Goal: Task Accomplishment & Management: Use online tool/utility

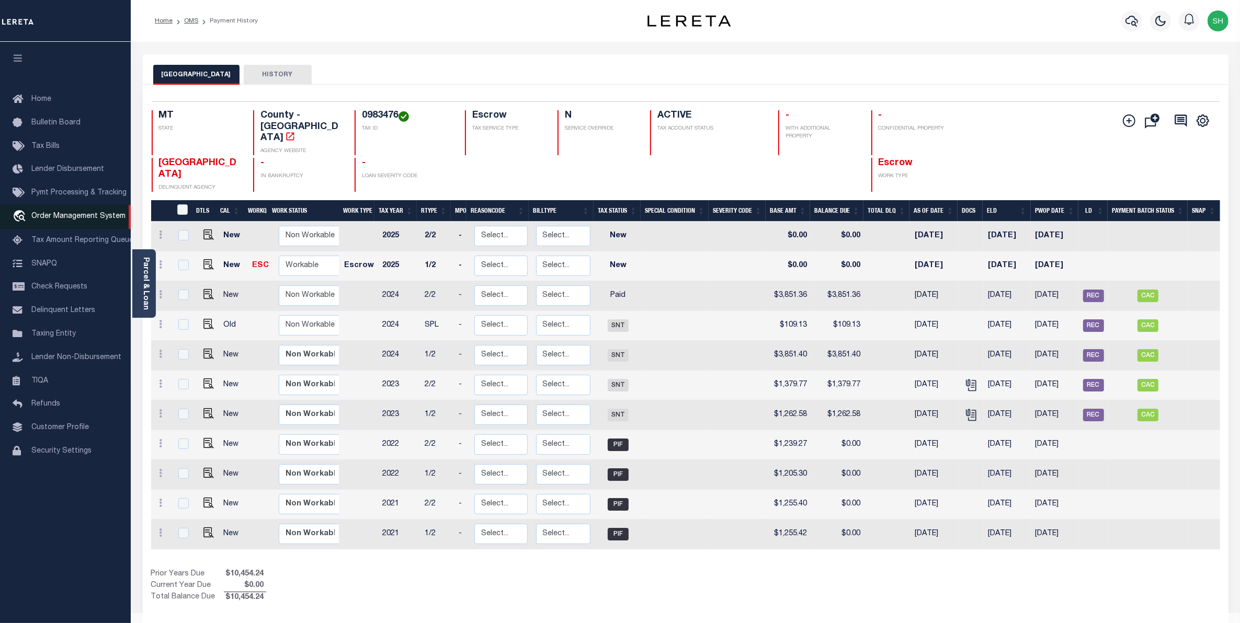
click at [61, 220] on span "Order Management System" at bounding box center [78, 216] width 94 height 7
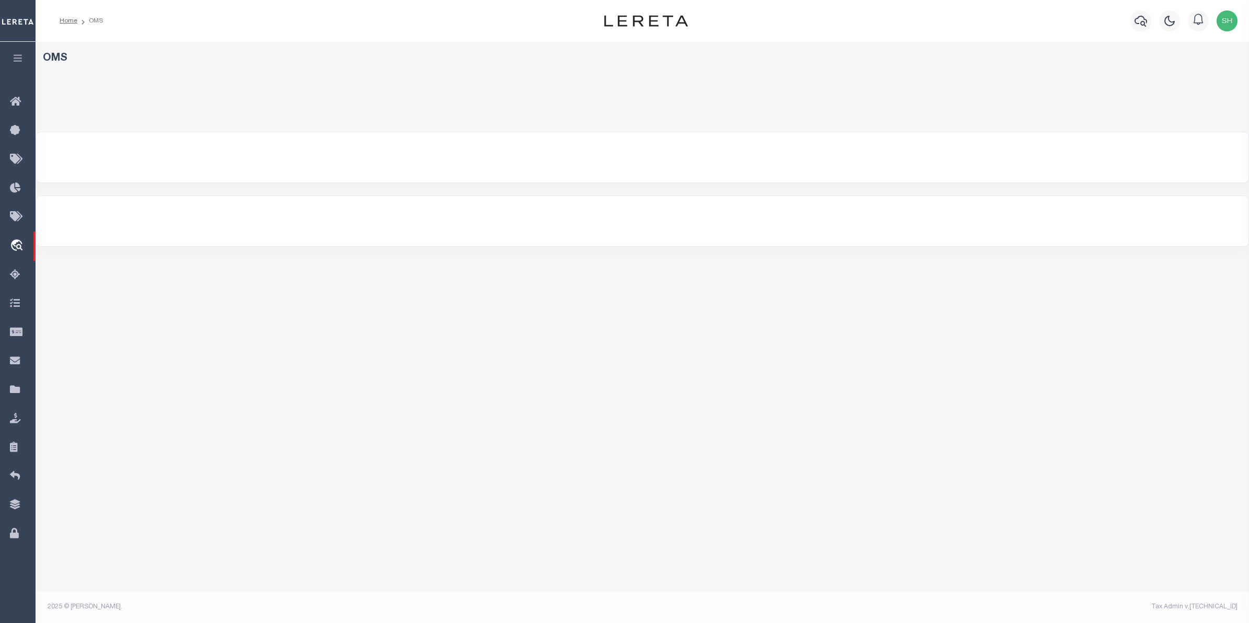
select select "200"
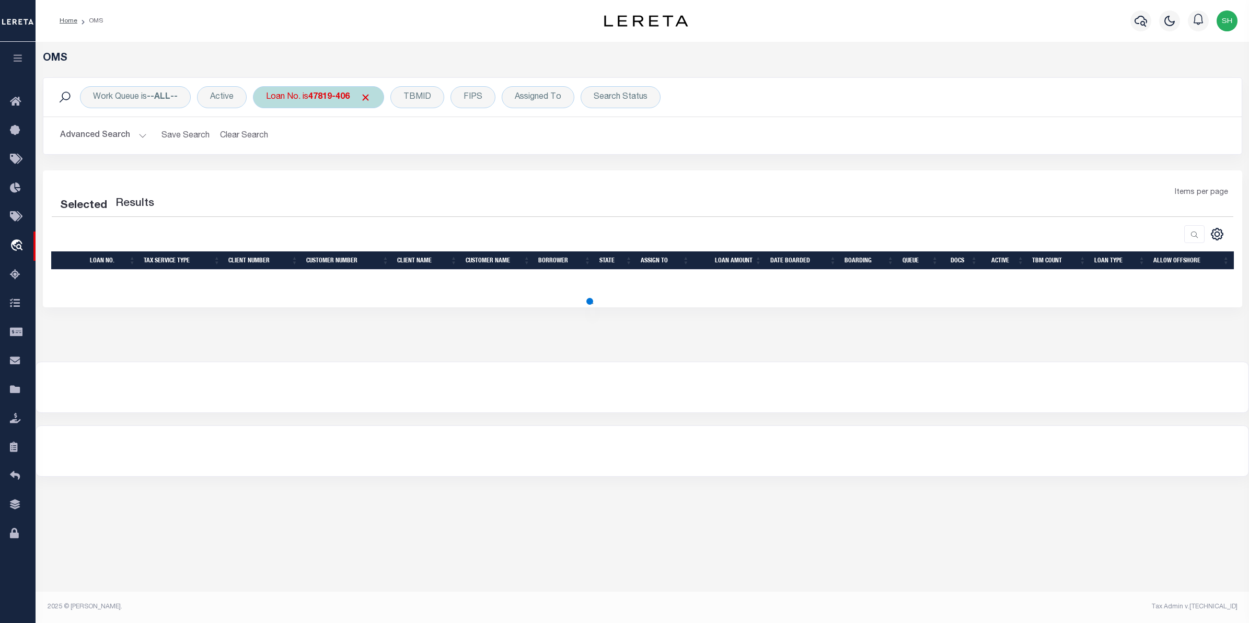
select select "200"
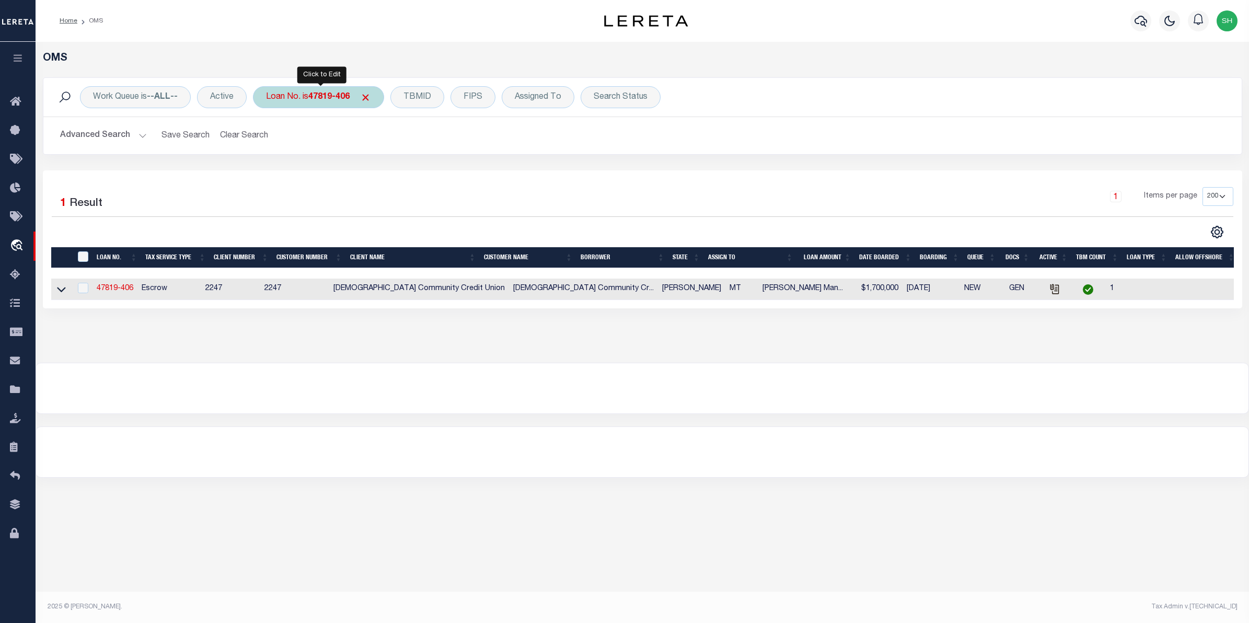
click at [319, 101] on b "47819-406" at bounding box center [328, 97] width 41 height 8
type input "10022546"
click at [398, 177] on input "Apply" at bounding box center [404, 171] width 31 height 17
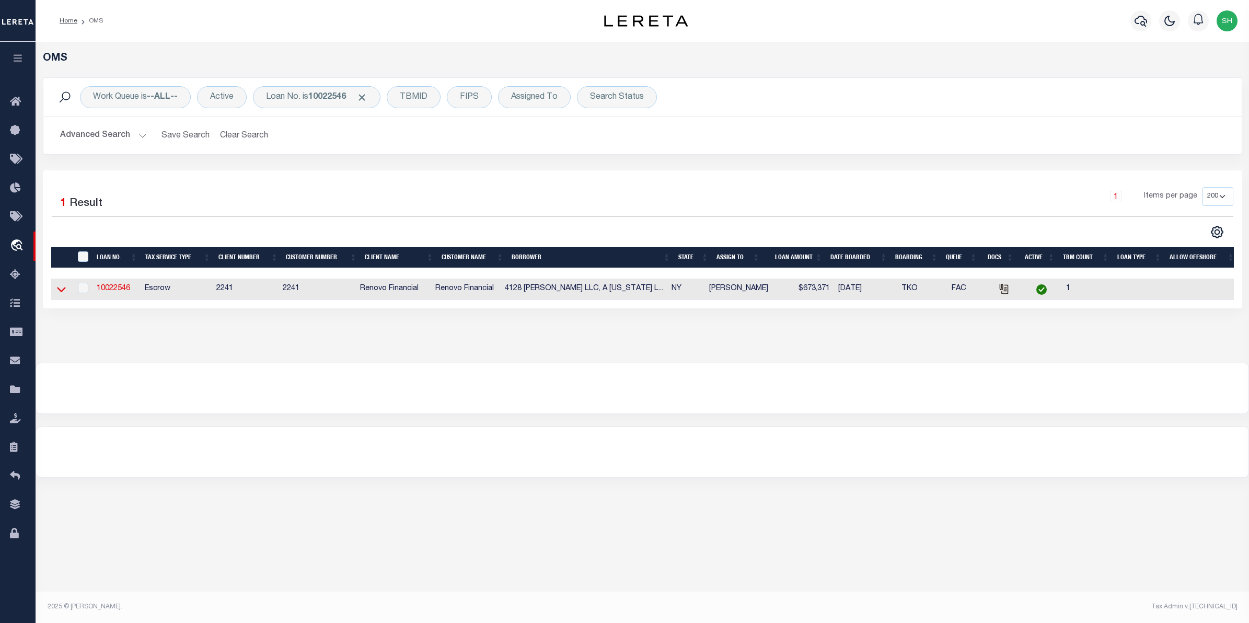
click at [63, 292] on icon at bounding box center [61, 290] width 9 height 5
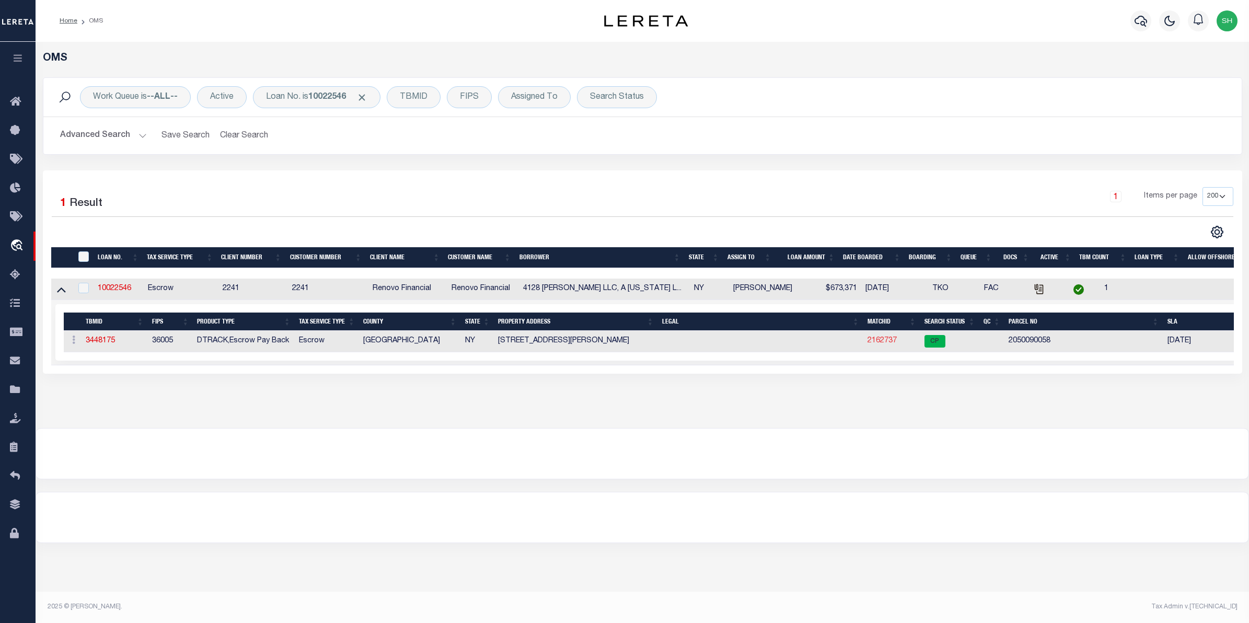
click at [877, 343] on link "2162737" at bounding box center [882, 340] width 29 height 7
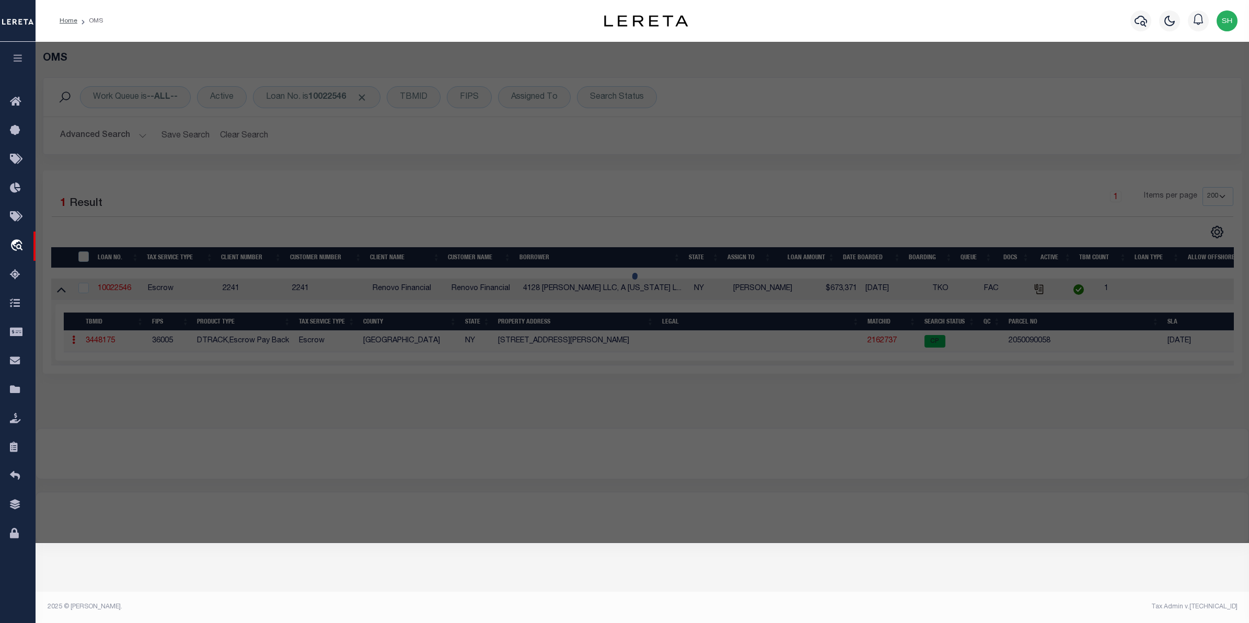
checkbox input "false"
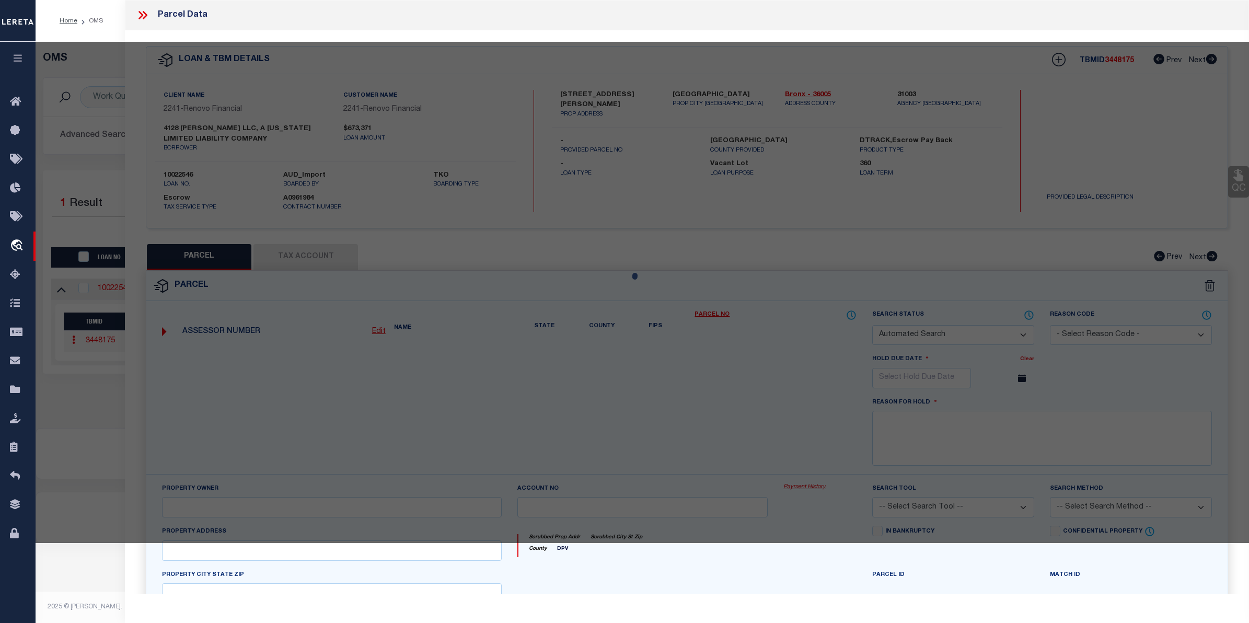
select select "CP"
type input "4128 WICKHAM LLC"
select select "AGW"
select select
type input "4128 WICKHAM AVENUE"
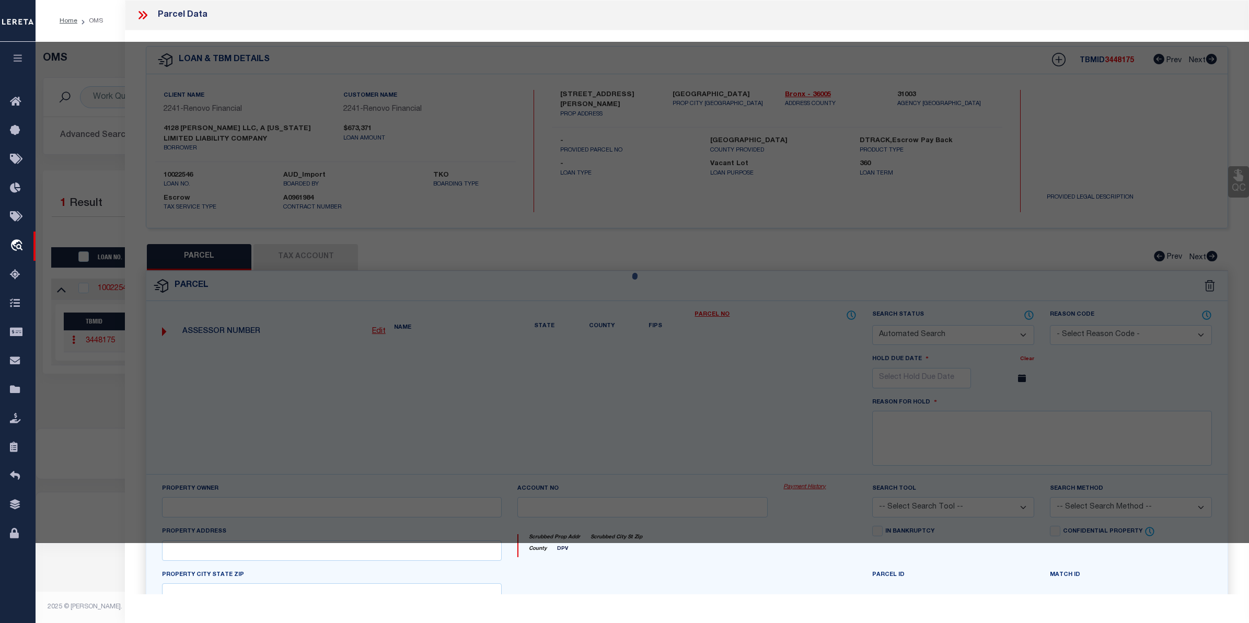
checkbox input "false"
type input "BRONX, NY 10466"
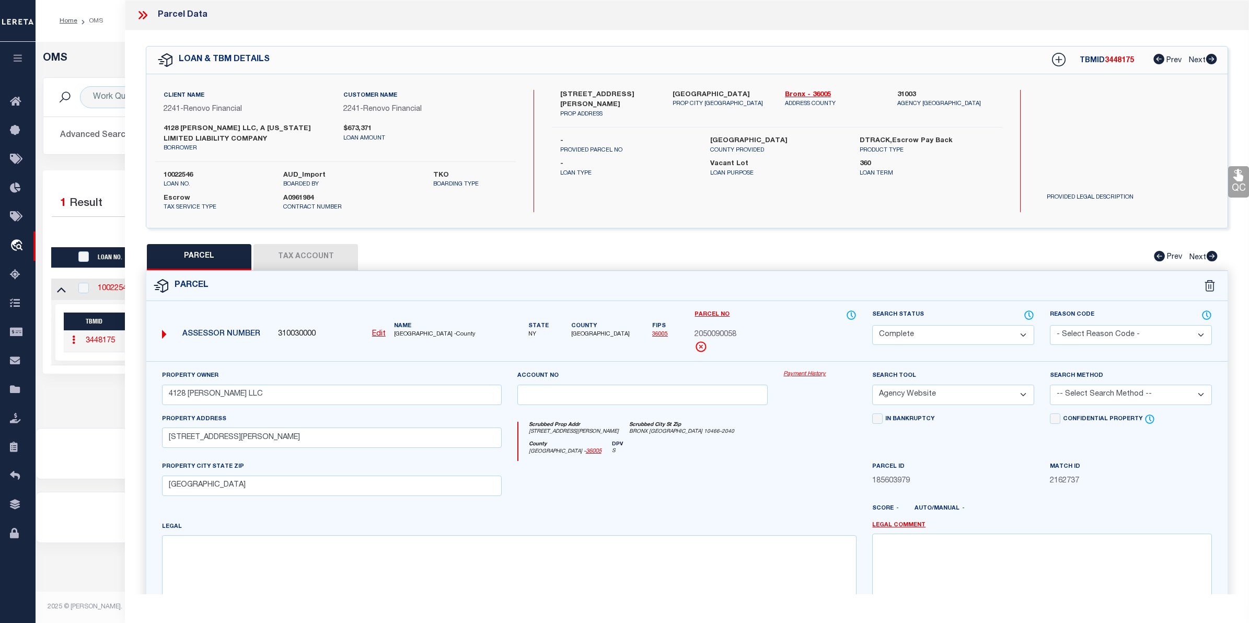
click at [800, 378] on link "Payment History" at bounding box center [820, 374] width 73 height 9
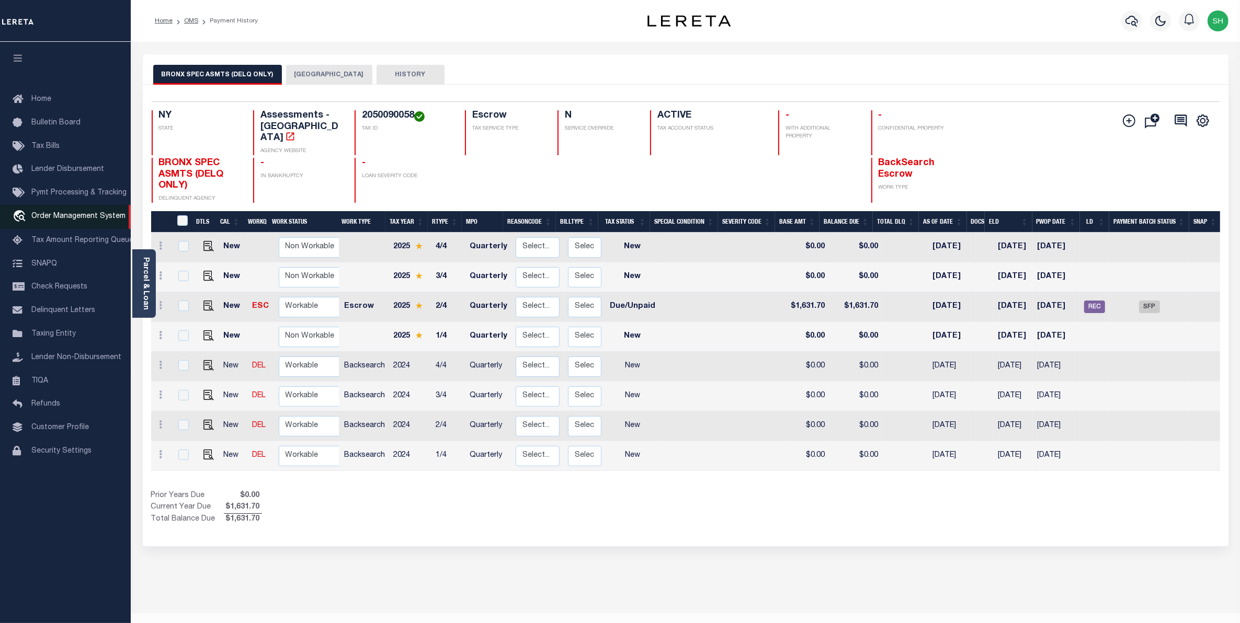
click at [76, 220] on span "Order Management System" at bounding box center [78, 216] width 94 height 7
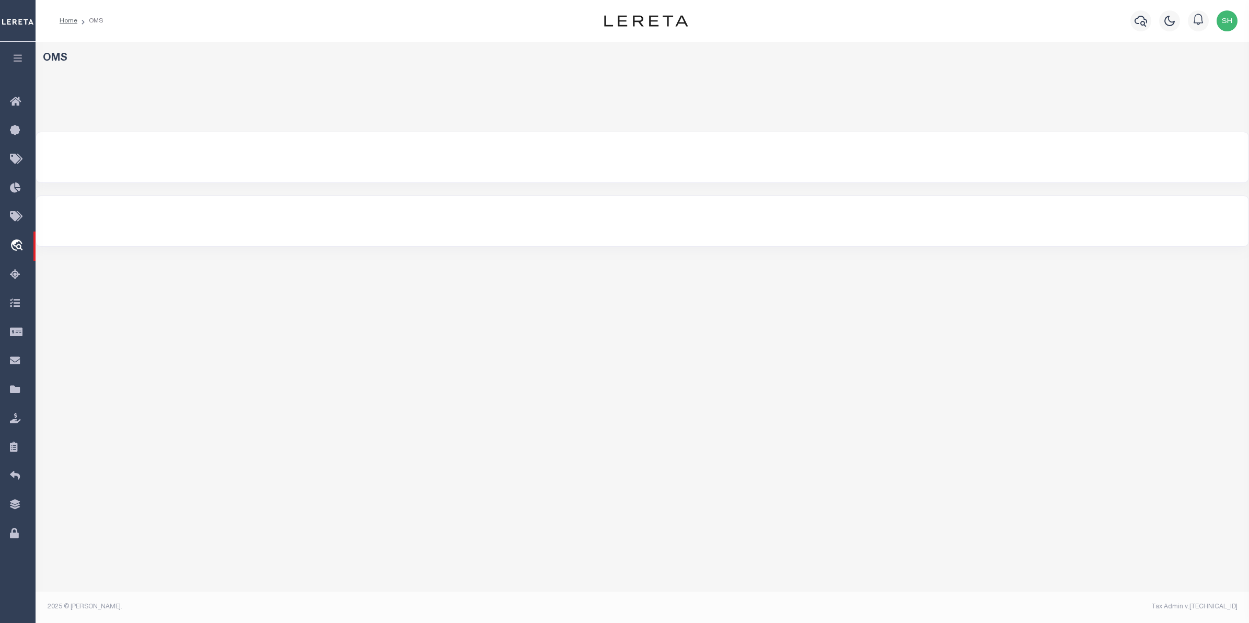
select select "200"
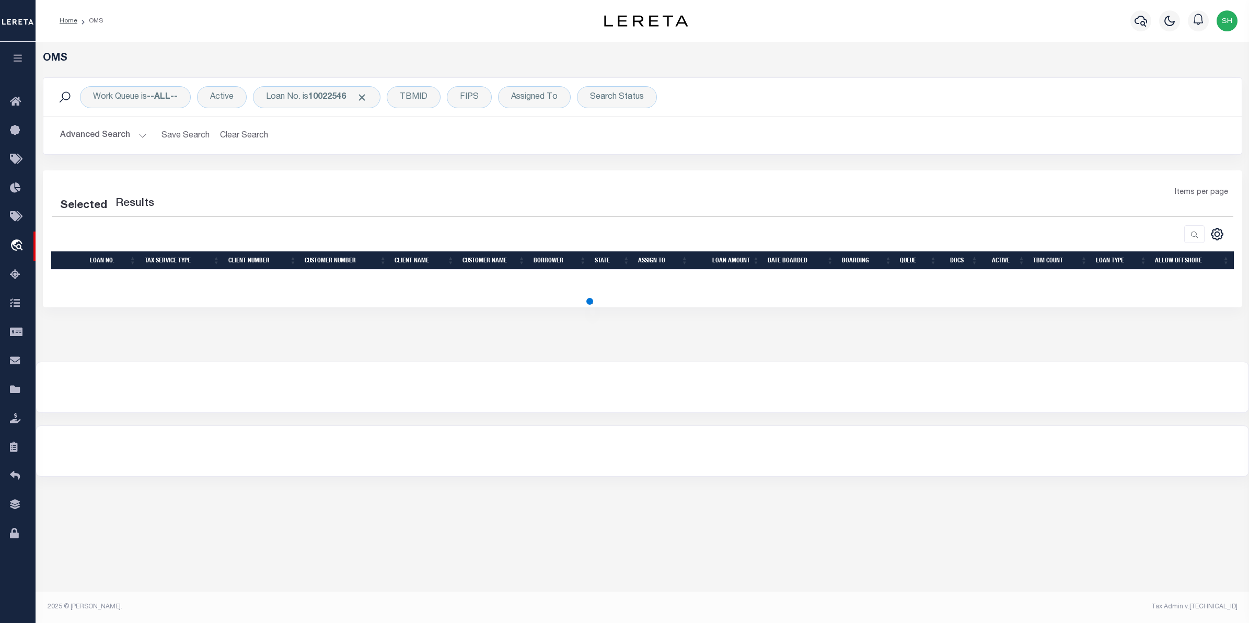
select select "200"
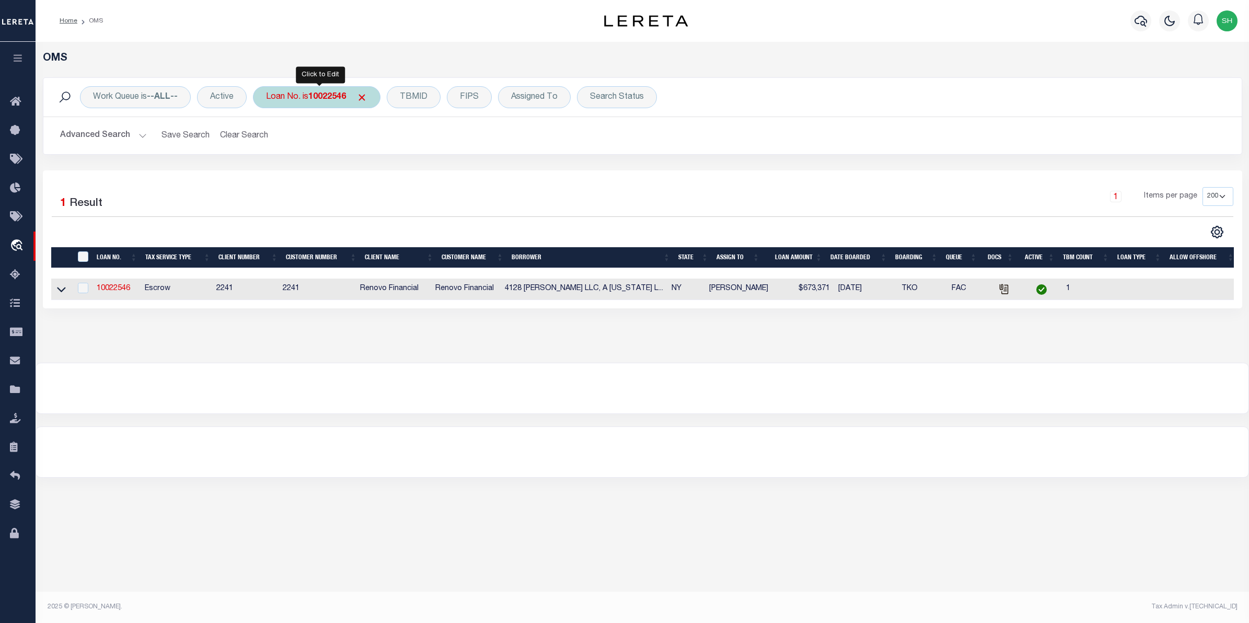
click at [346, 96] on b "10022546" at bounding box center [327, 97] width 38 height 8
type input "175000321"
click at [400, 166] on input "Apply" at bounding box center [404, 171] width 31 height 17
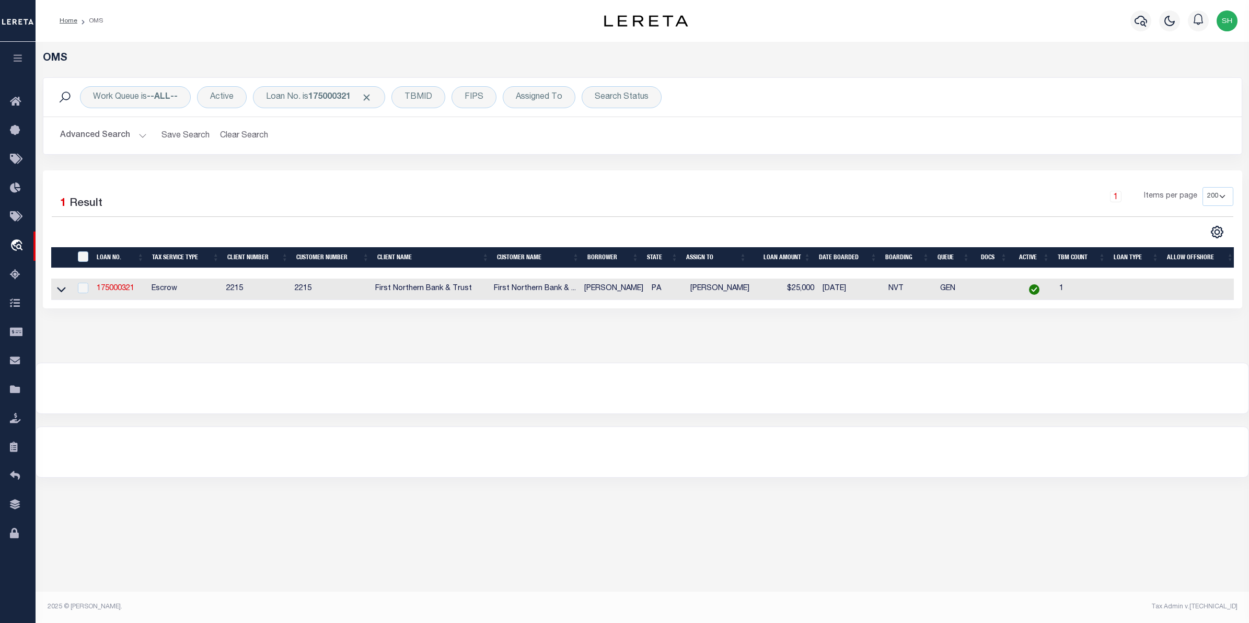
click at [67, 288] on td at bounding box center [61, 289] width 20 height 21
checkbox input "true"
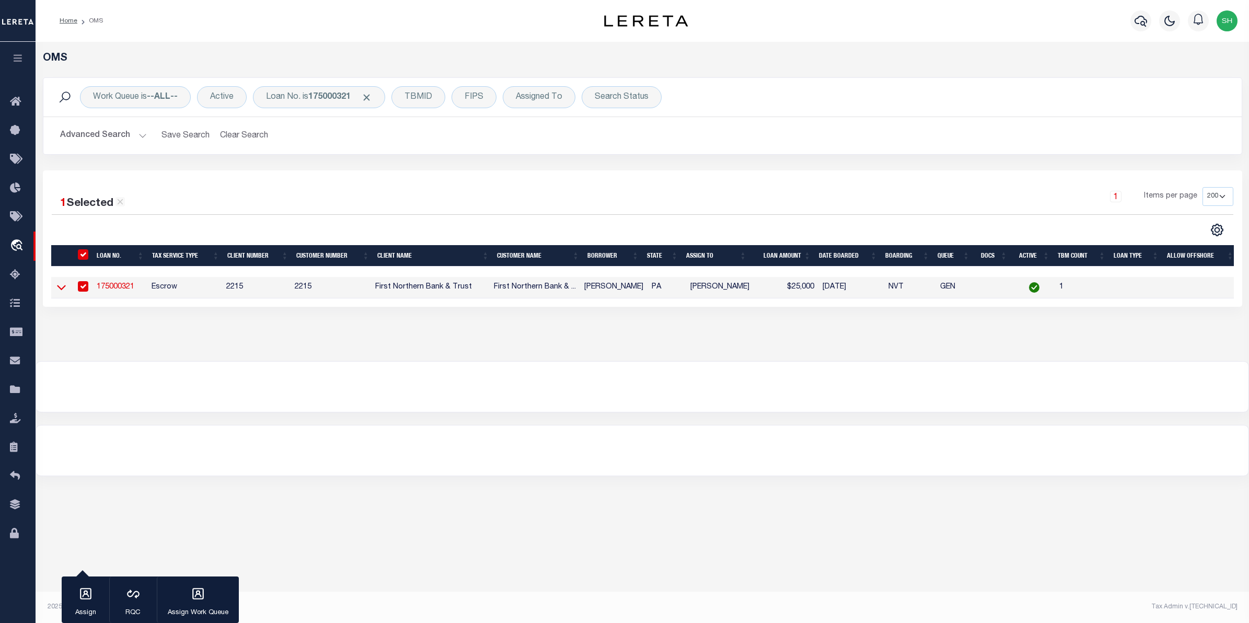
click at [64, 289] on icon at bounding box center [61, 287] width 9 height 5
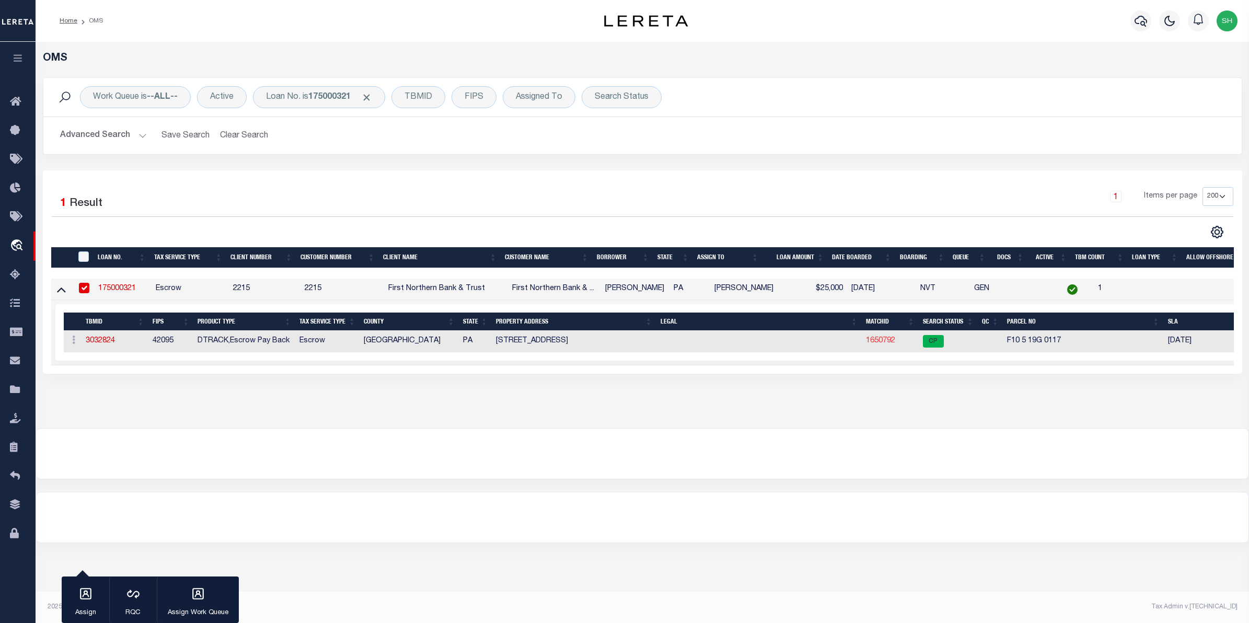
click at [881, 341] on link "1650792" at bounding box center [880, 340] width 29 height 7
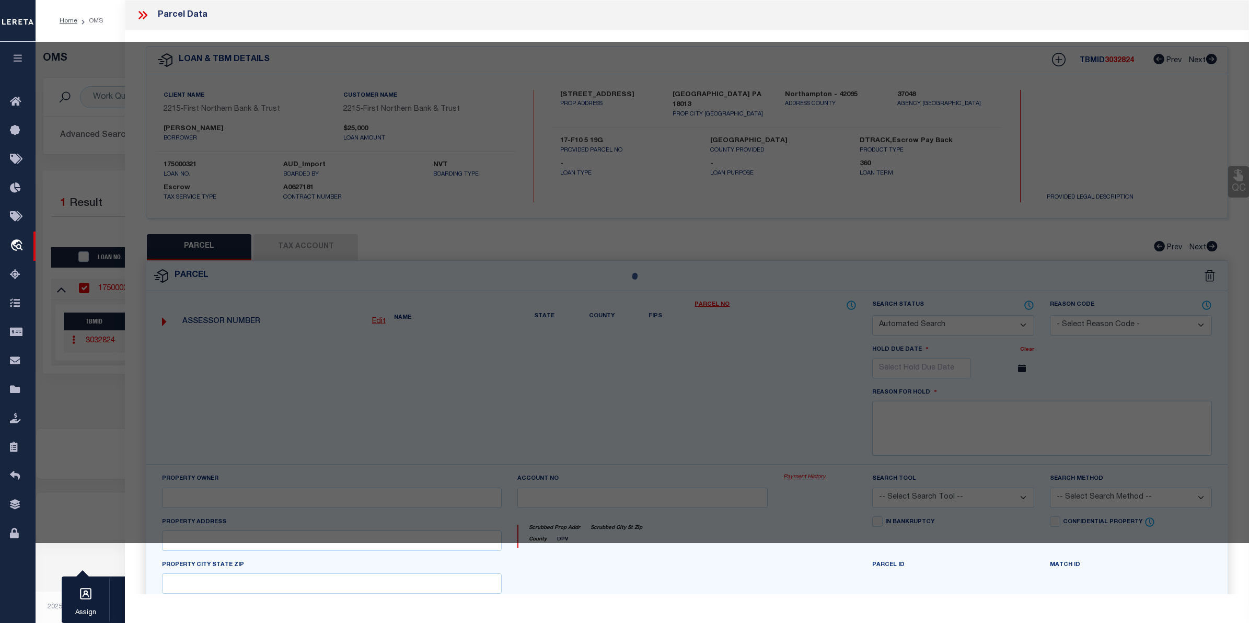
checkbox input "false"
select select "CP"
type input "FOLK JESSICA L & PATRICK O,"
select select
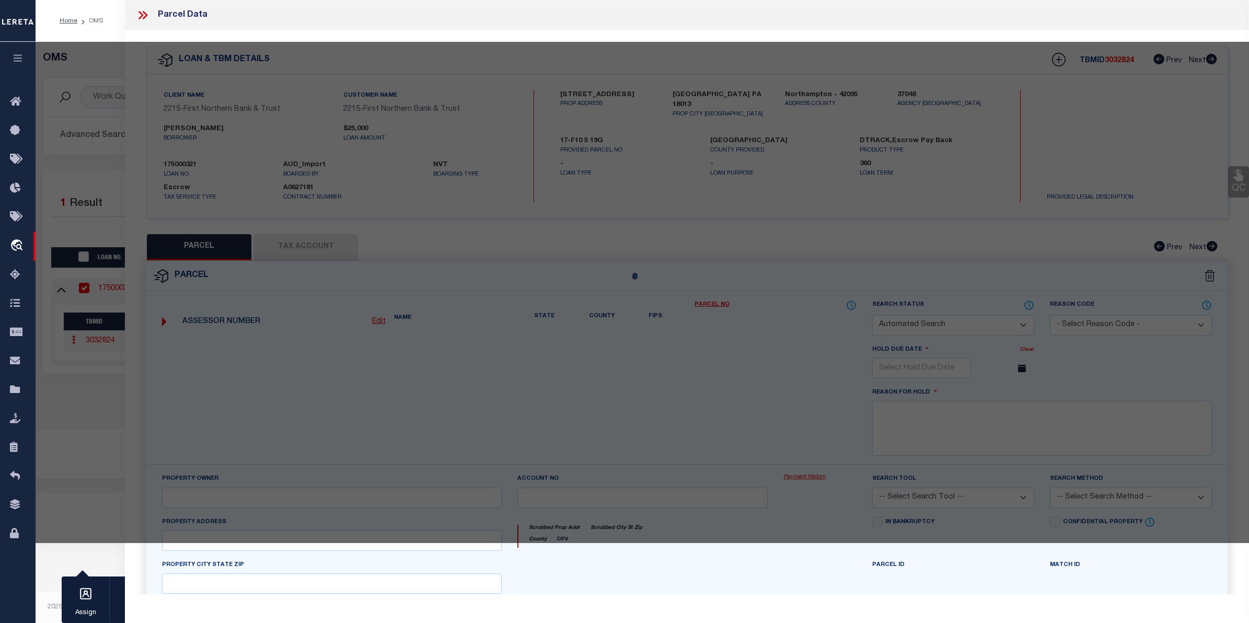
type input "9395 SPRING BROOK DR"
checkbox input "false"
type input "PA"
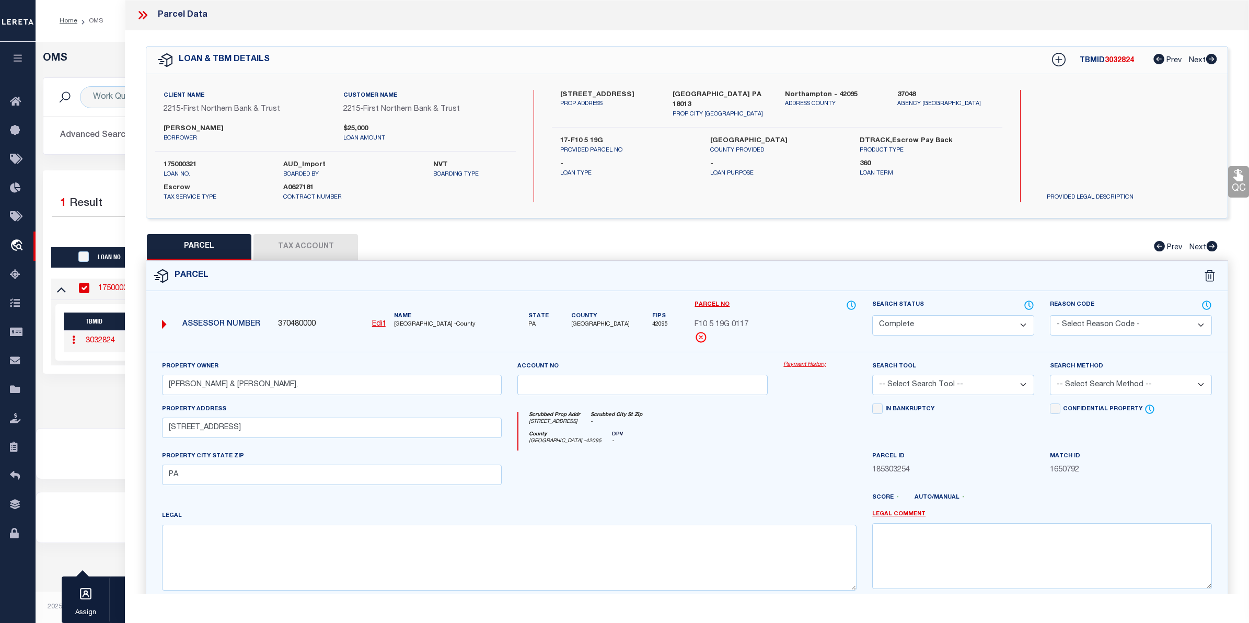
click at [793, 362] on link "Payment History" at bounding box center [820, 365] width 73 height 9
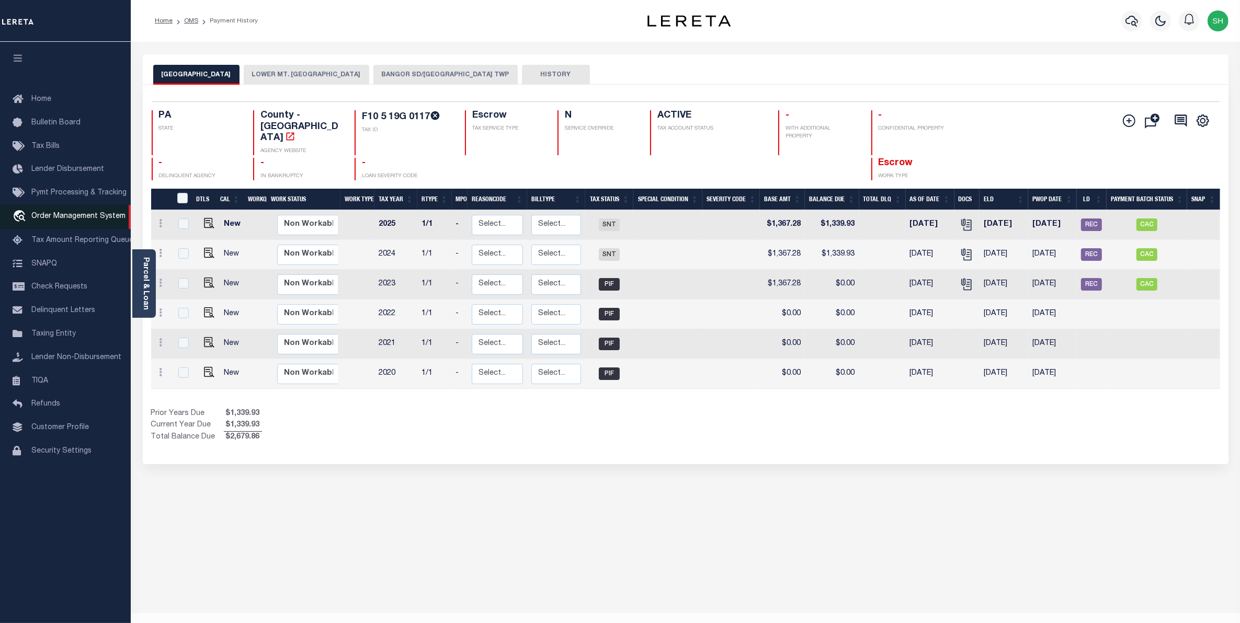
click at [82, 220] on span "Order Management System" at bounding box center [78, 216] width 94 height 7
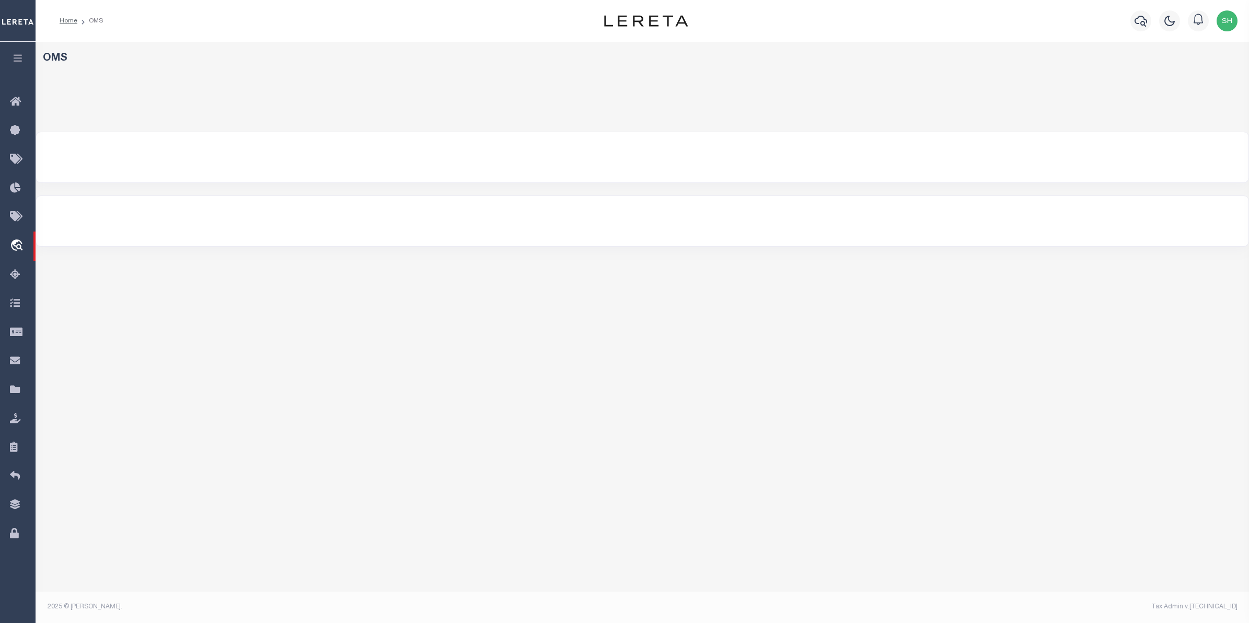
select select "200"
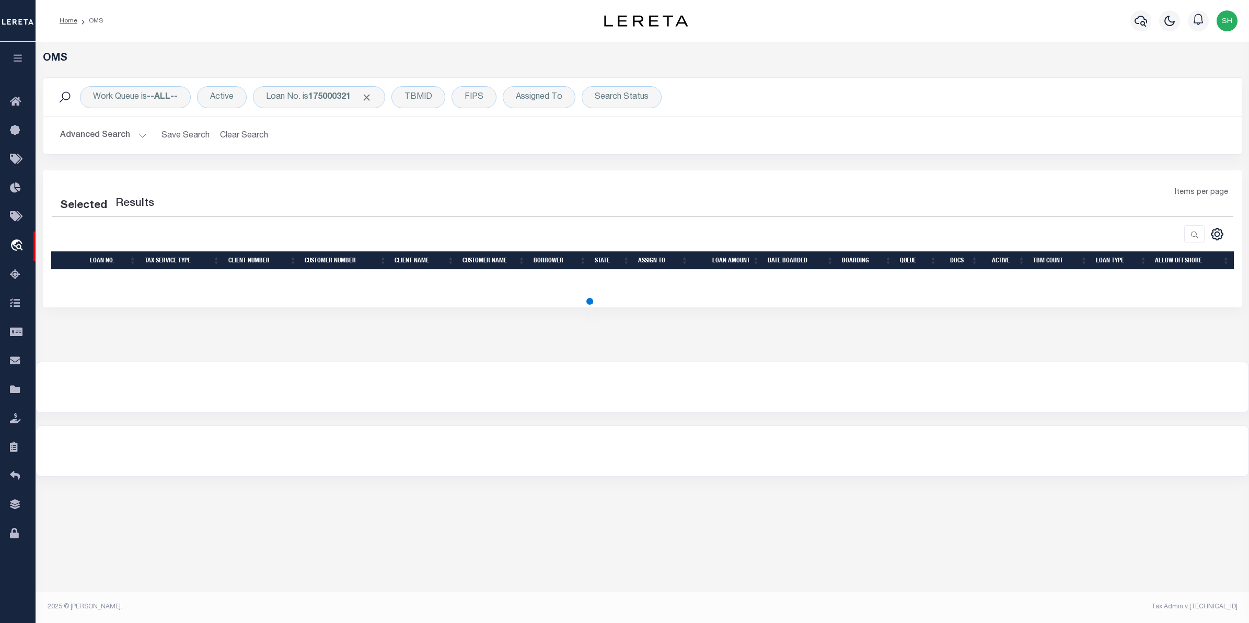
select select "200"
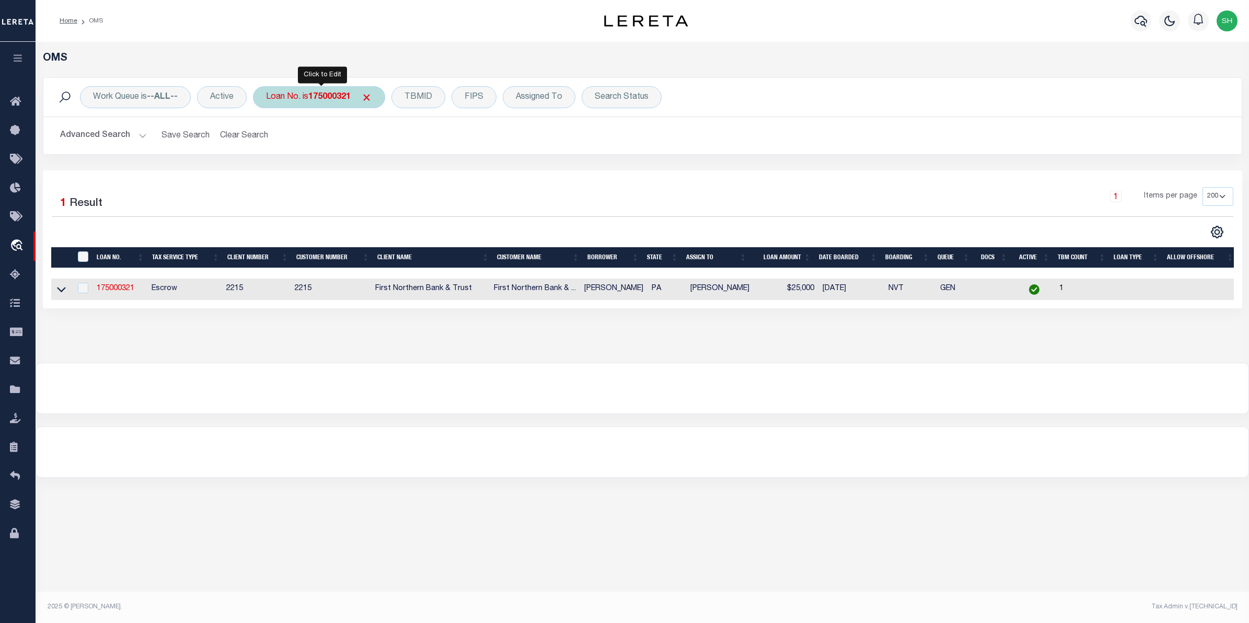
click at [279, 100] on div "Loan No. is 175000321" at bounding box center [319, 97] width 132 height 22
click at [396, 173] on input "Apply" at bounding box center [404, 171] width 31 height 17
click at [58, 289] on icon at bounding box center [61, 289] width 9 height 11
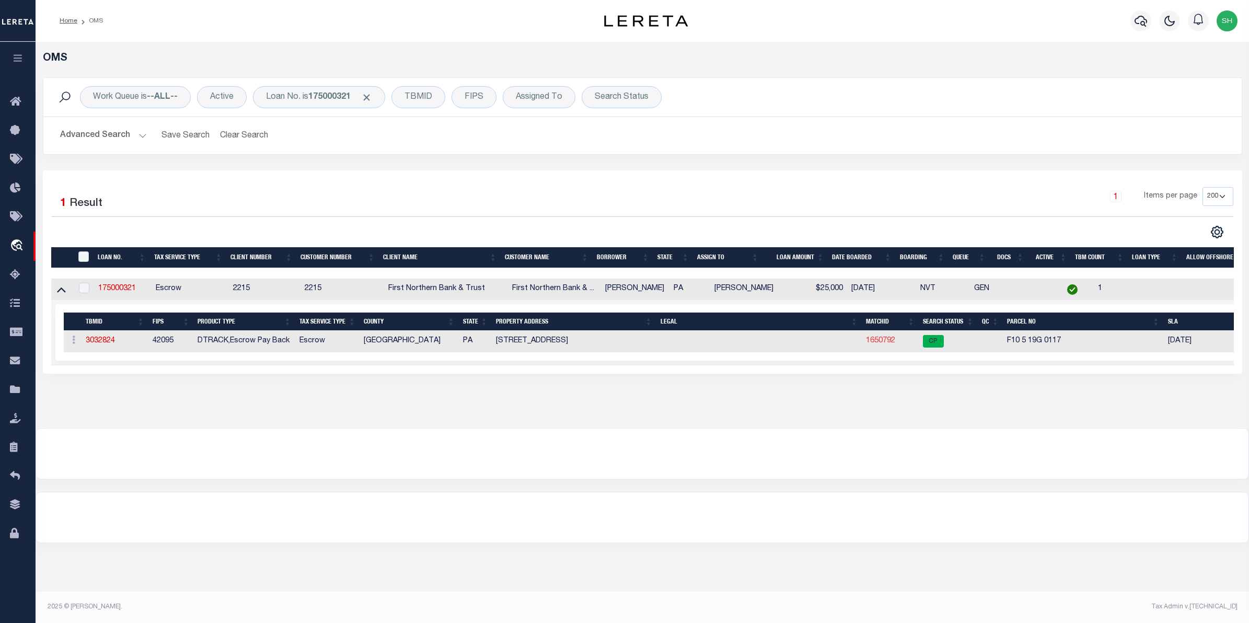
click at [874, 342] on link "1650792" at bounding box center [880, 340] width 29 height 7
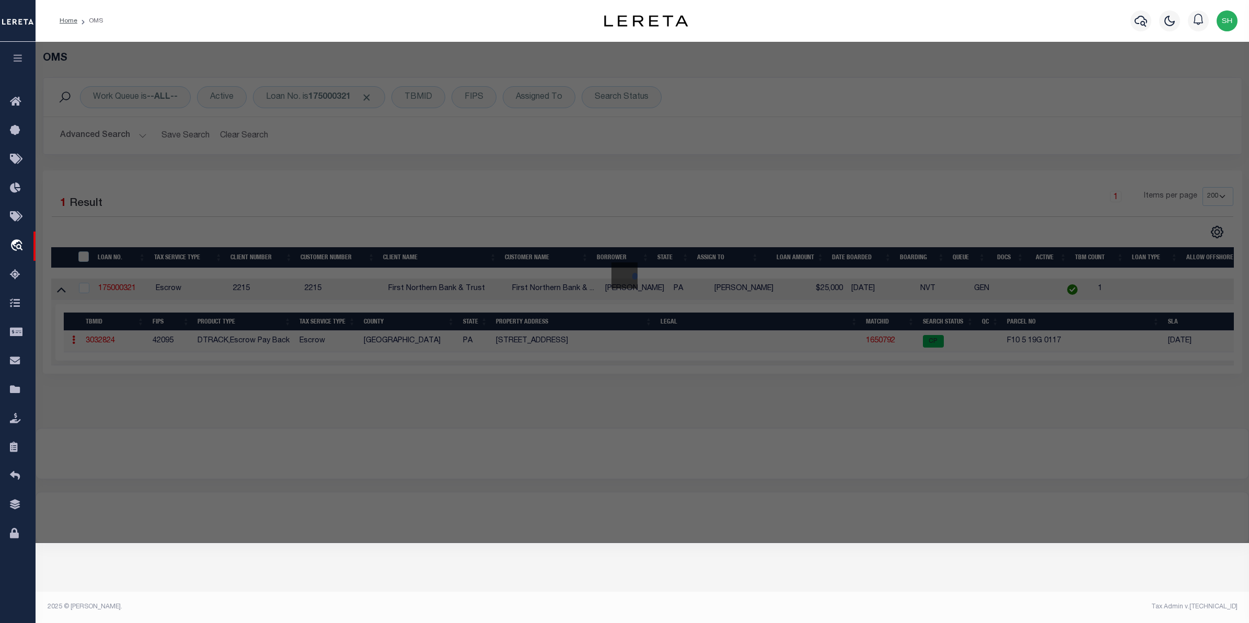
checkbox input "false"
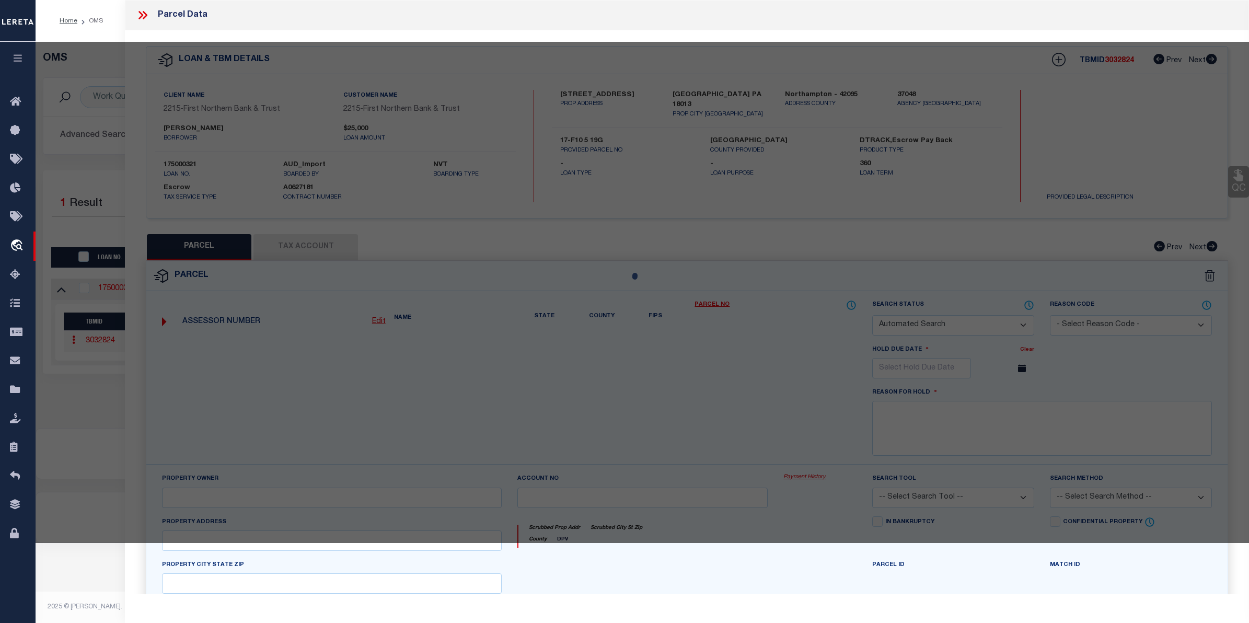
select select "CP"
type input "[PERSON_NAME] & [PERSON_NAME],"
select select
type input "9395 SPRING BROOK DR"
checkbox input "false"
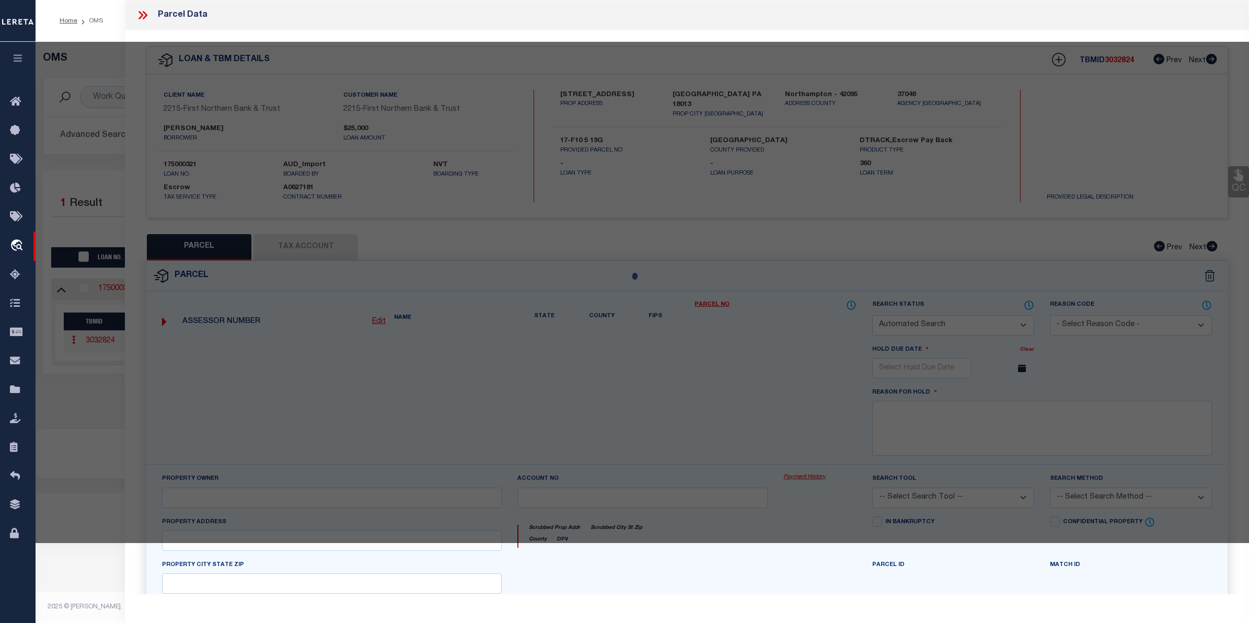
type input "PA"
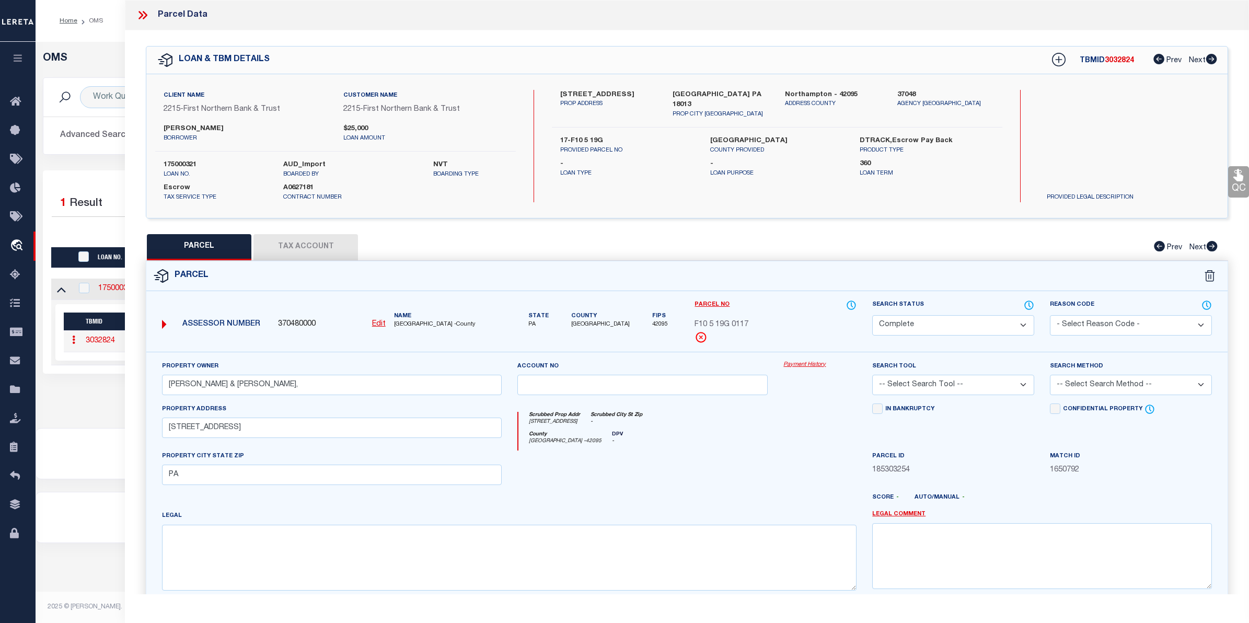
click at [793, 367] on link "Payment History" at bounding box center [820, 365] width 73 height 9
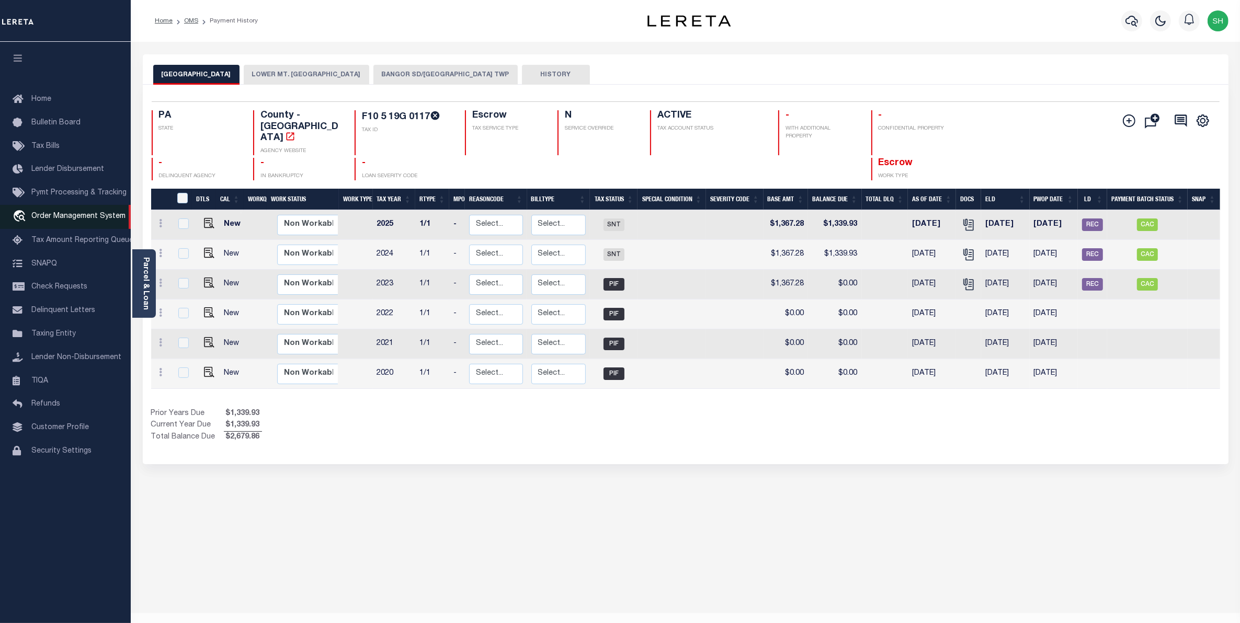
click at [58, 220] on span "Order Management System" at bounding box center [78, 216] width 94 height 7
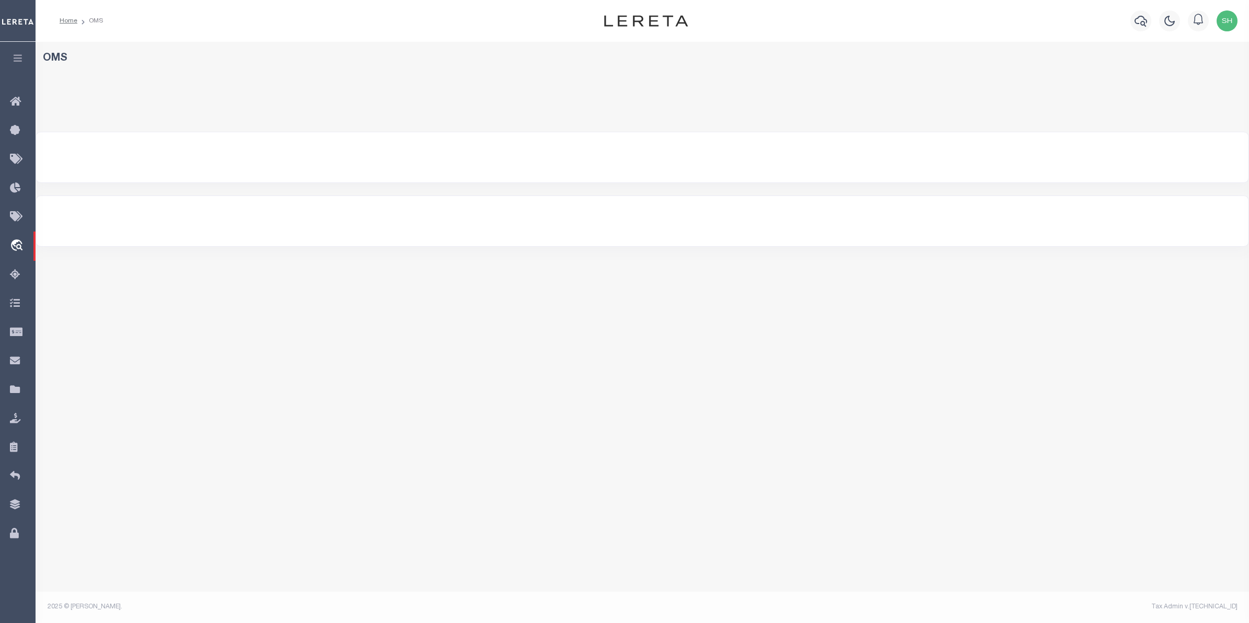
select select "200"
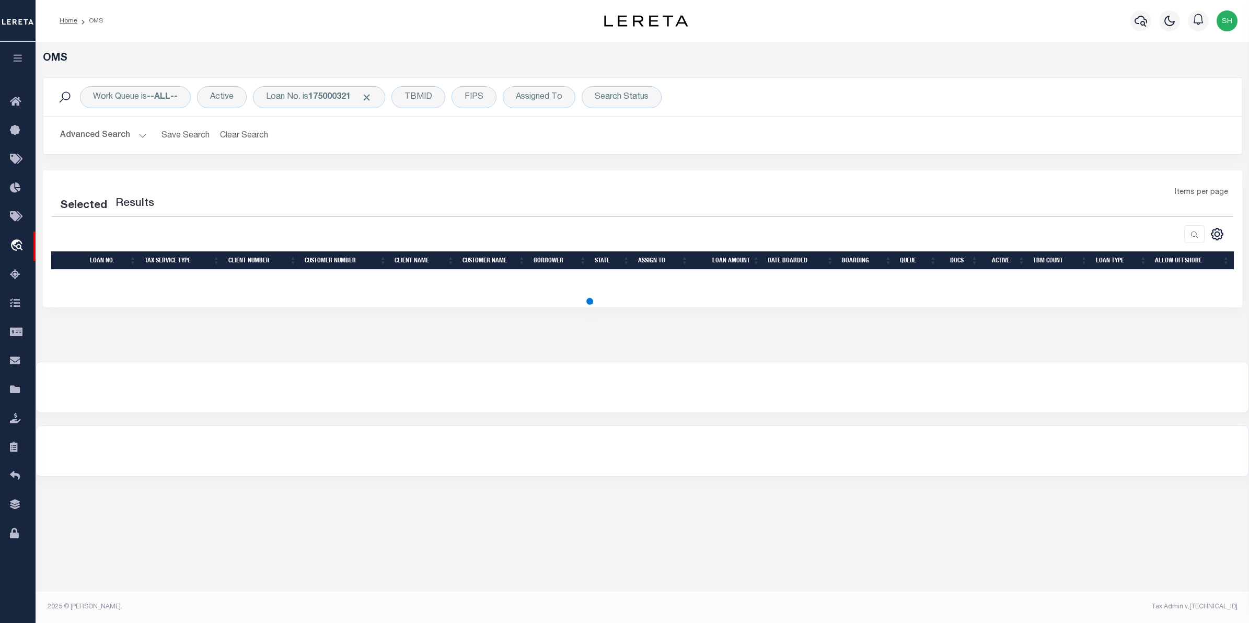
select select "200"
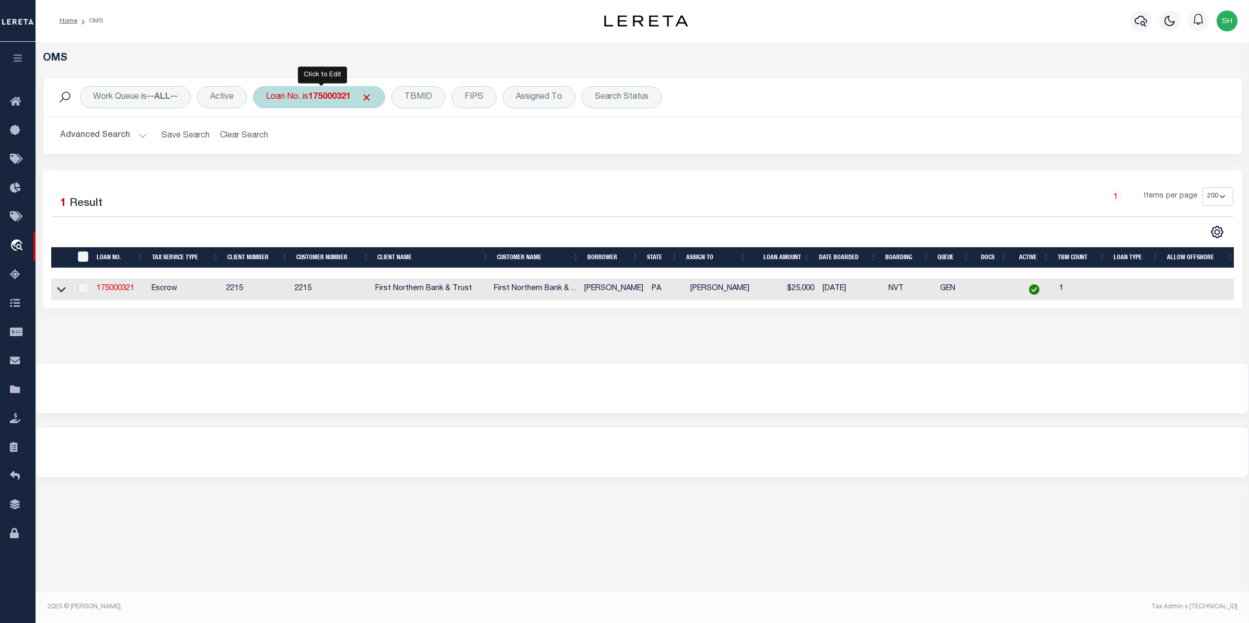
click at [336, 97] on b "175000321" at bounding box center [329, 97] width 42 height 8
type input "10022108"
click at [402, 174] on input "Apply" at bounding box center [404, 171] width 31 height 17
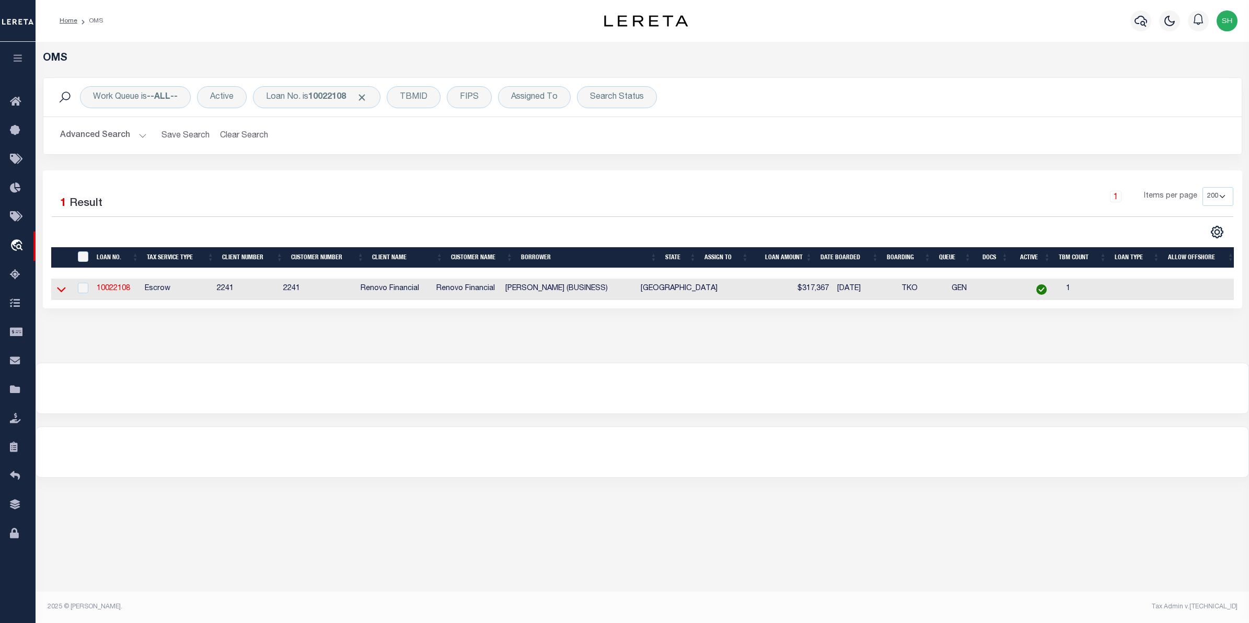
click at [61, 293] on icon at bounding box center [61, 290] width 9 height 5
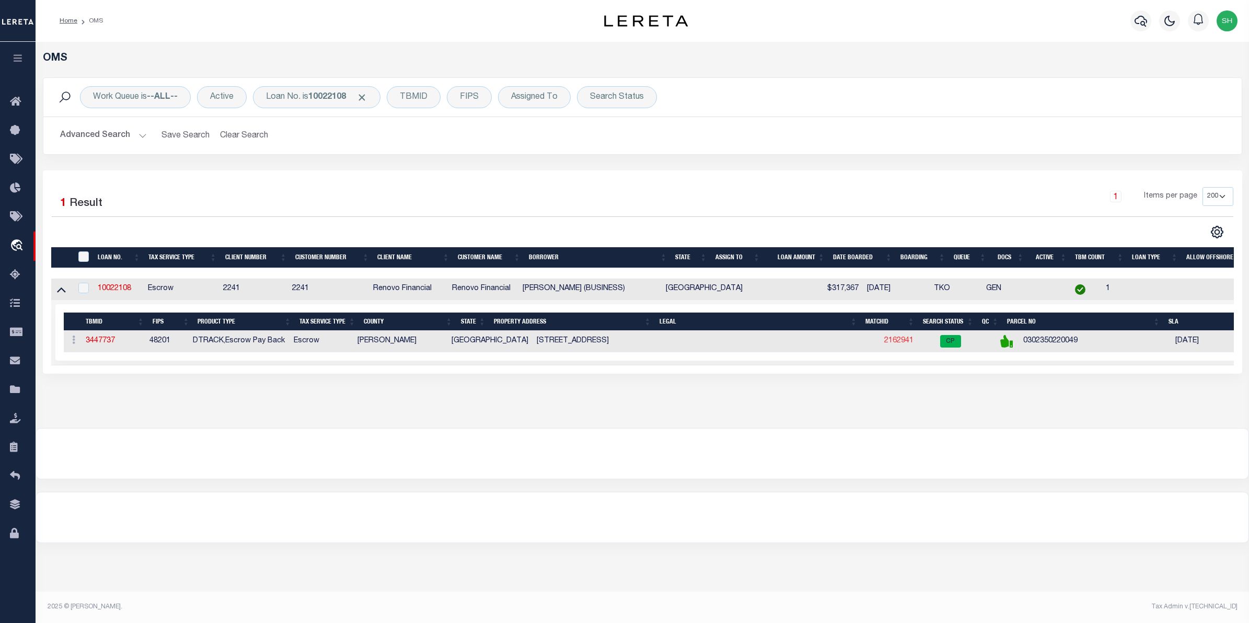
click at [885, 345] on link "2162941" at bounding box center [899, 340] width 29 height 7
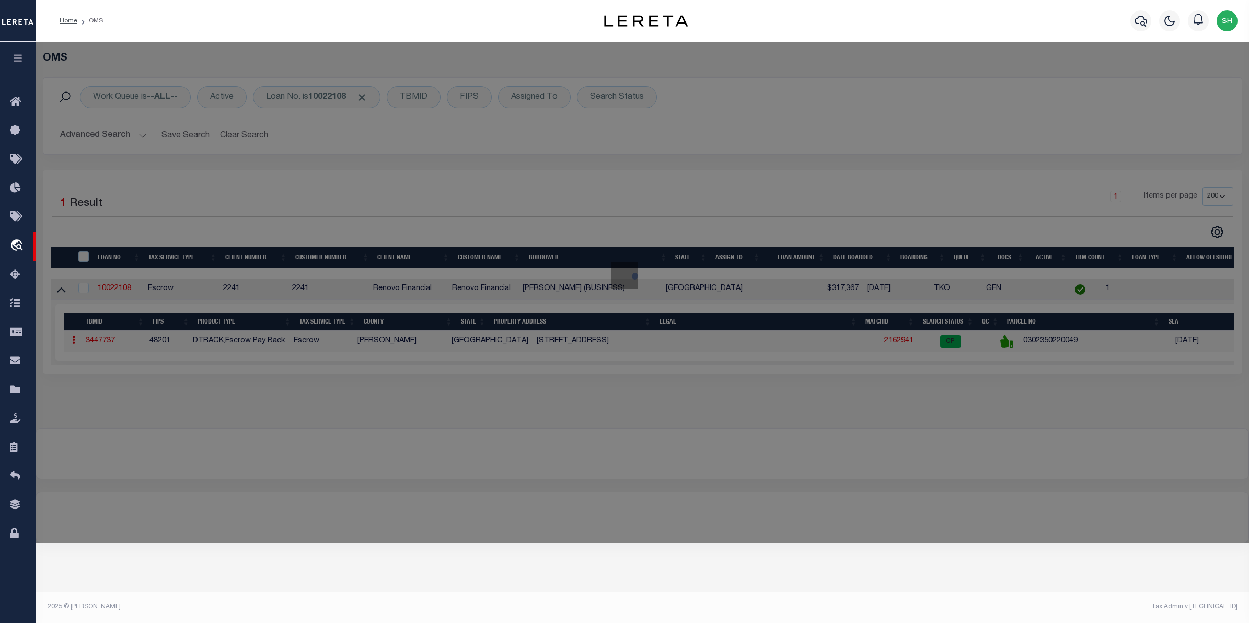
checkbox input "false"
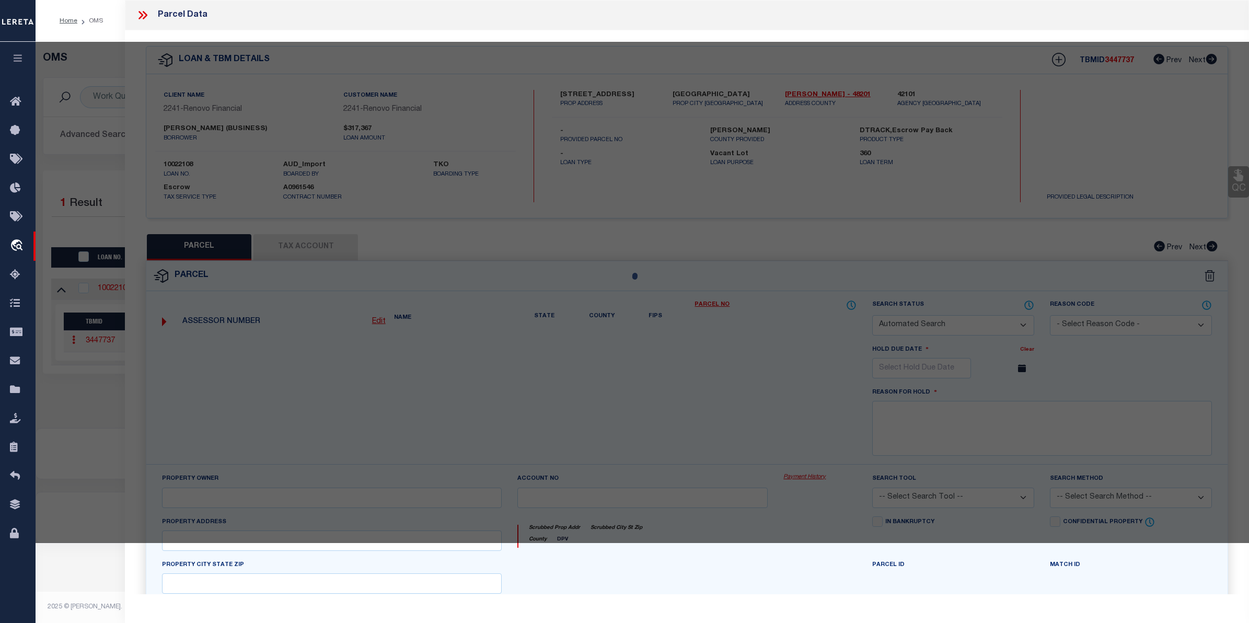
select select "CP"
type input "THOMAS,DEANDRA"
select select "ATL"
select select "ADD"
type input "4934 CREEKMONT DR"
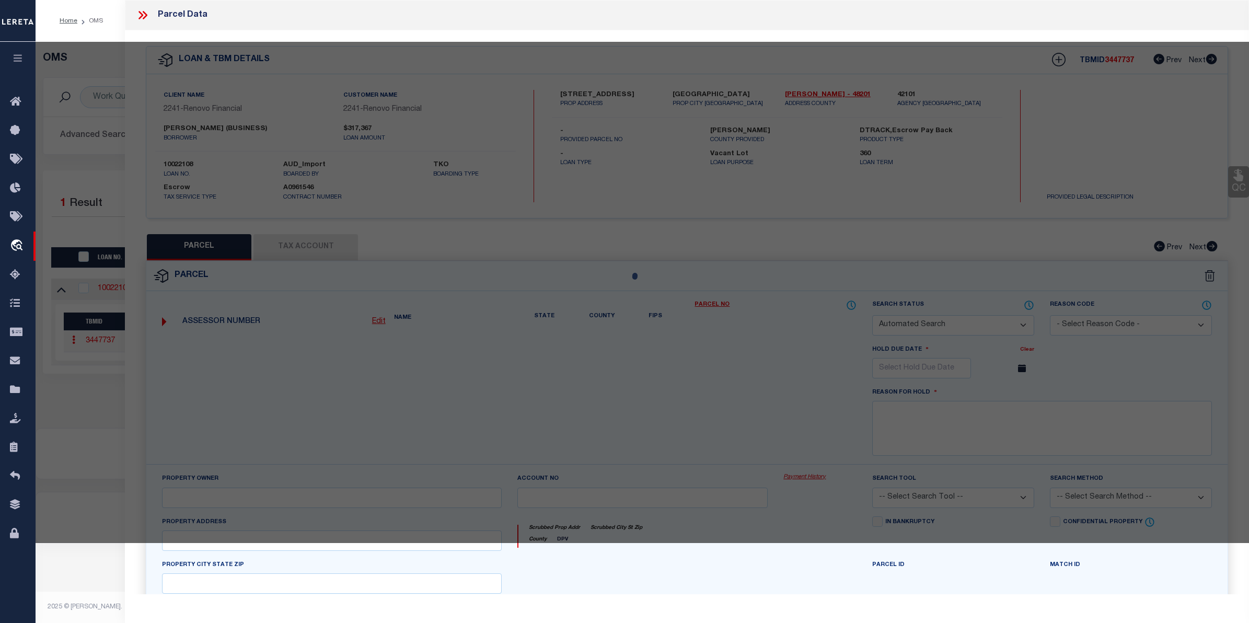
type input "HOUSTON, TX 77091"
type textarea "LT 34 BLK 22 ROSSLYN HEIGHTS SEC 1"
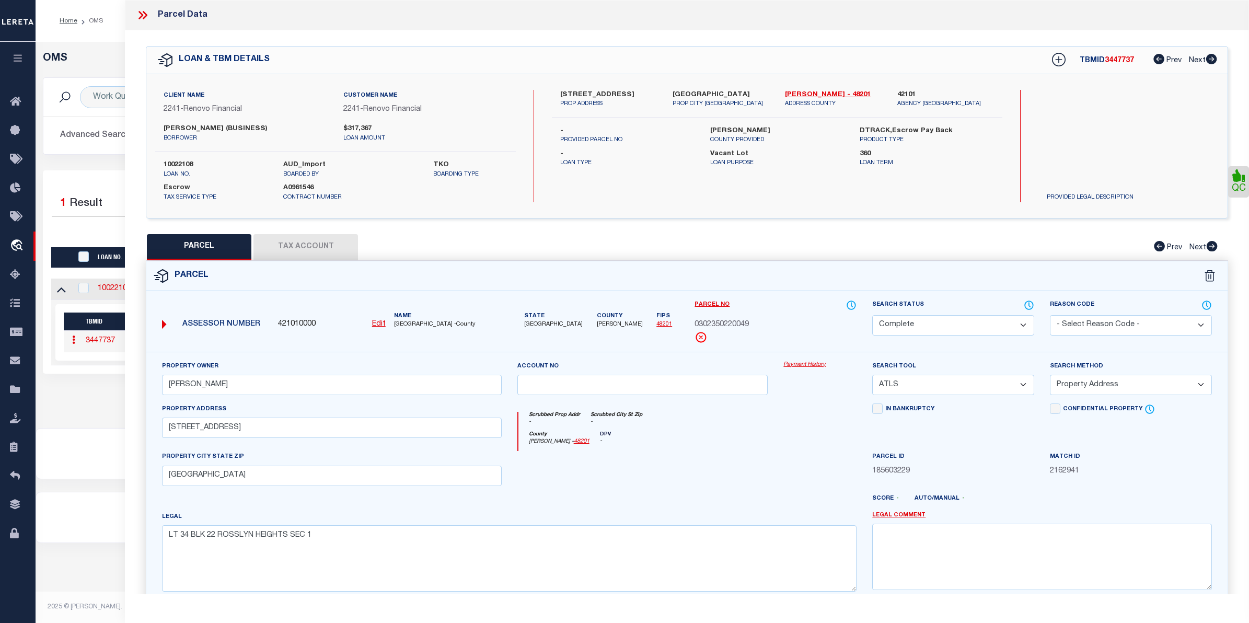
click at [797, 366] on link "Payment History" at bounding box center [820, 365] width 73 height 9
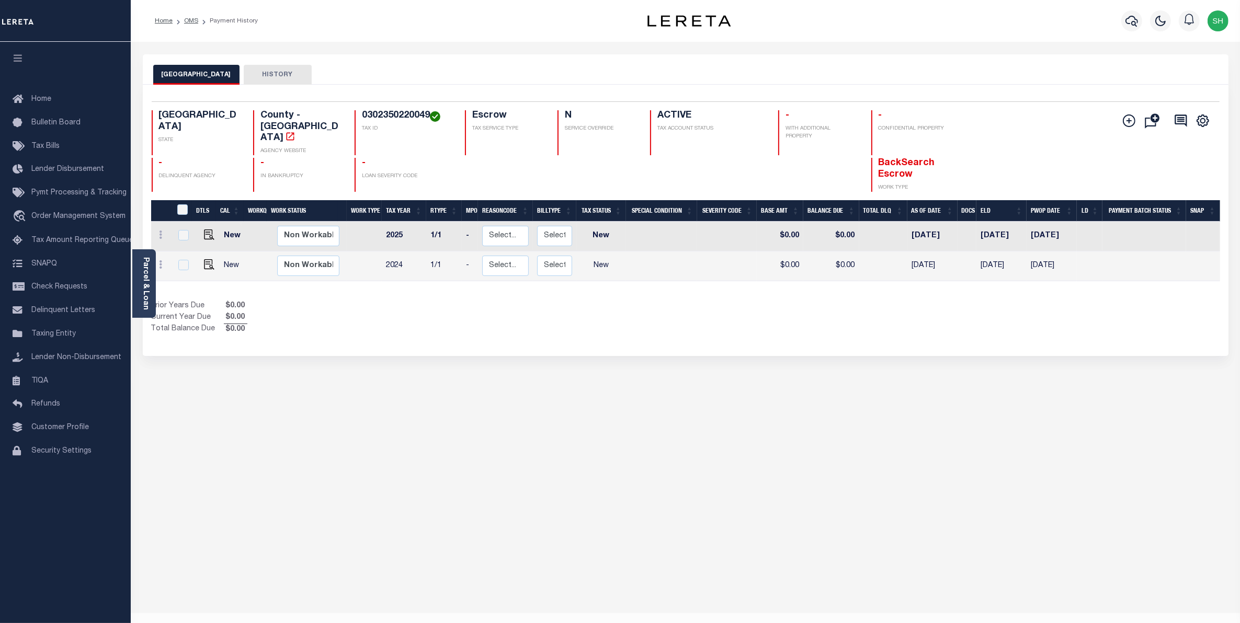
click at [743, 596] on div "HARRIS COUNTY HISTORY Selected 2 Results" at bounding box center [685, 349] width 1101 height 590
click at [38, 217] on span "Order Management System" at bounding box center [78, 216] width 94 height 7
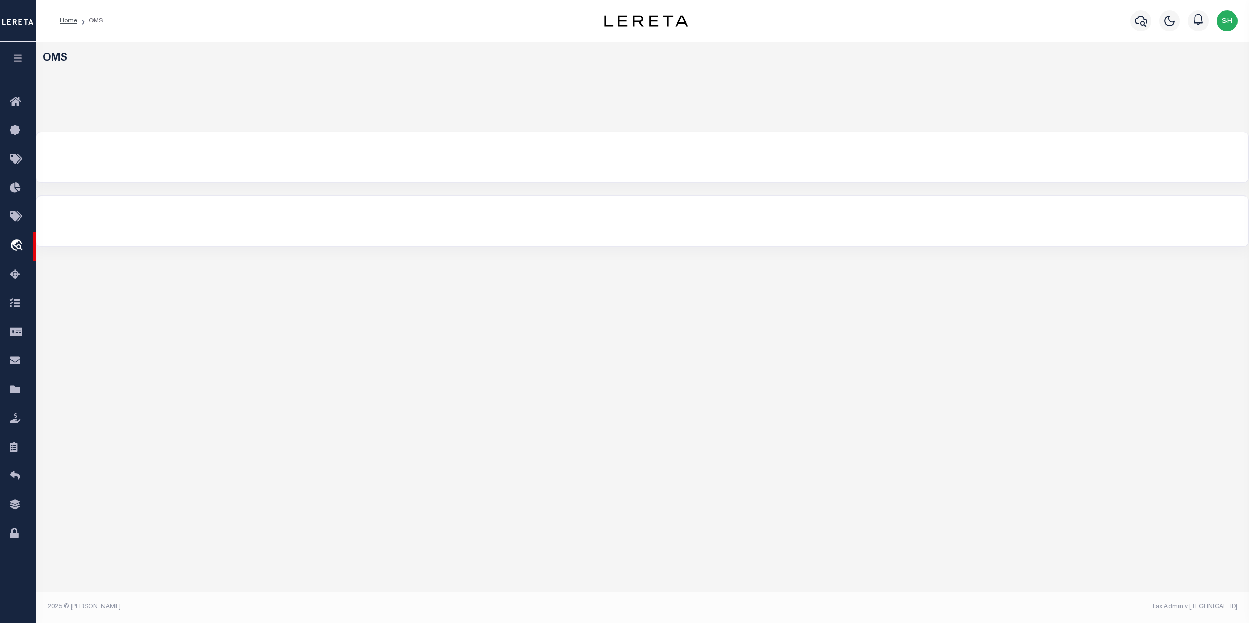
select select "200"
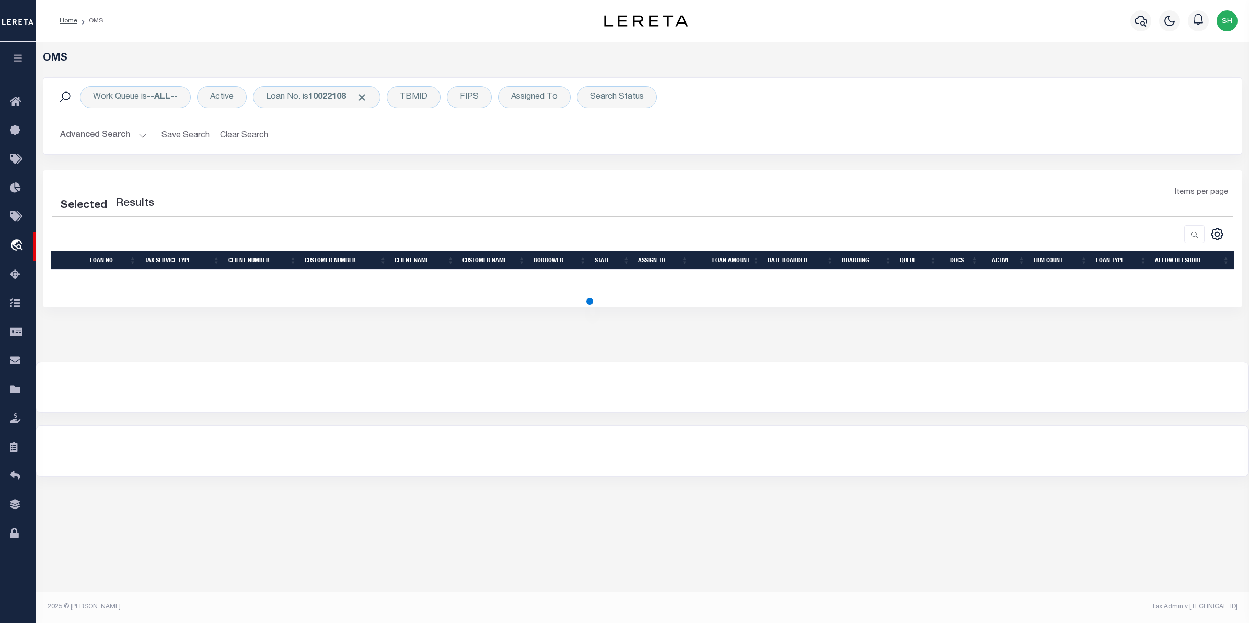
select select "200"
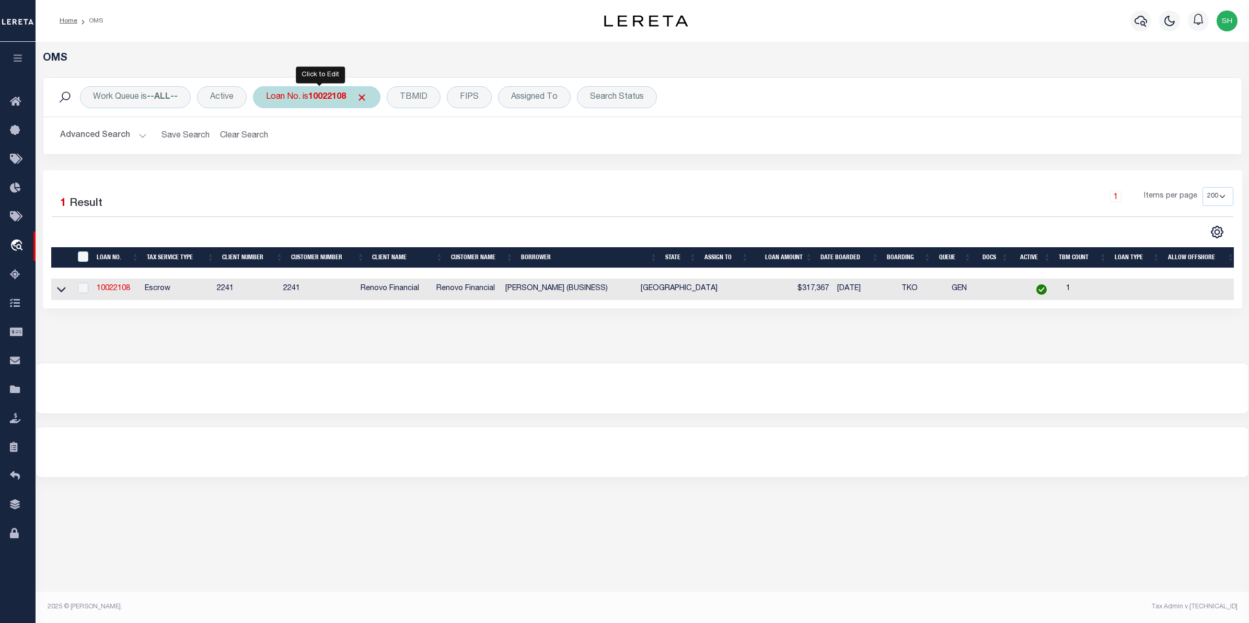
click at [307, 98] on div "Loan No. is 10022108" at bounding box center [317, 97] width 128 height 22
type input "10020450"
click at [404, 175] on input "Apply" at bounding box center [404, 171] width 31 height 17
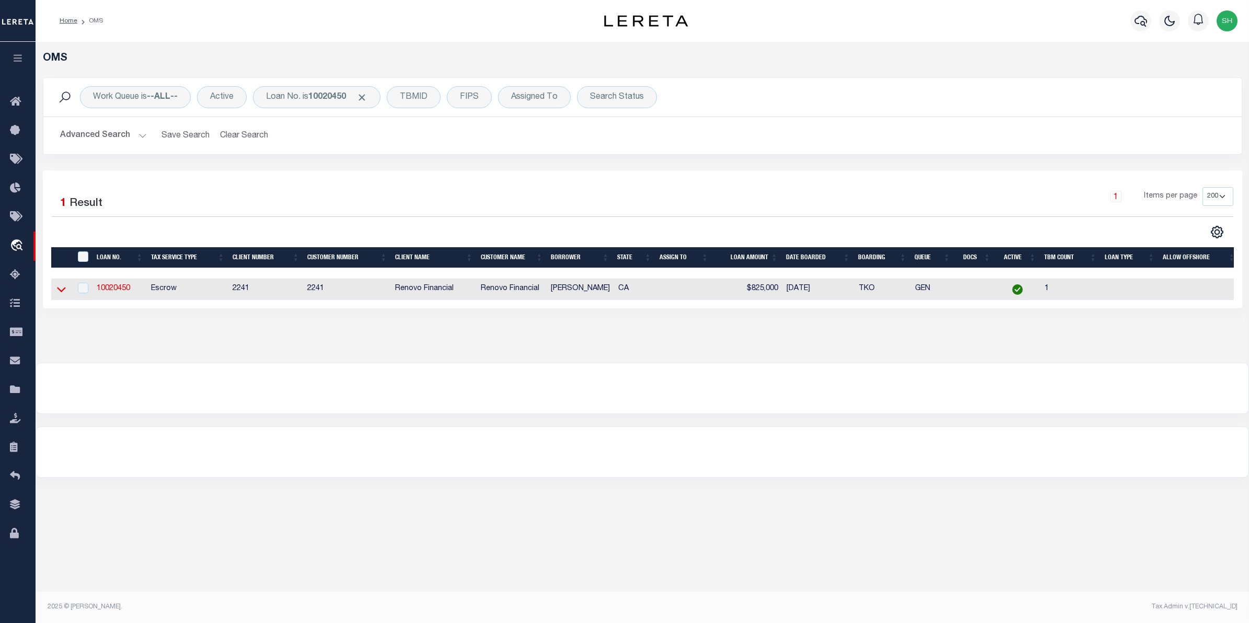
click at [62, 293] on icon at bounding box center [61, 290] width 9 height 5
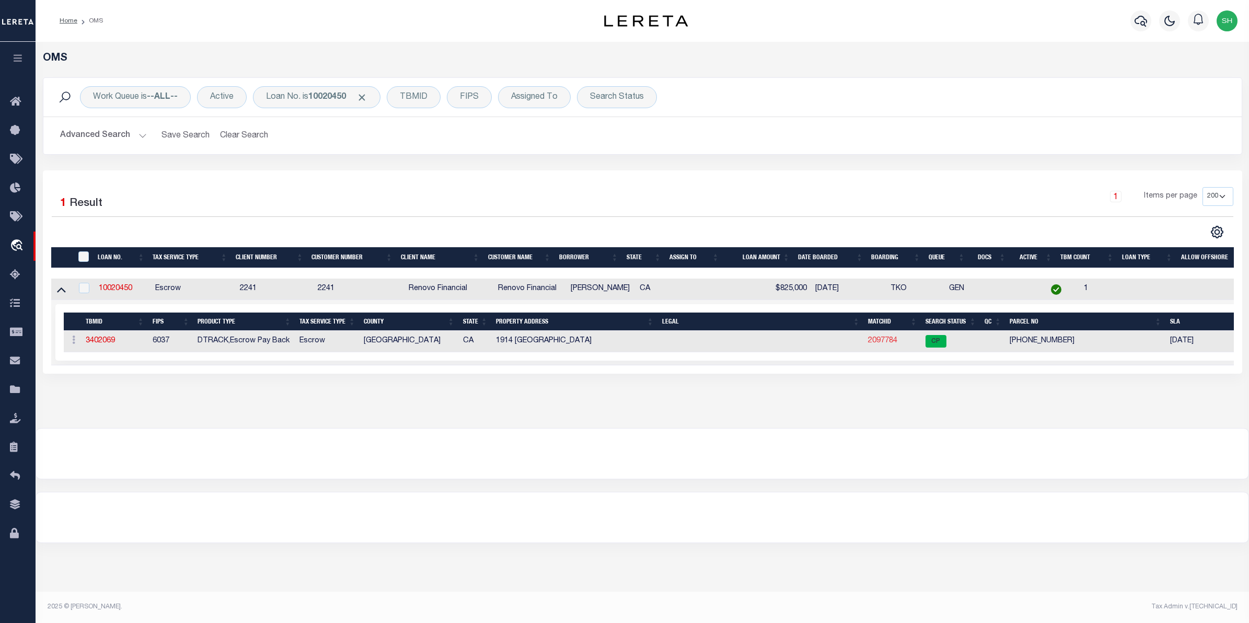
click at [876, 342] on link "2097784" at bounding box center [882, 340] width 29 height 7
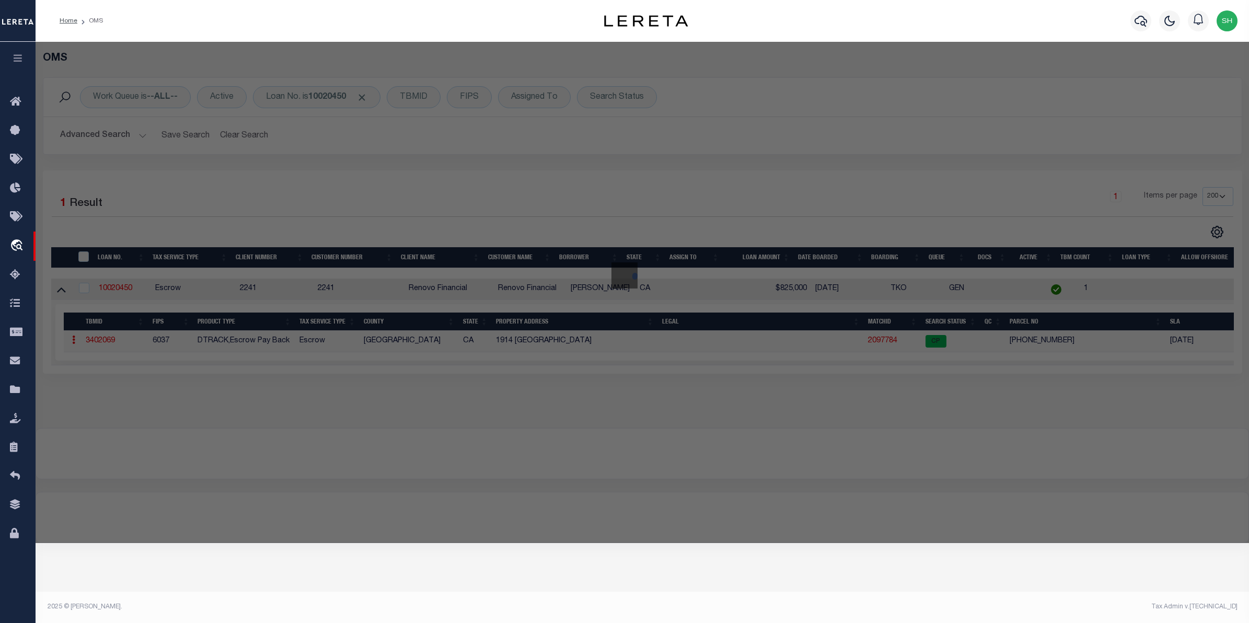
checkbox input "false"
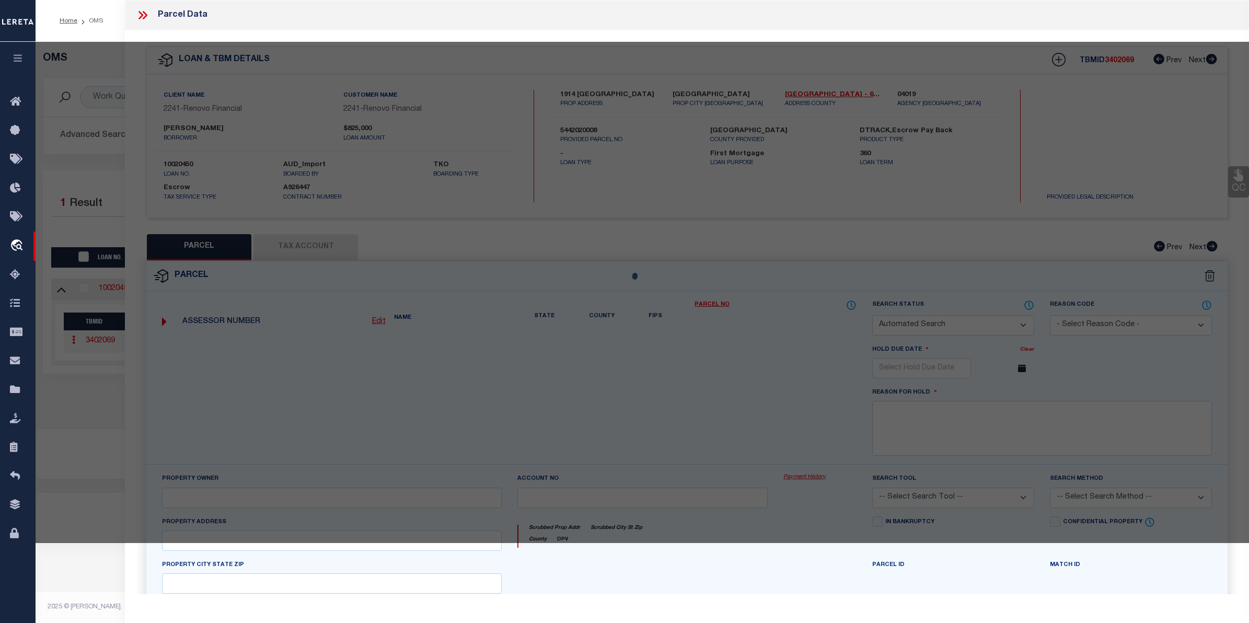
select select "CP"
type input "1914 MELLON AVE"
checkbox input "false"
type textarea "TRACT # 4905 LOT 215"
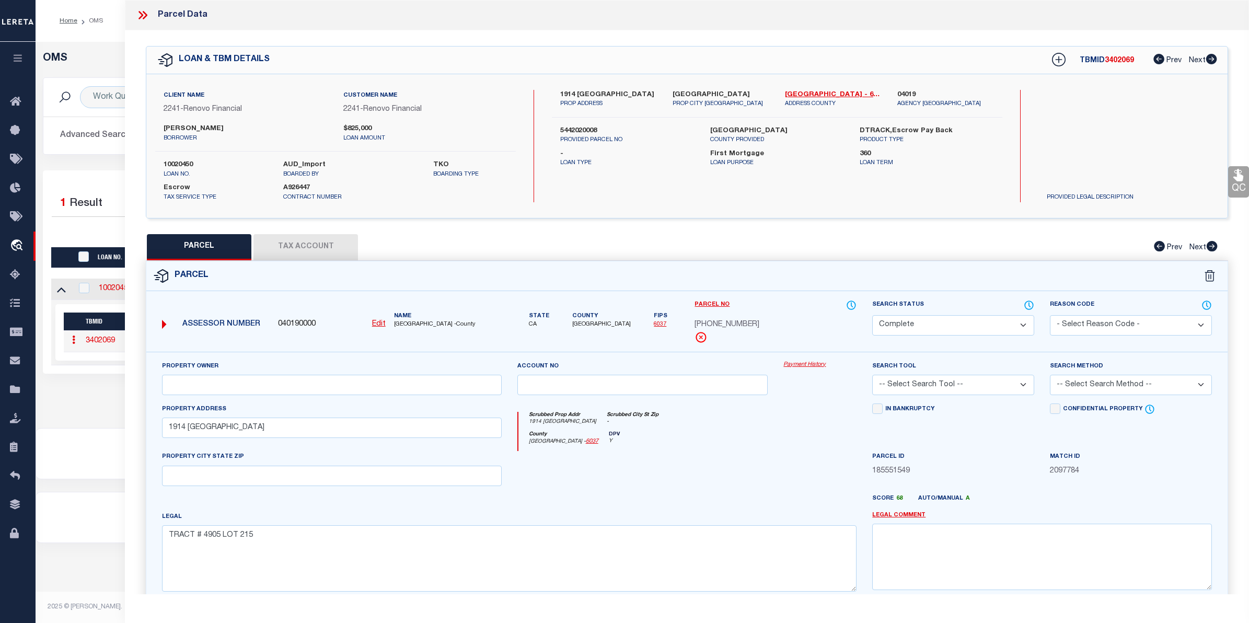
click at [824, 364] on link "Payment History" at bounding box center [820, 365] width 73 height 9
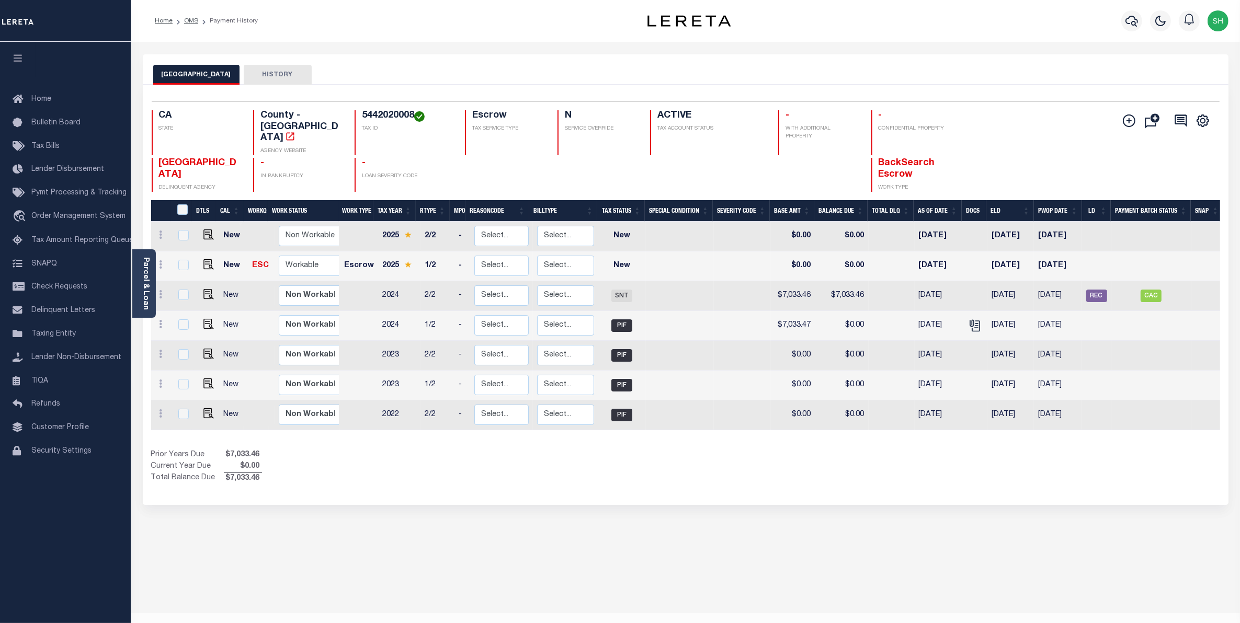
click at [412, 116] on h4 "5442020008" at bounding box center [407, 116] width 90 height 12
drag, startPoint x: 412, startPoint y: 116, endPoint x: 361, endPoint y: 109, distance: 51.2
click at [361, 109] on div "Selected 7 Results 1 Items per page 25 50 100 CA STATE County - CA AGENCY WEBSI…" at bounding box center [685, 146] width 1084 height 90
copy h4 "5442020008"
click at [681, 510] on div "LOS ANGELES COUNTY HISTORY Selected 7 Results" at bounding box center [685, 349] width 1101 height 590
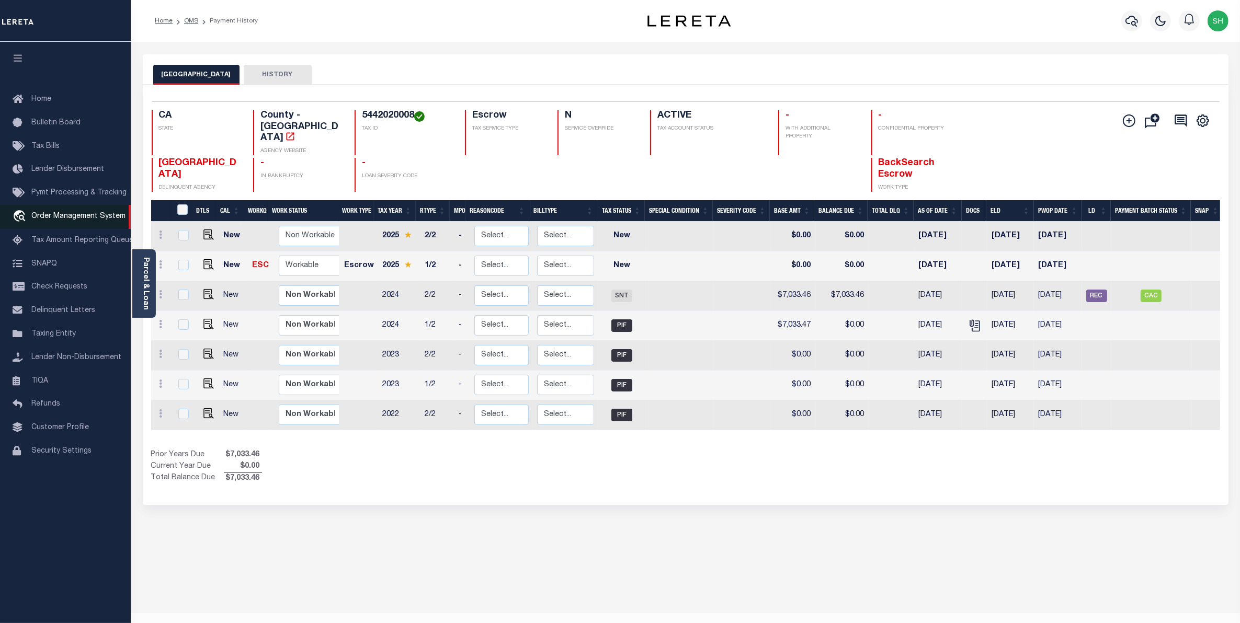
click at [65, 214] on span "Order Management System" at bounding box center [78, 216] width 94 height 7
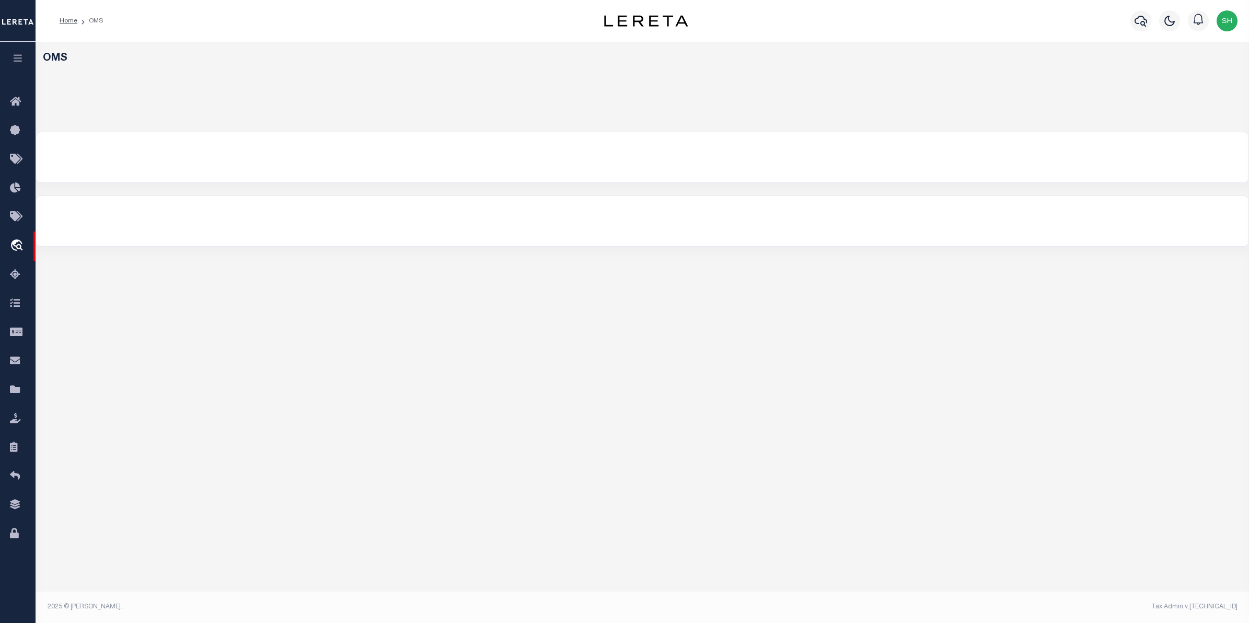
select select "200"
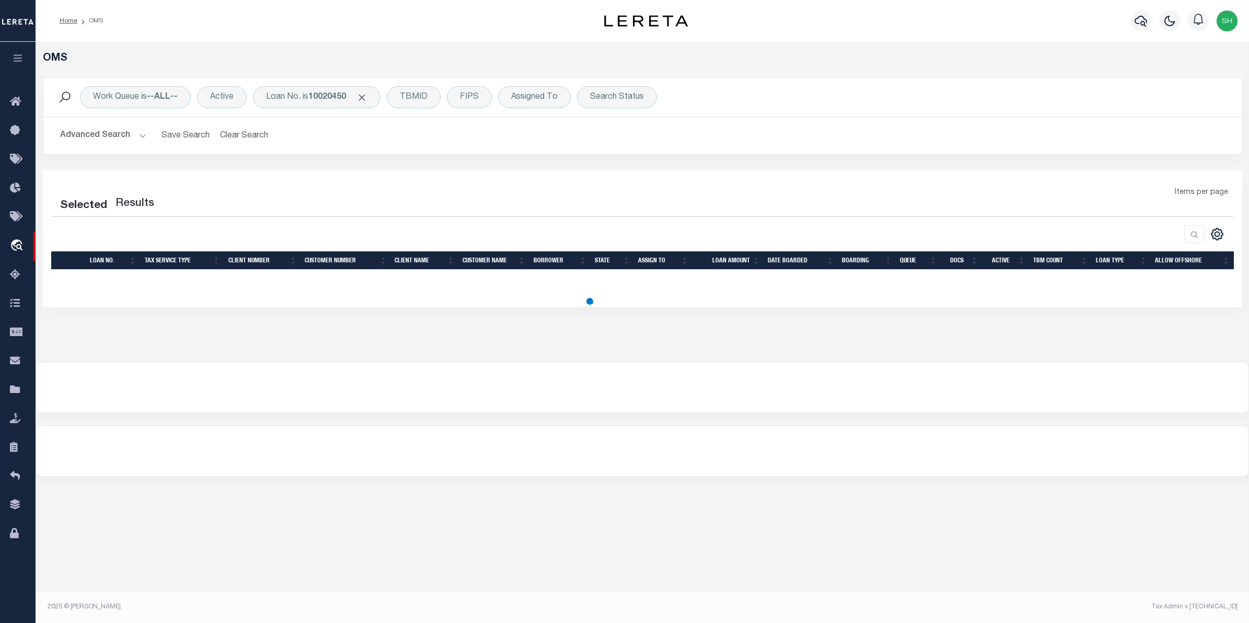
select select "200"
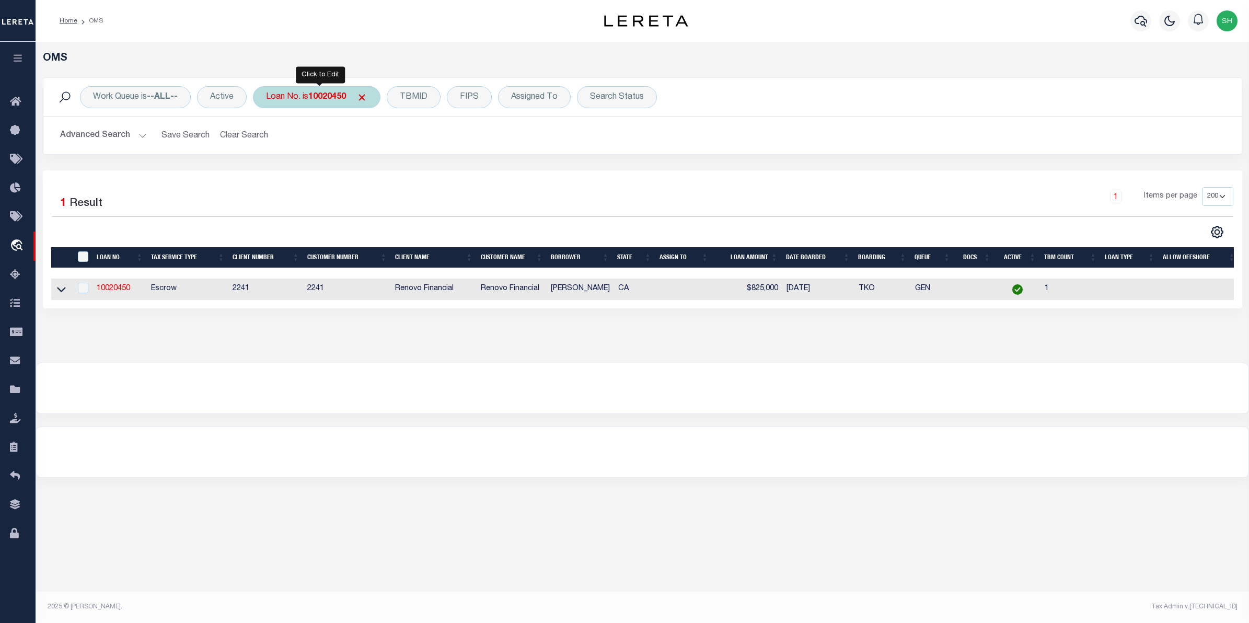
click at [347, 103] on div "Loan No. is 10020450" at bounding box center [317, 97] width 128 height 22
type input "10022580"
click at [408, 176] on input "Apply" at bounding box center [404, 171] width 31 height 17
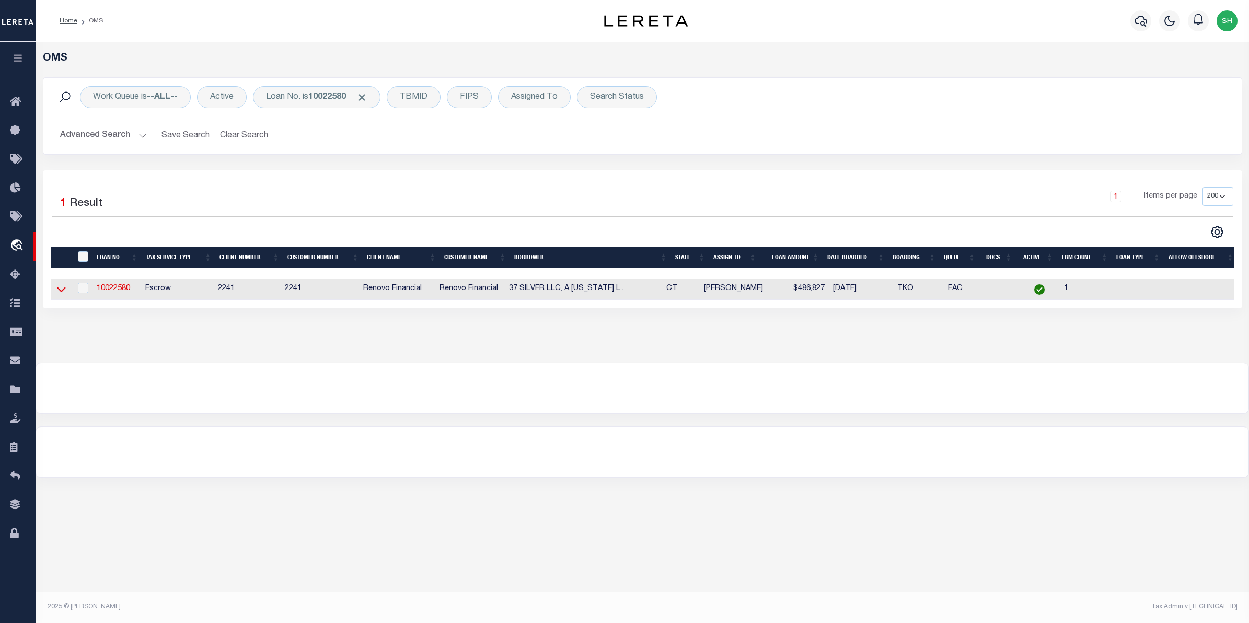
click at [61, 289] on icon at bounding box center [61, 289] width 9 height 11
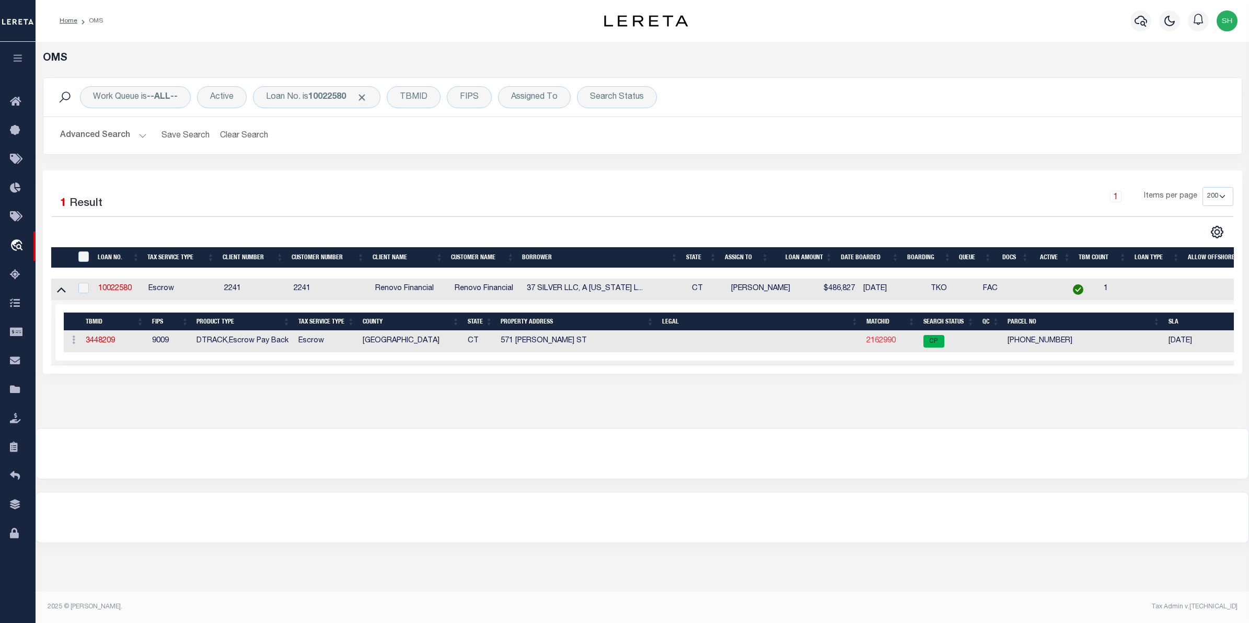
click at [872, 345] on link "2162990" at bounding box center [881, 340] width 29 height 7
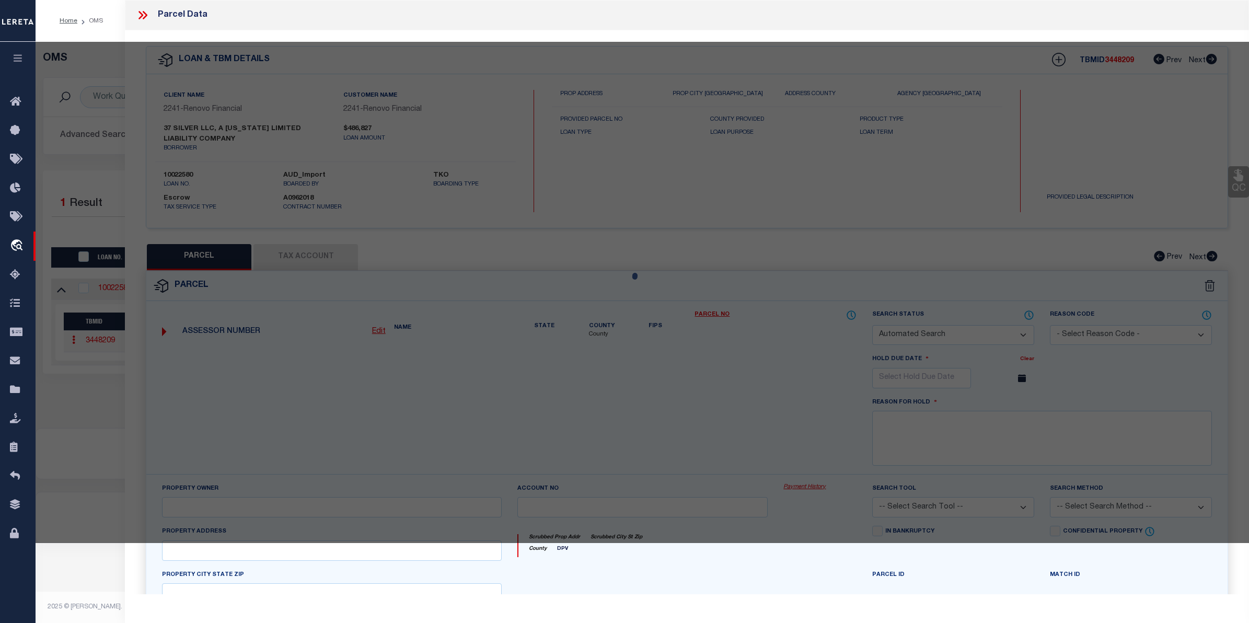
checkbox input "false"
select select "CP"
type input "75 HOLDINGS LLC"
select select "AGF"
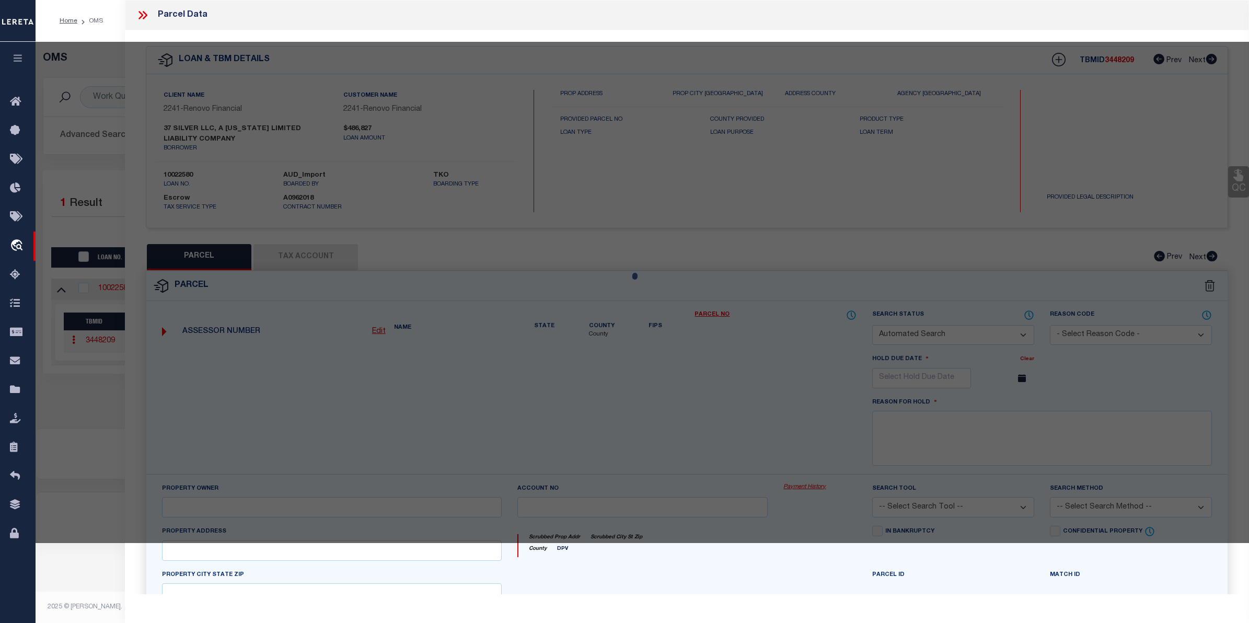
select select "ADD"
type input "571 BALDWIN ST"
type input "WATERBURY CT 06706"
type textarea "LOT:87 BLK:299 CITY/MUNI/TWP:WATERBURY"
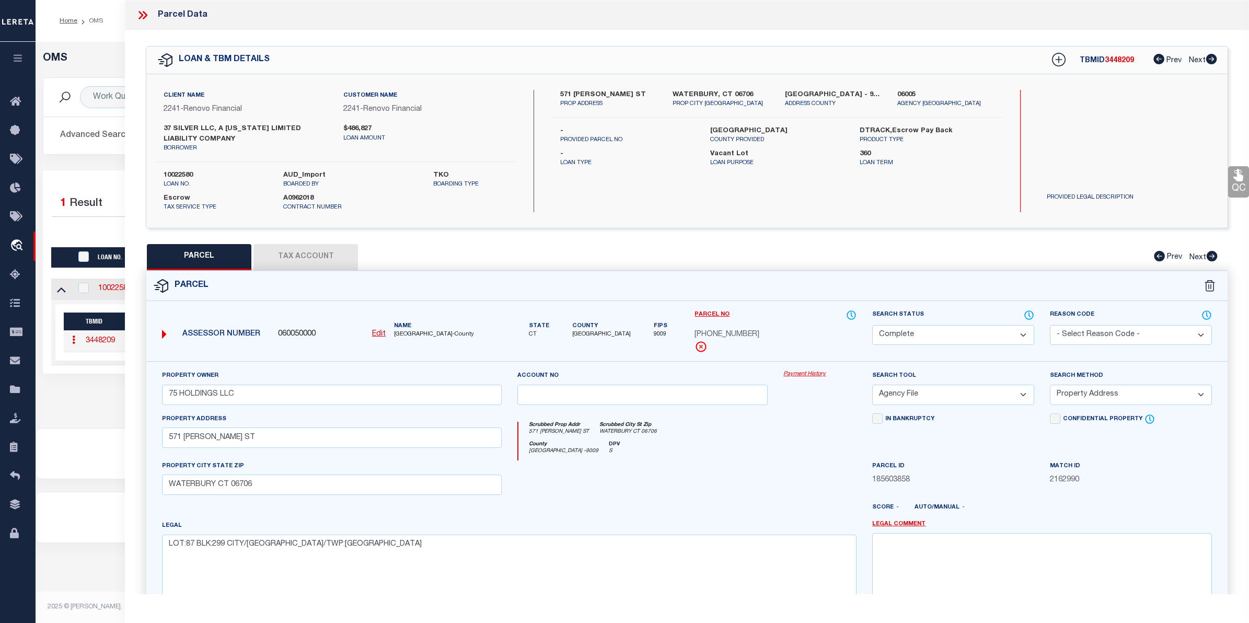
click at [817, 373] on link "Payment History" at bounding box center [820, 374] width 73 height 9
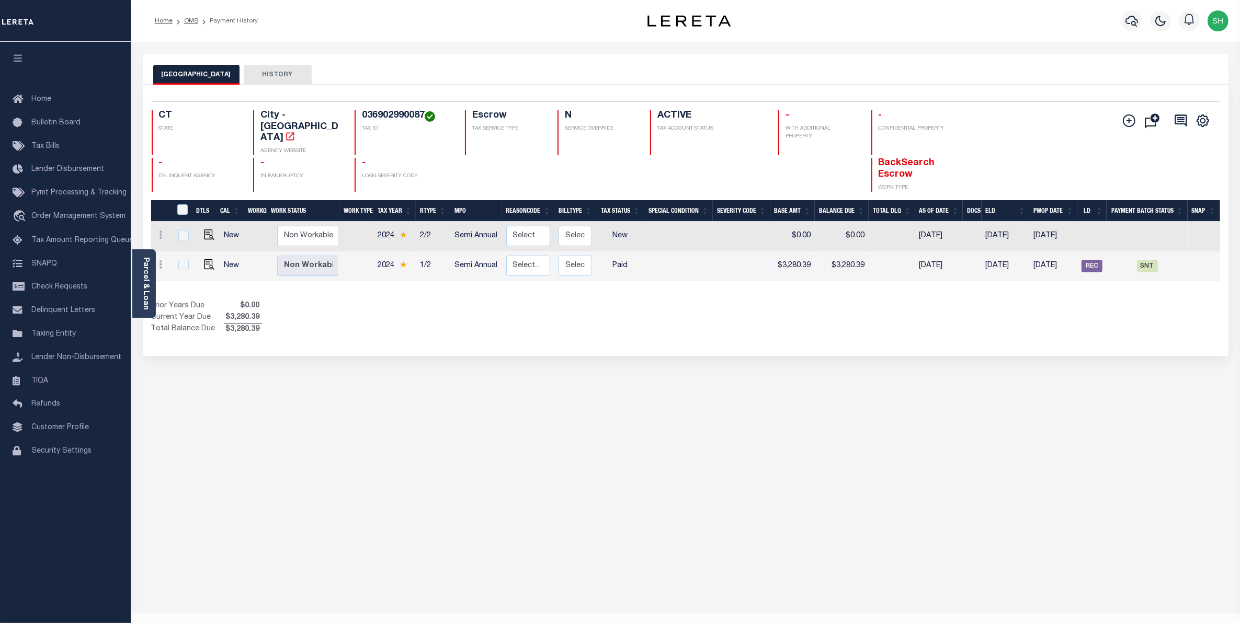
click at [422, 113] on h4 "036902990087" at bounding box center [407, 116] width 90 height 12
drag, startPoint x: 422, startPoint y: 113, endPoint x: 353, endPoint y: 114, distance: 68.5
click at [353, 114] on div "CT STATE City - CT AGENCY WEBSITE 036902990087 TAX ID Escrow TAX SERVICE TYPE N…" at bounding box center [597, 132] width 890 height 45
copy h4 "036902990087"
click at [134, 272] on div "Parcel & Loan" at bounding box center [144, 283] width 24 height 68
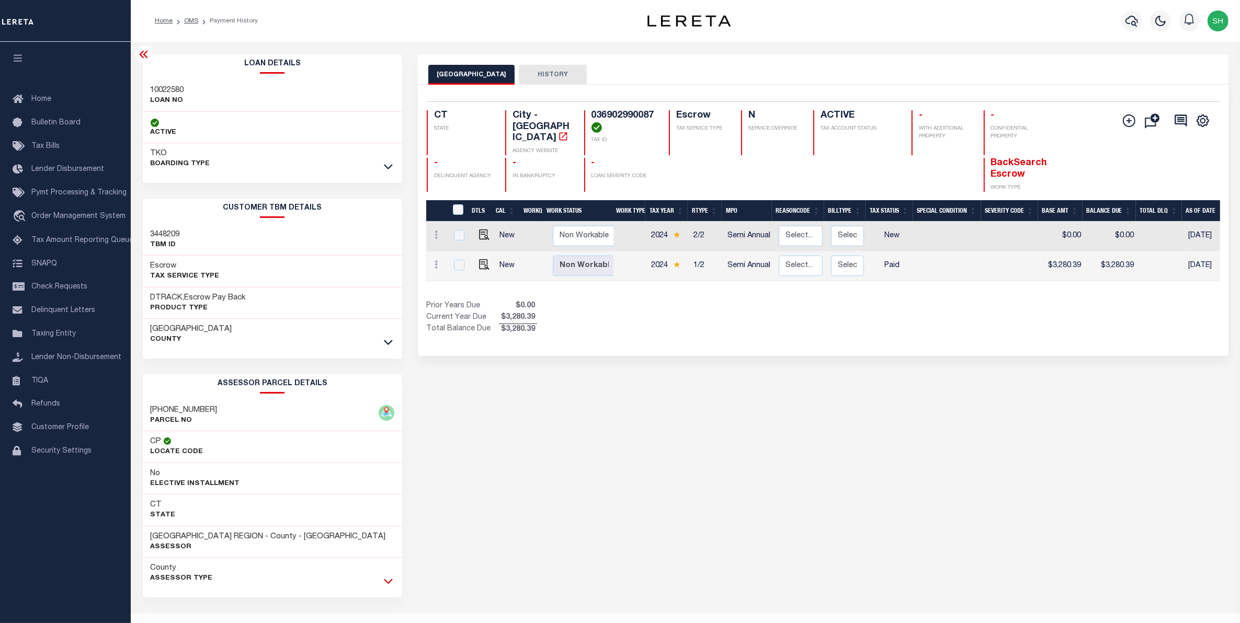
click at [389, 583] on icon at bounding box center [388, 581] width 9 height 11
drag, startPoint x: 751, startPoint y: 271, endPoint x: 766, endPoint y: 273, distance: 14.8
click at [766, 273] on div "DTLS CAL WorkQ Work Status Work Type Tax Year RType MPO ReasonCode BillType Tax…" at bounding box center [823, 252] width 794 height 60
click at [858, 325] on div "Show Tax Lines before Bill Release Date Prior Years Due $0.00 Current Year Due …" at bounding box center [823, 318] width 794 height 35
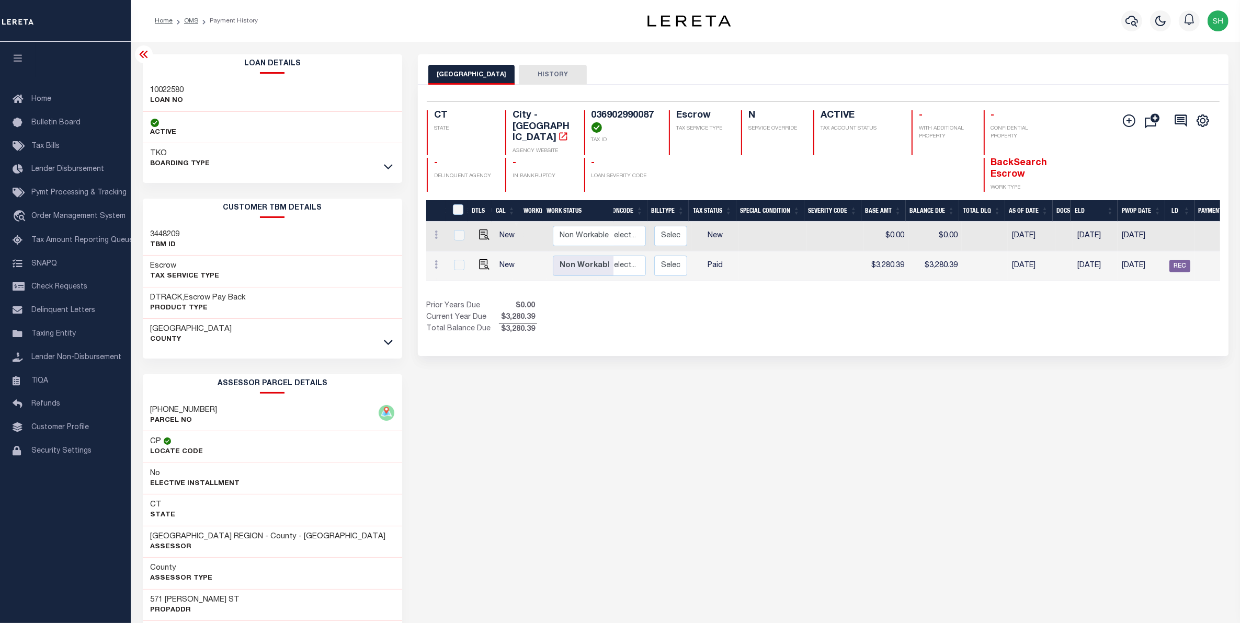
scroll to position [0, 184]
click at [652, 109] on div "Selected 2 Results 1 Items per page 25 50 100 CT STATE City - CT AGENCY WEBSITE…" at bounding box center [822, 146] width 809 height 90
drag, startPoint x: 652, startPoint y: 109, endPoint x: 589, endPoint y: 108, distance: 62.7
click at [589, 108] on div "Selected 2 Results 1 Items per page 25 50 100 CT STATE City - CT AGENCY WEBSITE…" at bounding box center [822, 146] width 809 height 90
copy h4 "036902990087"
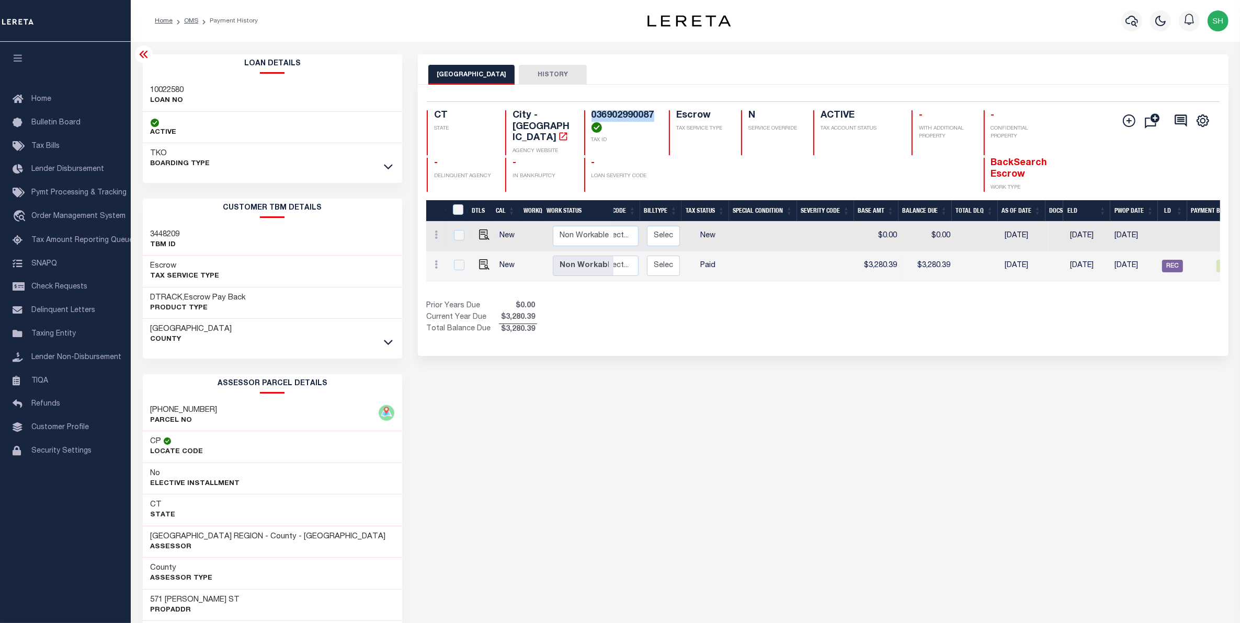
click at [632, 108] on div "Selected 2 Results 1 Items per page 25 50 100 CT STATE City - CT AGENCY WEBSITE…" at bounding box center [822, 146] width 809 height 90
click at [82, 217] on span "Order Management System" at bounding box center [78, 216] width 94 height 7
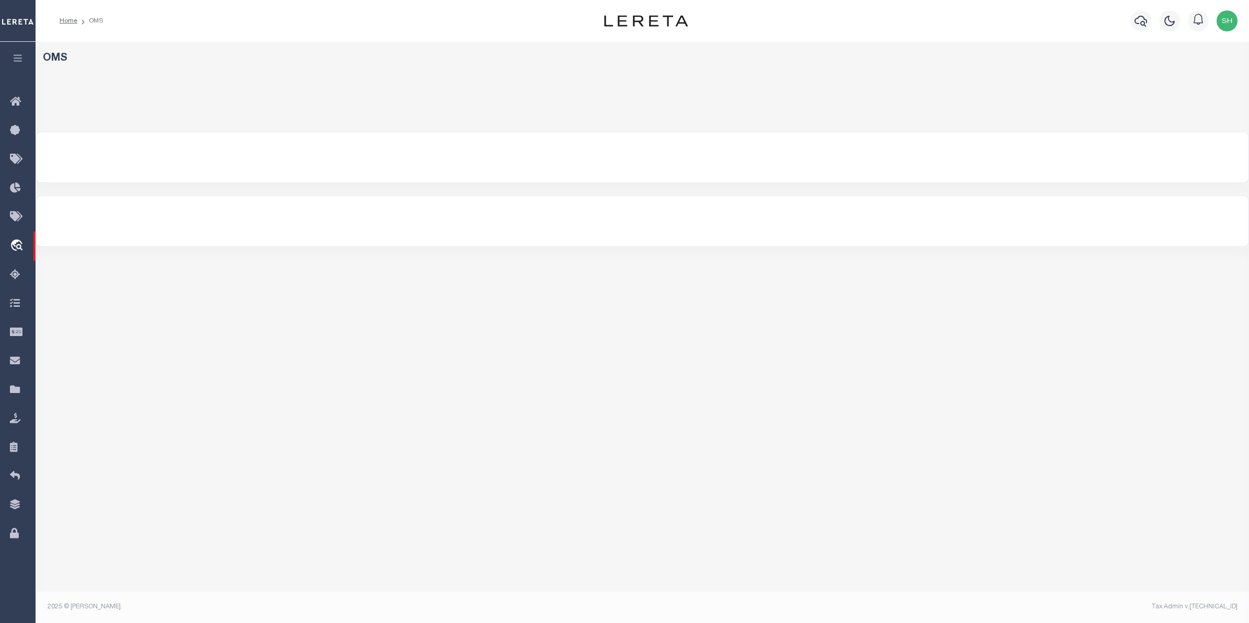
select select "200"
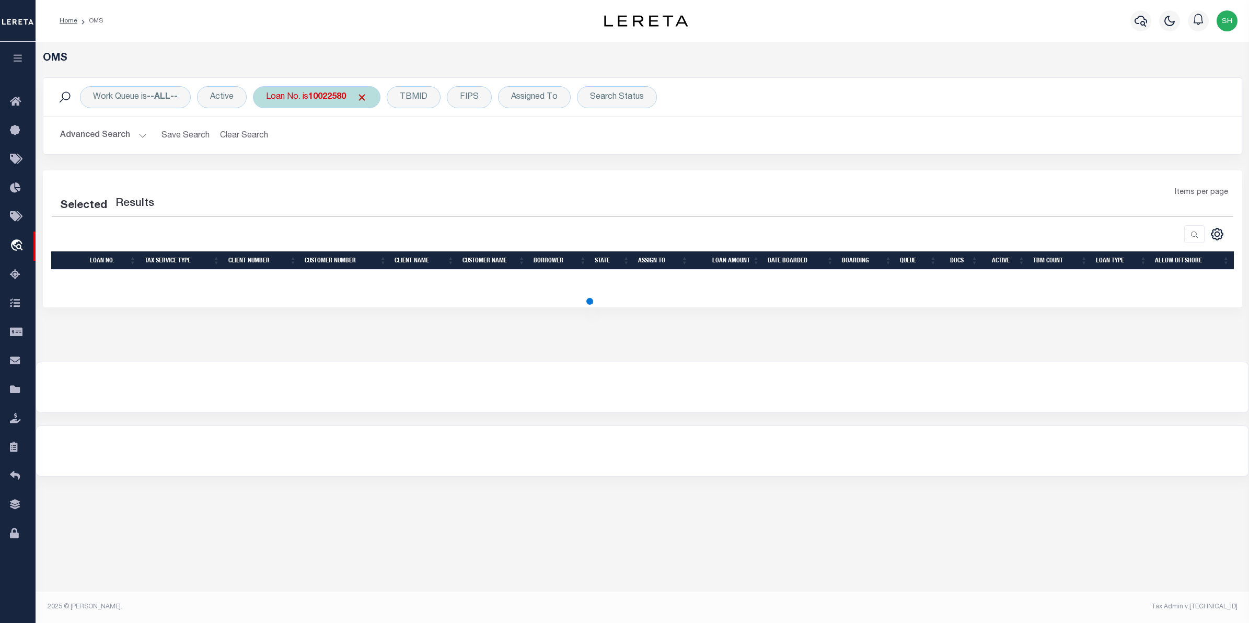
select select "200"
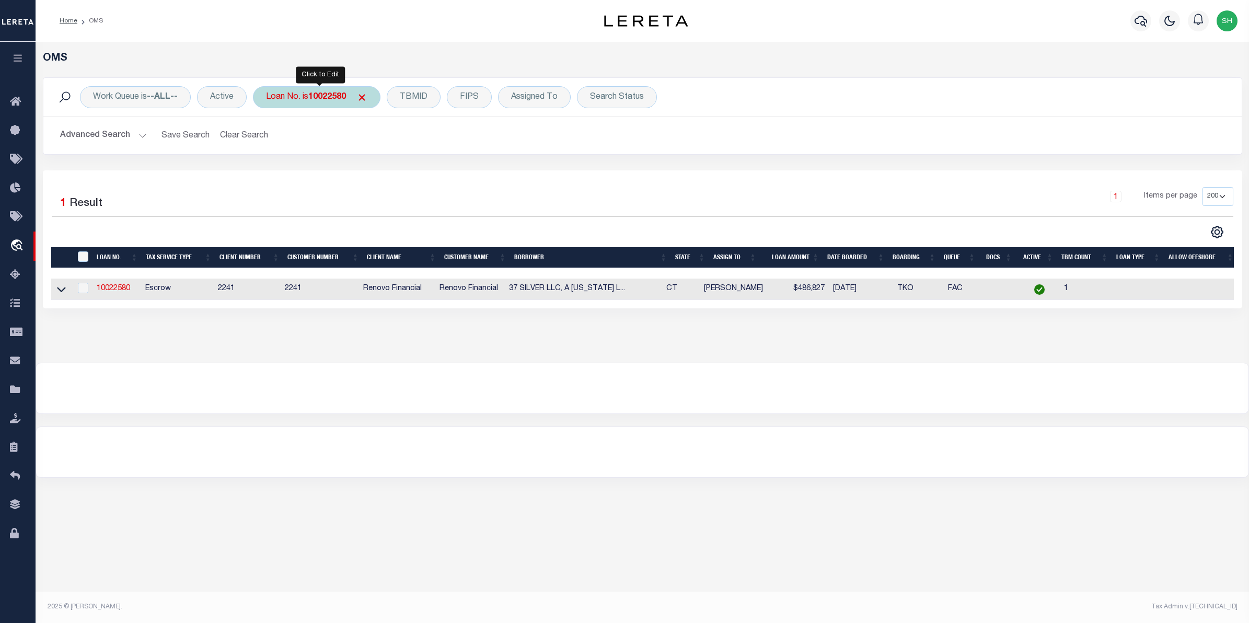
click at [337, 99] on b "10022580" at bounding box center [327, 97] width 38 height 8
type input "47819-406"
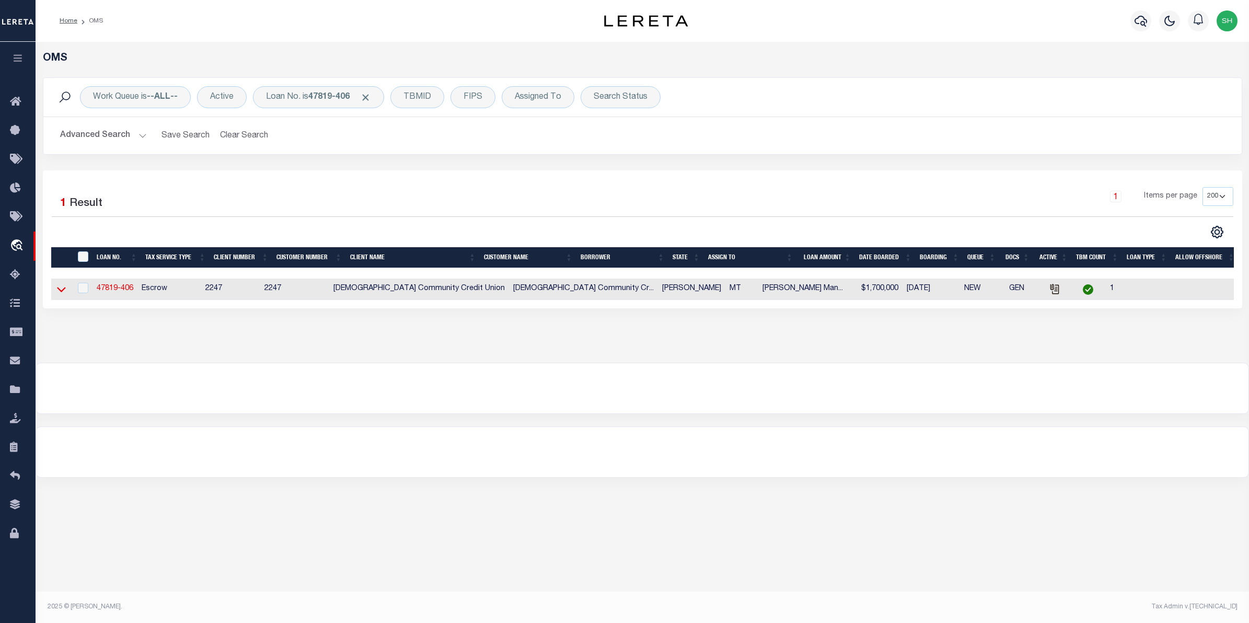
click at [59, 289] on icon at bounding box center [61, 289] width 9 height 11
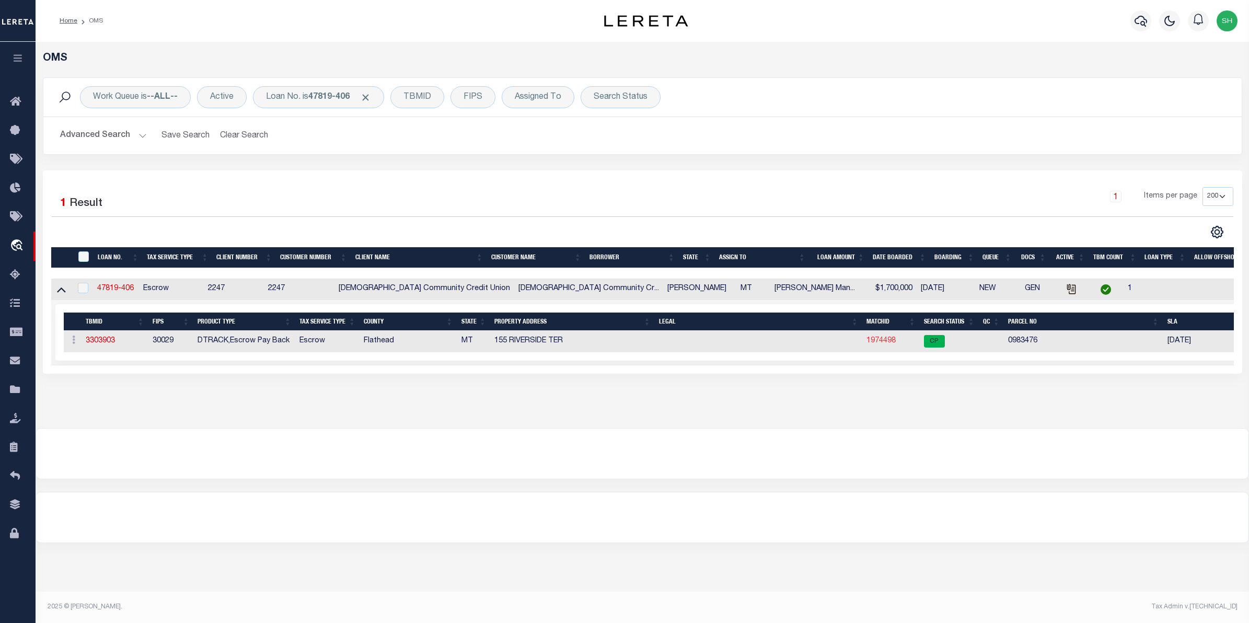
click at [885, 345] on link "1974498" at bounding box center [881, 340] width 29 height 7
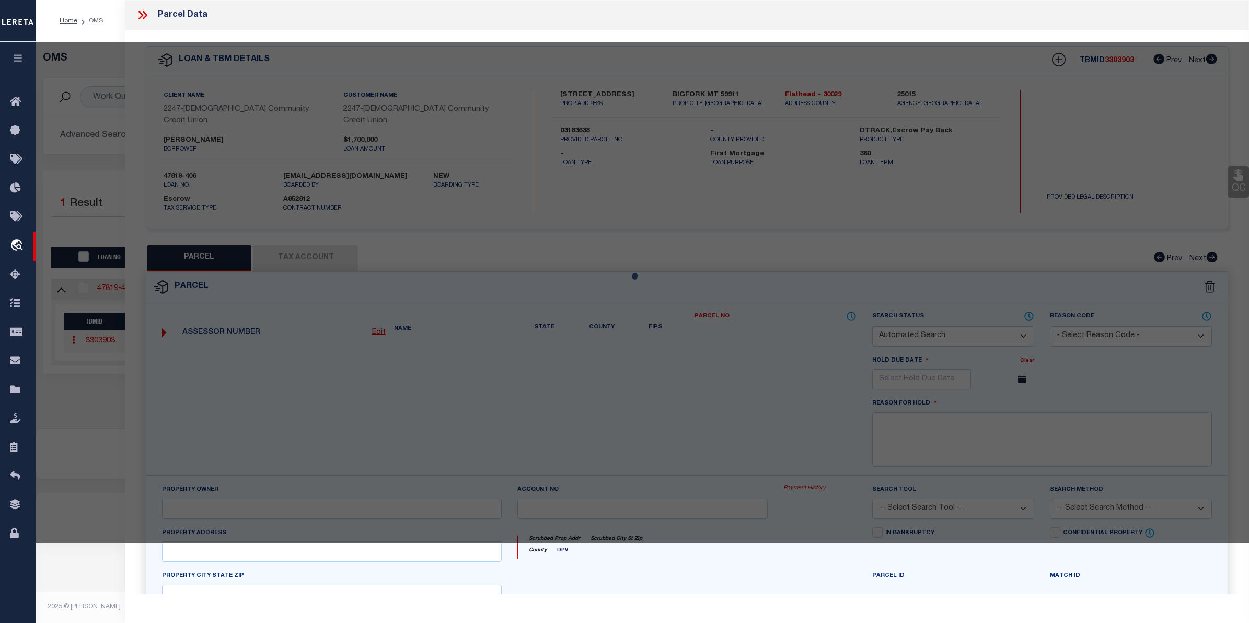
checkbox input "false"
select select "CP"
type input "VUKONICH DANIELLE S"
select select "AGW"
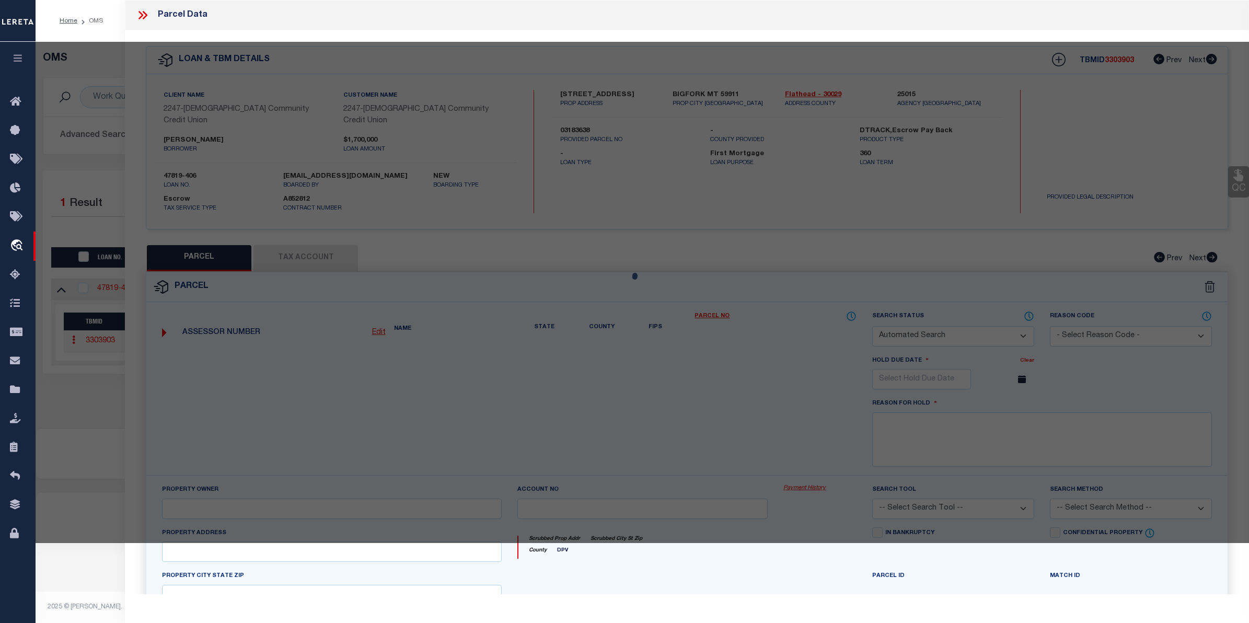
select select
type input "1510 RIVERSIDE RD"
checkbox input "false"
type input "BIGFORK, MT 59911"
type textarea "S33, T28 N, R20 W, 12439-2, PARCEL N/A, TR 3BA & TR 3C IN L9"
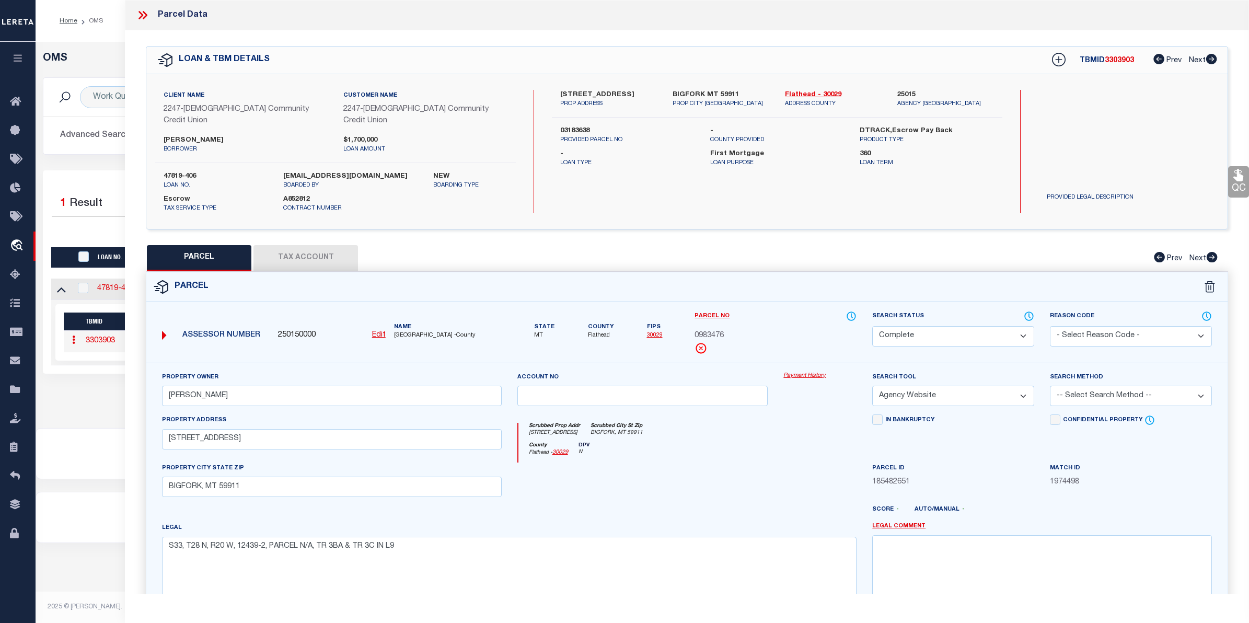
click at [804, 372] on link "Payment History" at bounding box center [820, 376] width 73 height 9
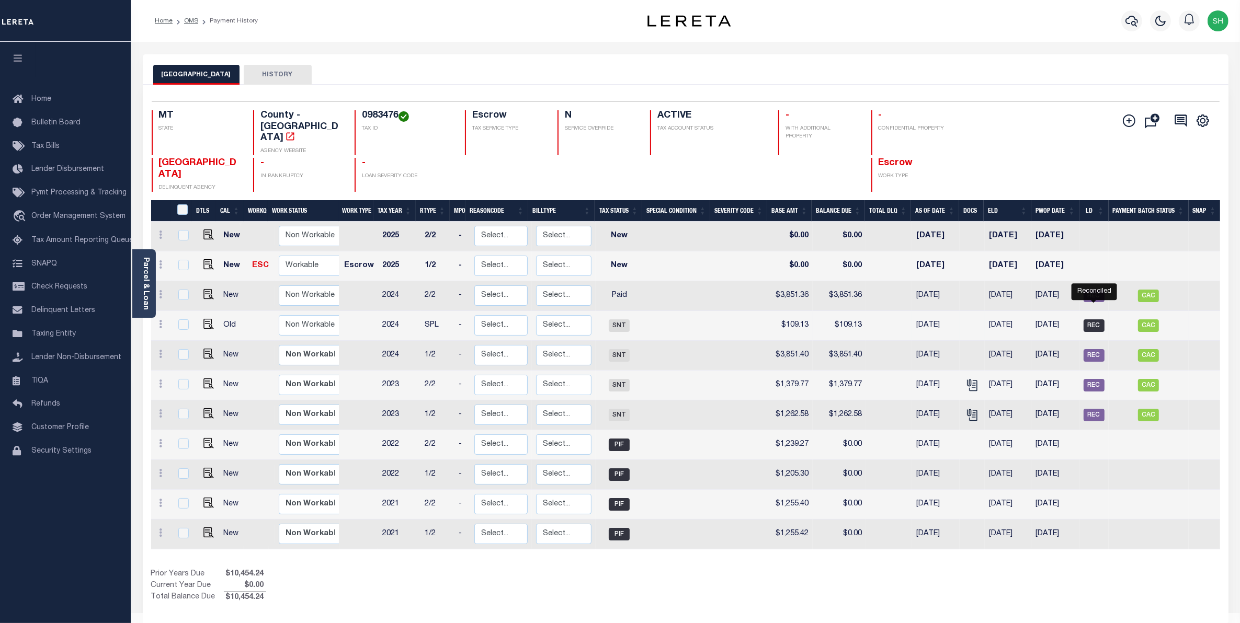
click at [1093, 319] on span "REC" at bounding box center [1093, 325] width 21 height 13
checkbox input "true"
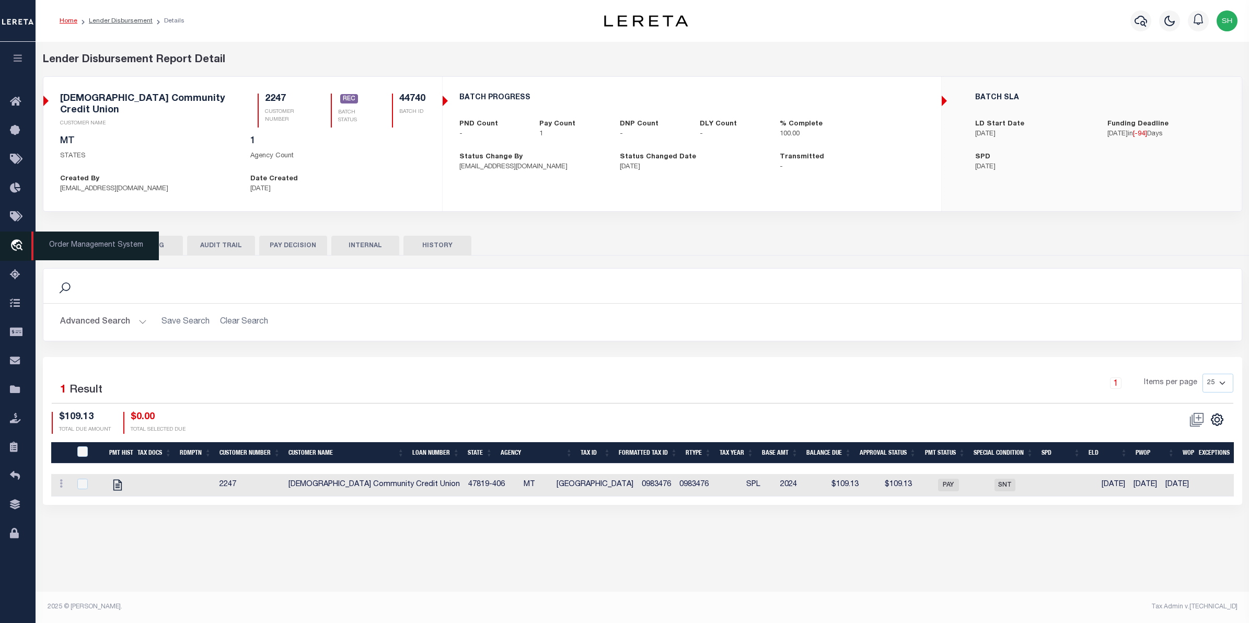
click at [16, 249] on icon "travel_explore" at bounding box center [18, 246] width 17 height 14
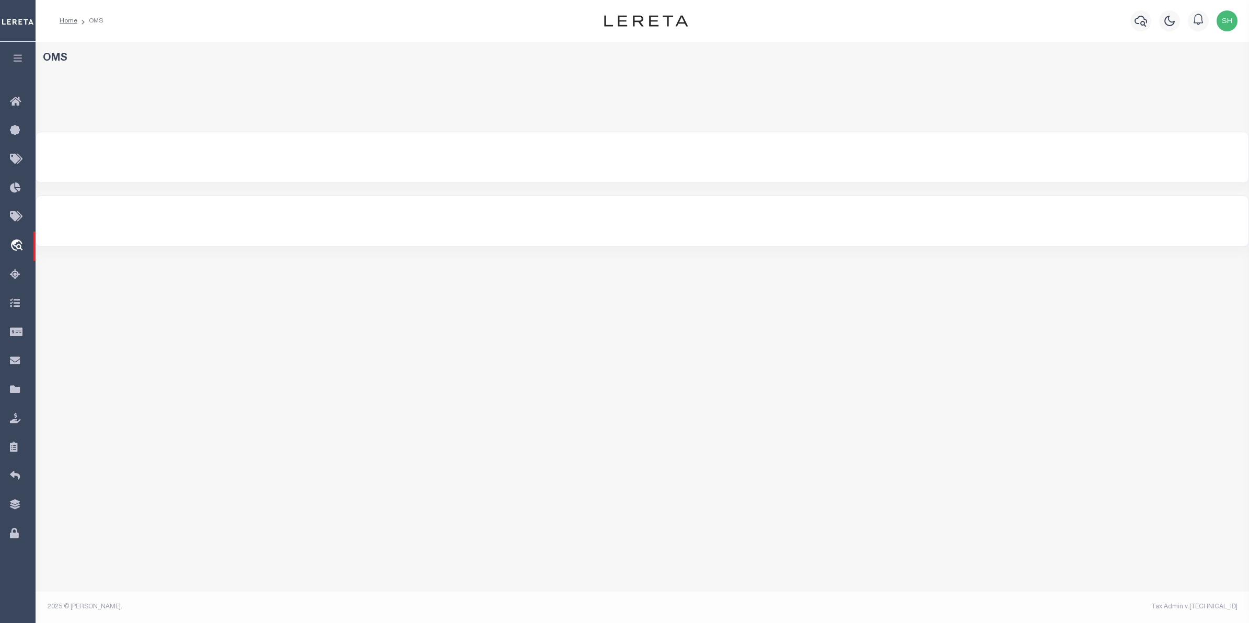
select select "200"
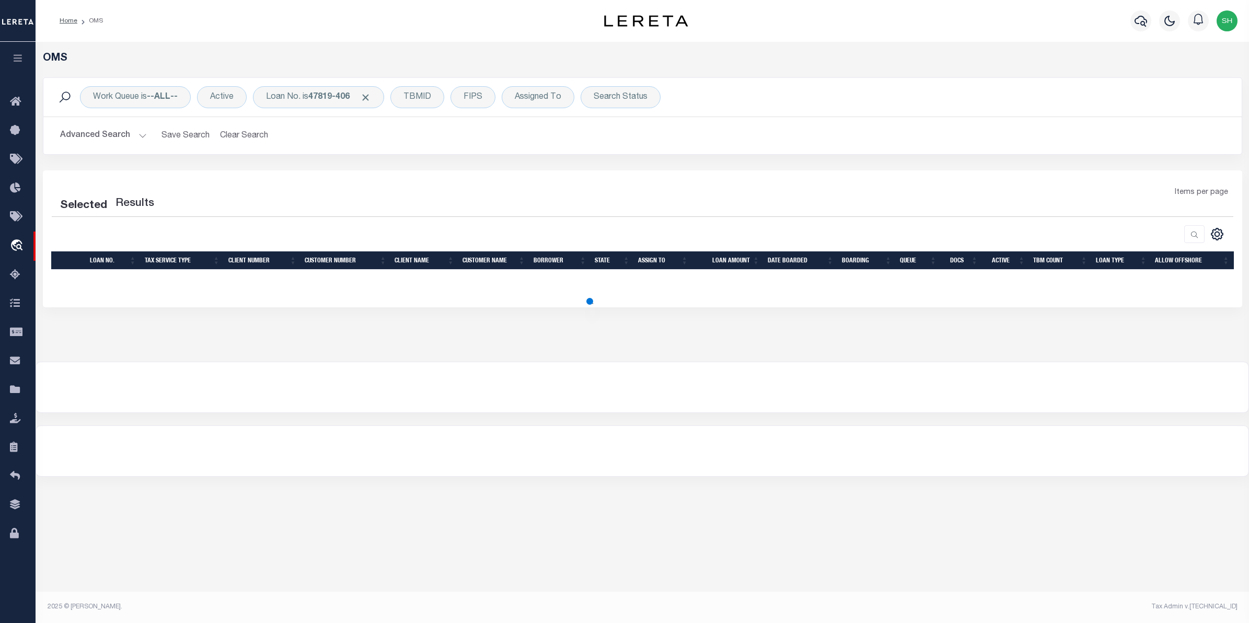
select select "200"
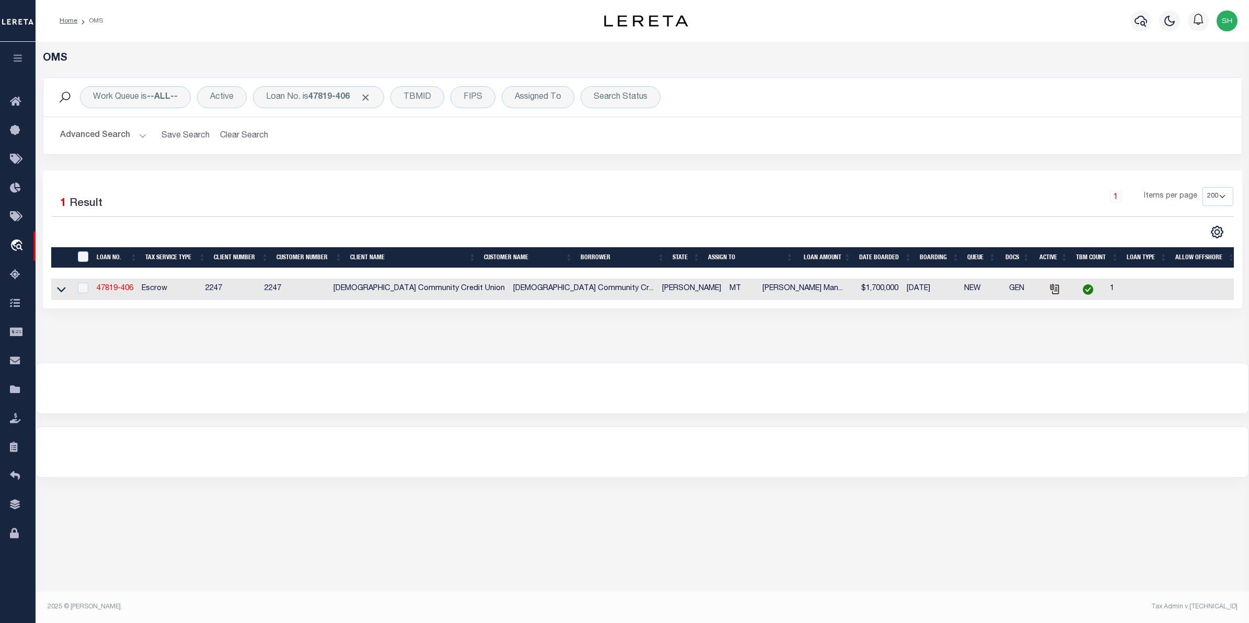
drag, startPoint x: 63, startPoint y: 289, endPoint x: 817, endPoint y: 374, distance: 758.6
click at [63, 289] on icon at bounding box center [61, 289] width 9 height 11
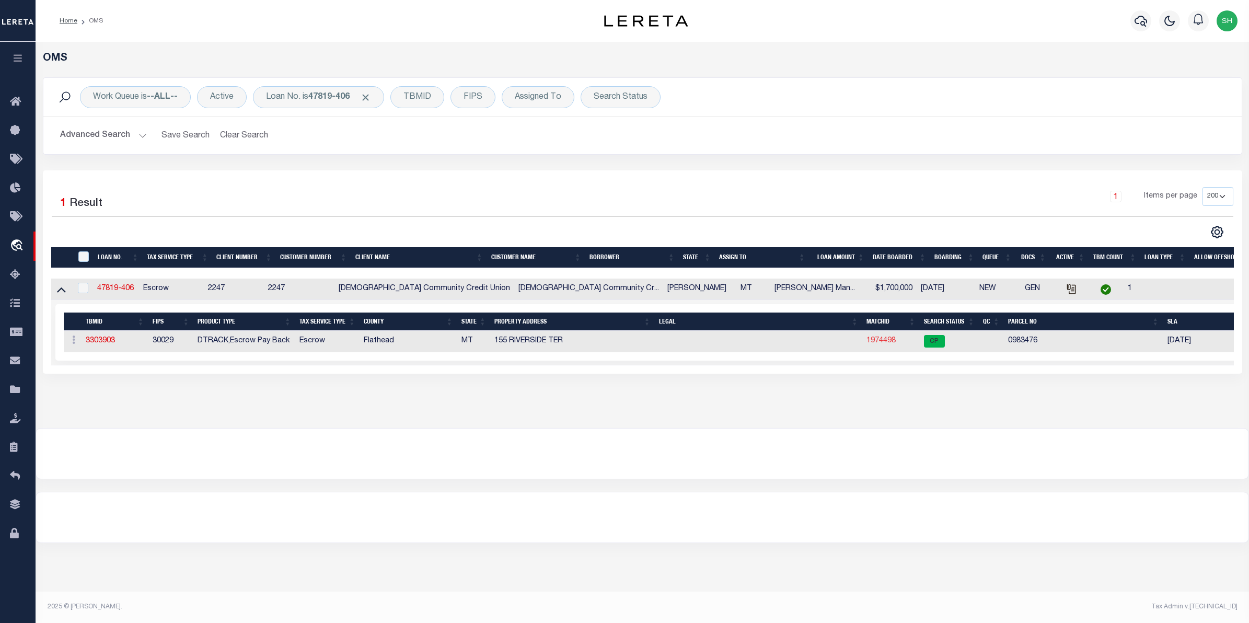
click at [876, 345] on link "1974498" at bounding box center [881, 340] width 29 height 7
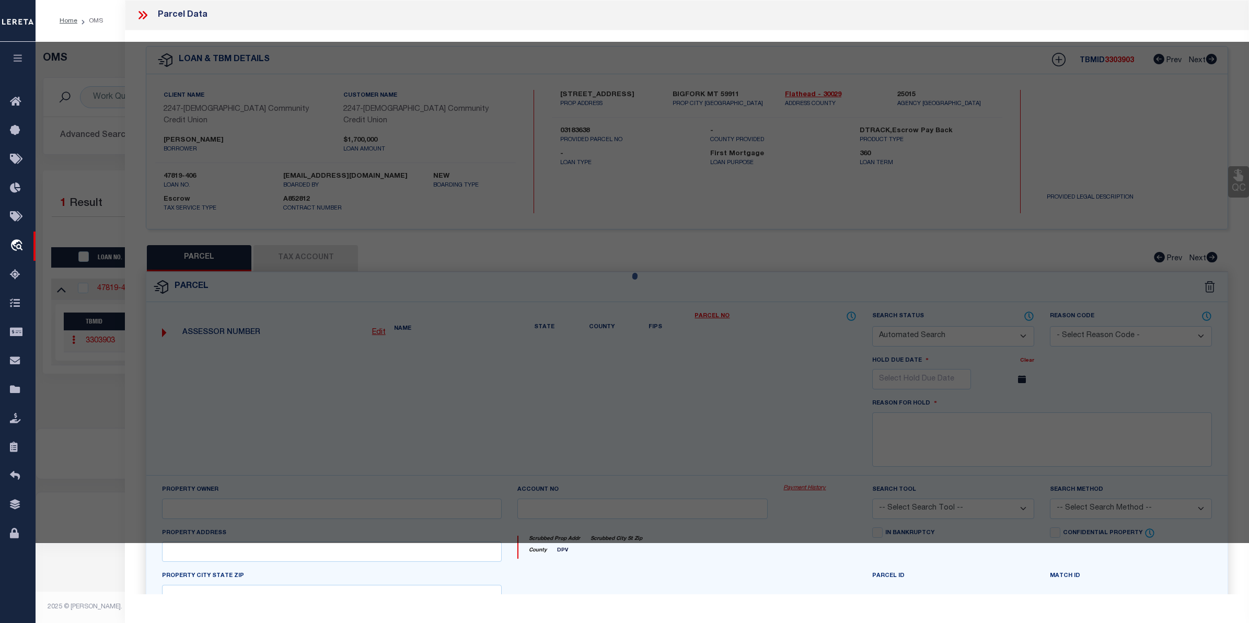
checkbox input "false"
select select "CP"
type input "VUKONICH DANIELLE S"
select select "AGW"
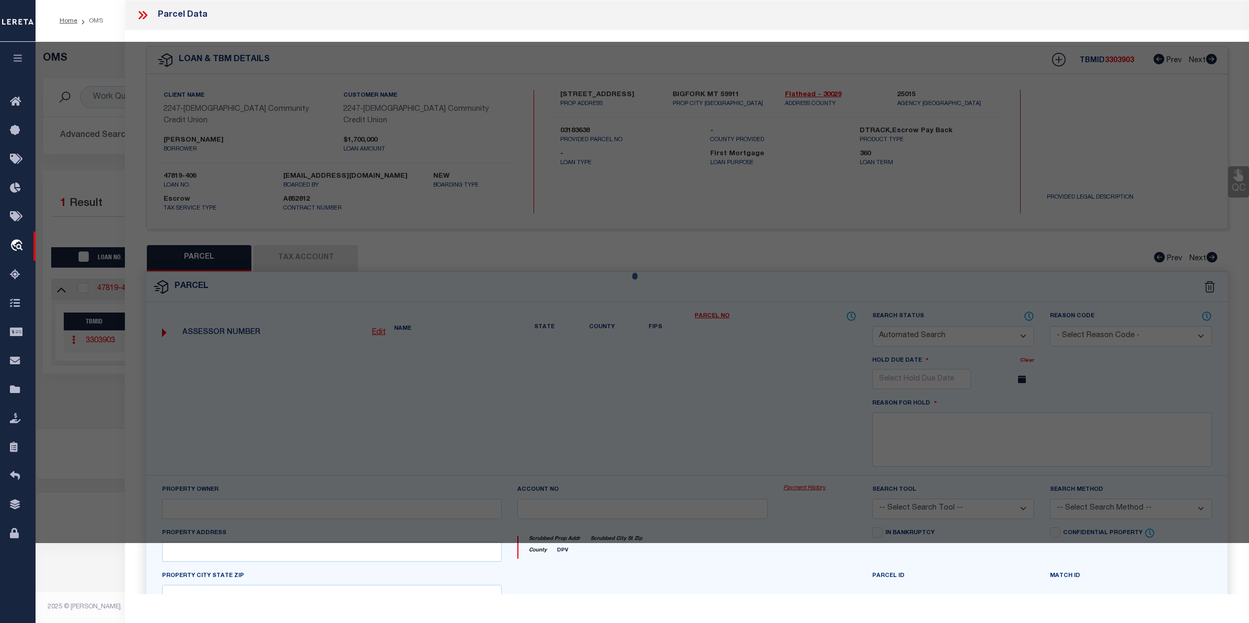
select select
type input "1510 RIVERSIDE RD"
checkbox input "false"
type input "BIGFORK, MT 59911"
type textarea "S33, T28 N, R20 W, 12439-2, PARCEL N/A, TR 3BA & TR 3C IN L9"
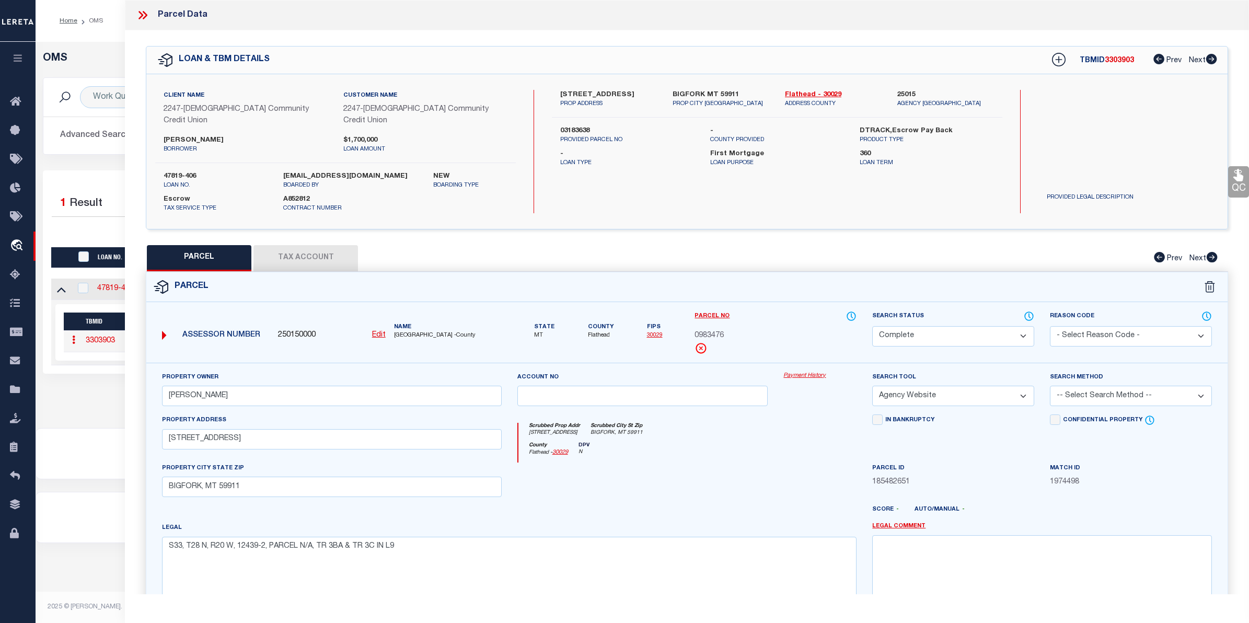
click at [817, 372] on link "Payment History" at bounding box center [820, 376] width 73 height 9
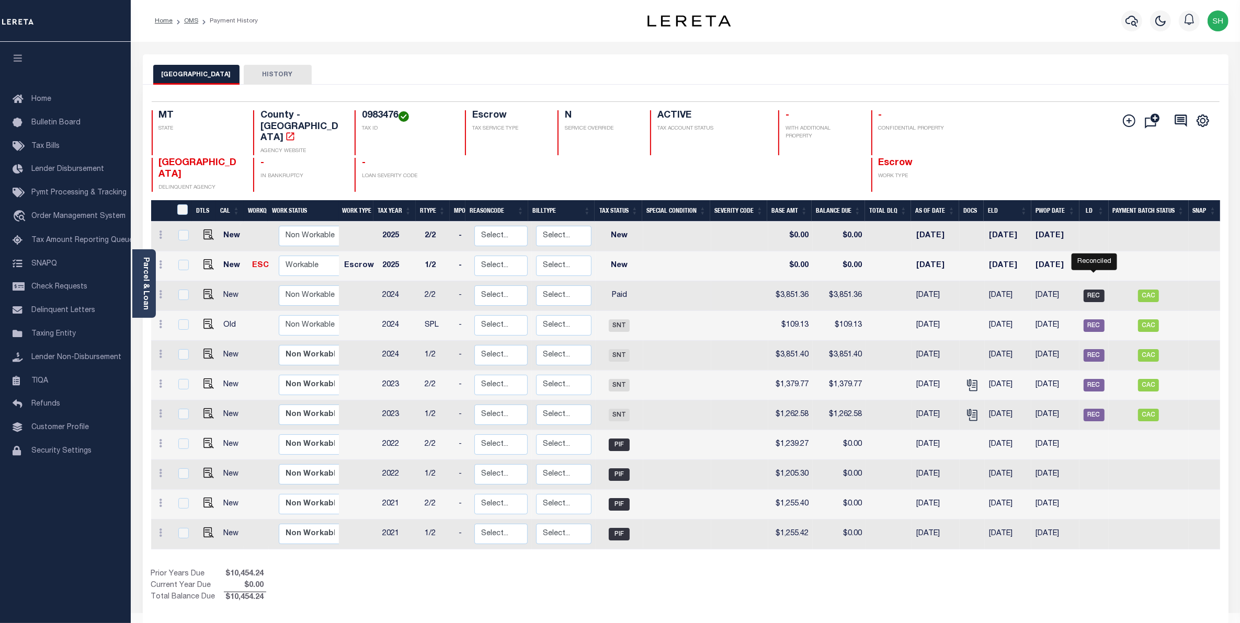
click at [1096, 290] on span "REC" at bounding box center [1093, 296] width 21 height 13
checkbox input "true"
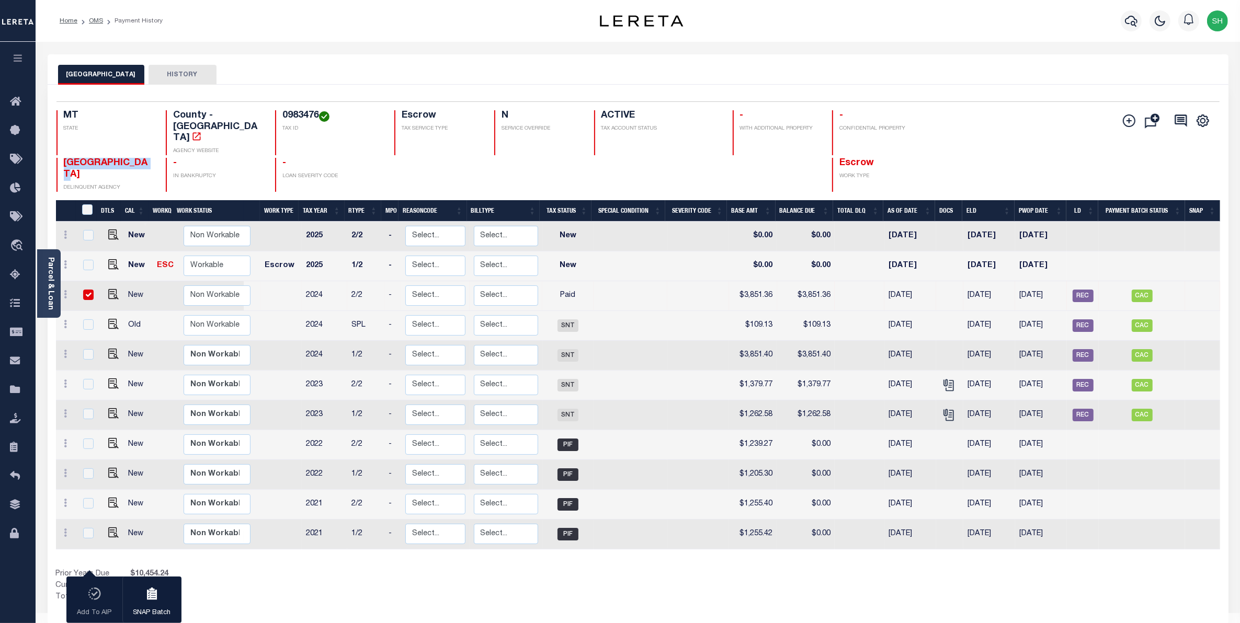
drag, startPoint x: 113, startPoint y: 157, endPoint x: 65, endPoint y: 137, distance: 51.6
click at [65, 158] on h4 "[GEOGRAPHIC_DATA]" at bounding box center [108, 169] width 89 height 22
copy span "[GEOGRAPHIC_DATA]"
click at [52, 294] on link "Parcel & Loan" at bounding box center [50, 283] width 7 height 53
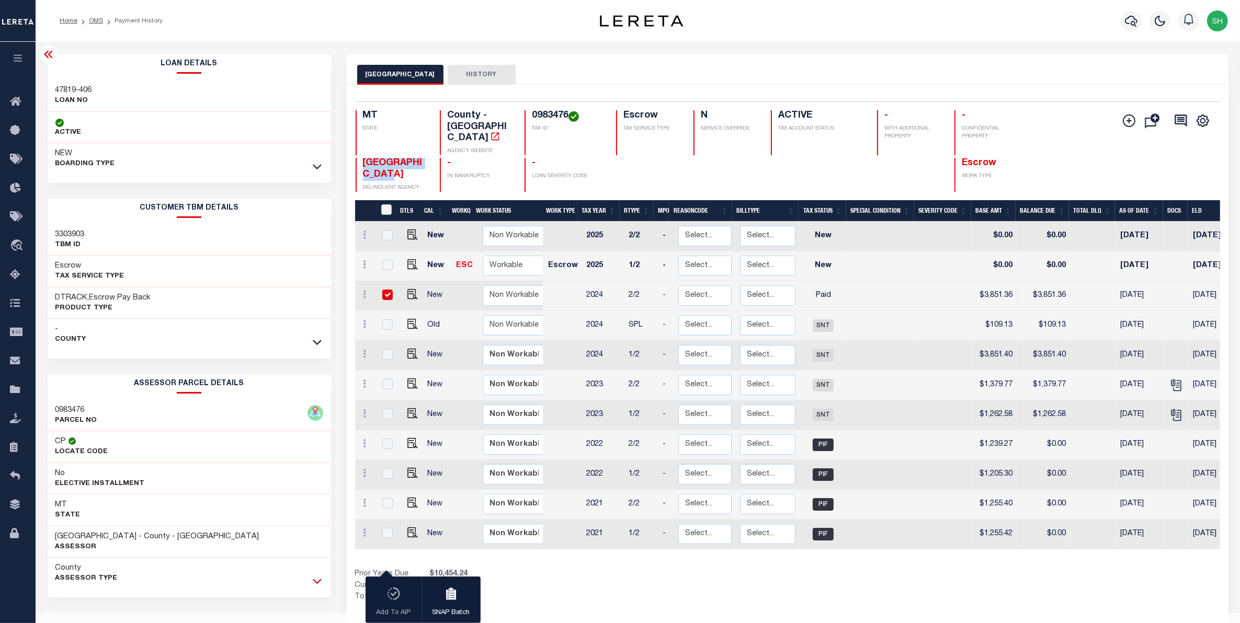
click at [317, 587] on icon at bounding box center [317, 581] width 9 height 11
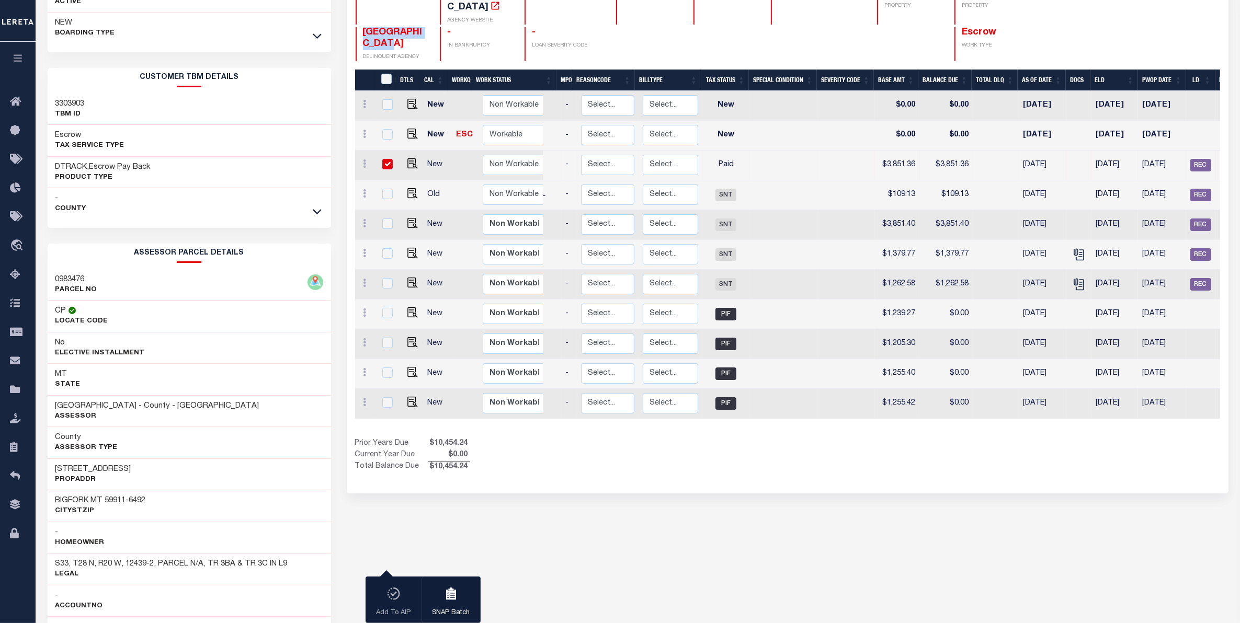
scroll to position [0, 103]
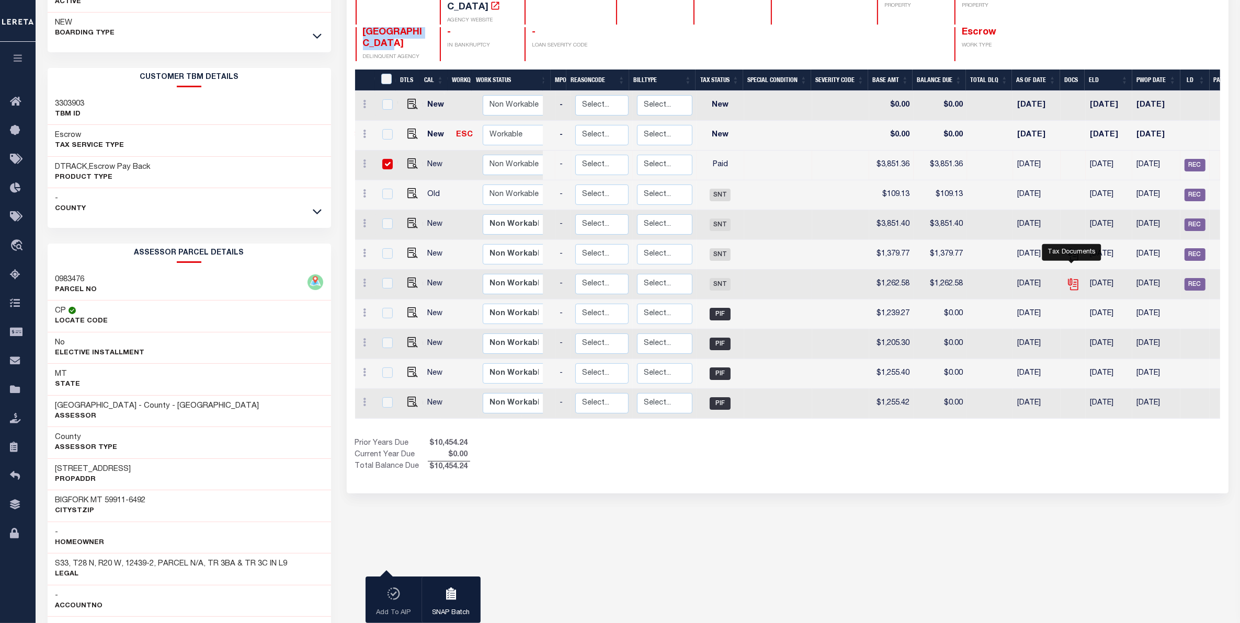
click at [1073, 278] on icon "" at bounding box center [1072, 282] width 8 height 8
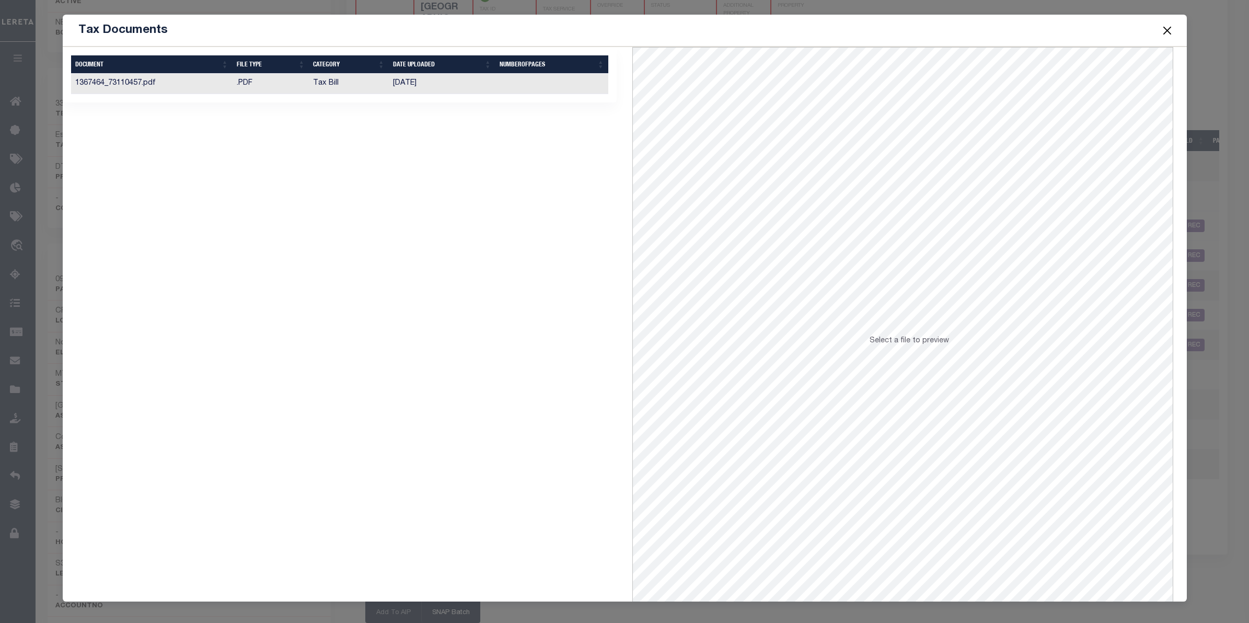
click at [412, 79] on td "11/29/2023" at bounding box center [442, 84] width 107 height 20
click at [1166, 31] on button "Close" at bounding box center [1168, 31] width 14 height 14
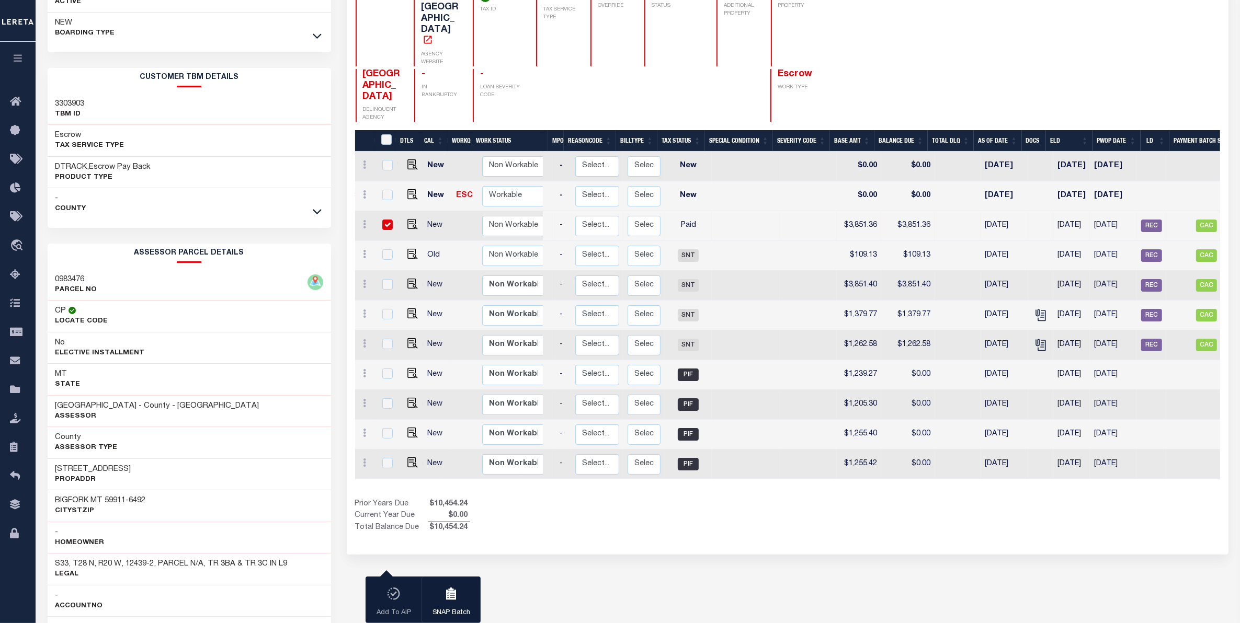
click at [24, 63] on button "button" at bounding box center [18, 60] width 36 height 36
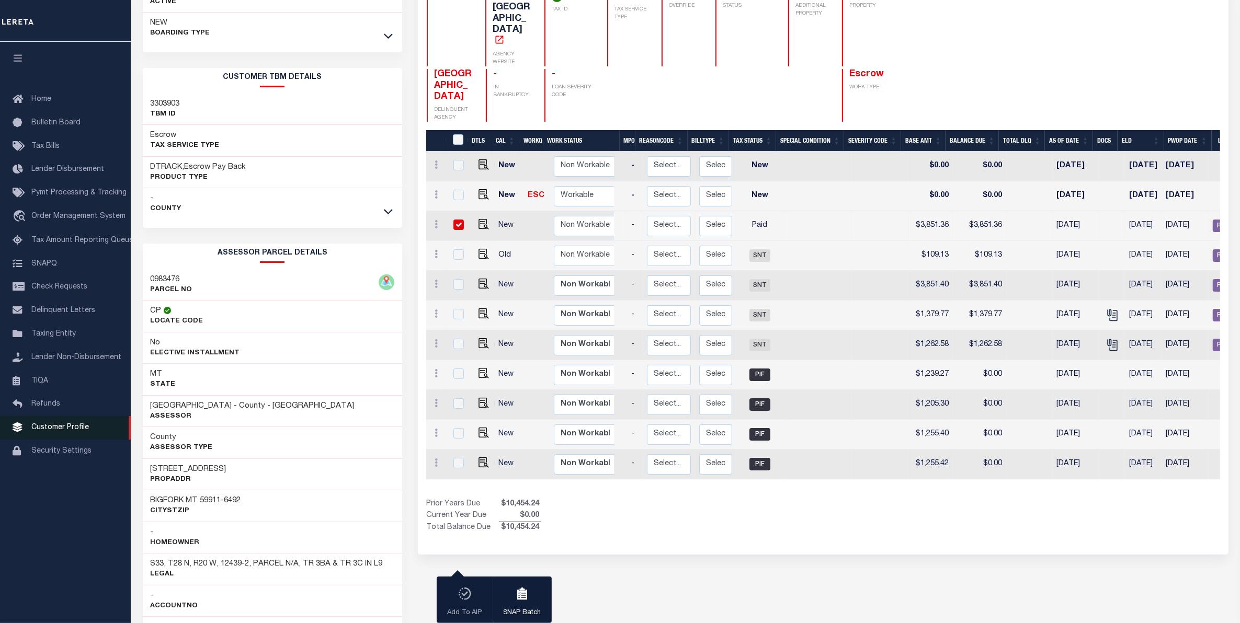
click at [49, 431] on span "Customer Profile" at bounding box center [60, 427] width 58 height 7
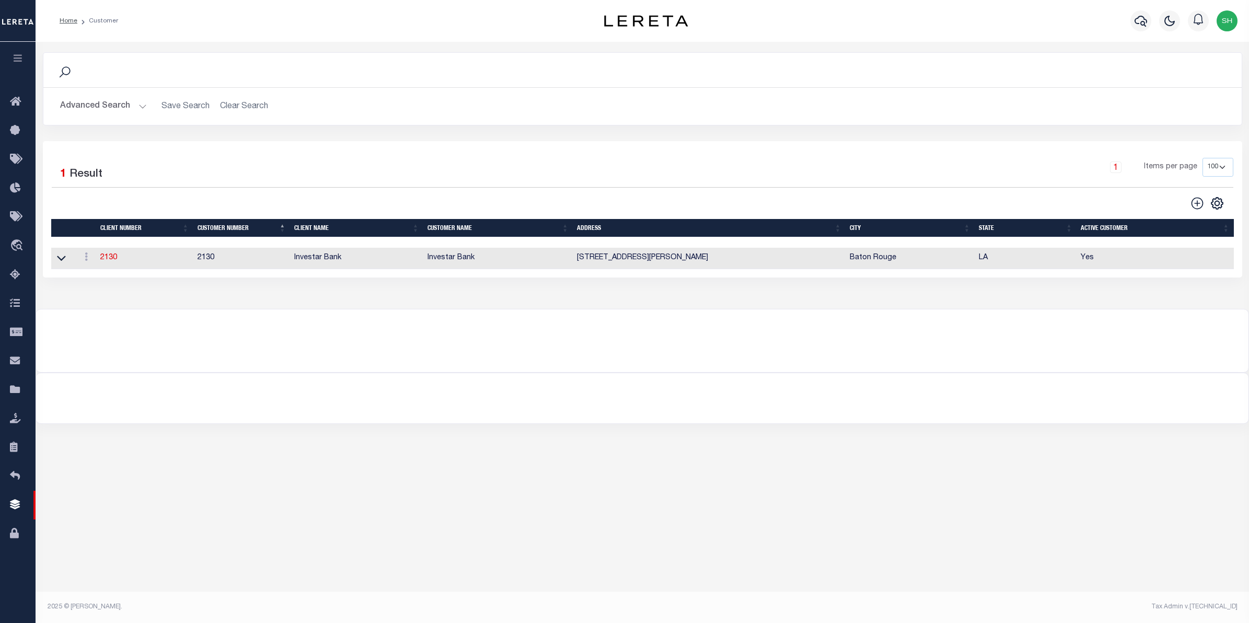
click at [114, 109] on button "Advanced Search" at bounding box center [103, 106] width 87 height 20
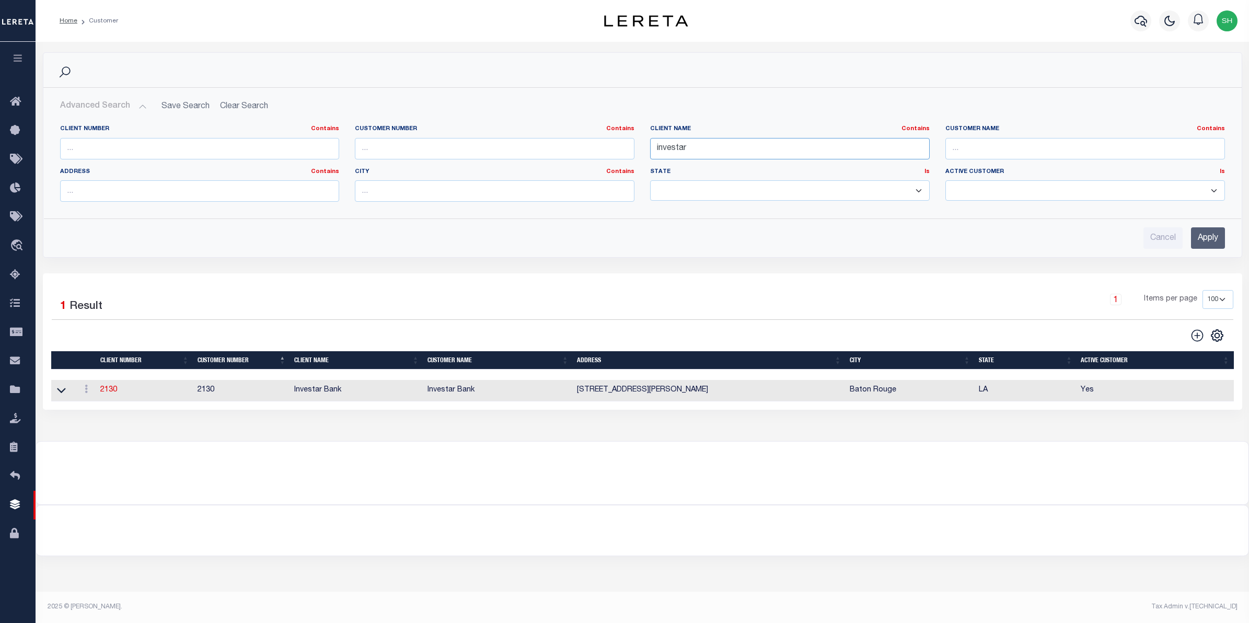
drag, startPoint x: 710, startPoint y: 150, endPoint x: 621, endPoint y: 147, distance: 88.9
click at [621, 147] on div "Client Number Contains Contains Is Customer Number Contains Contains Is Contains" at bounding box center [642, 167] width 1181 height 85
click at [366, 148] on input "text" at bounding box center [495, 148] width 280 height 21
type input "2170"
click at [1197, 238] on input "Apply" at bounding box center [1208, 237] width 34 height 21
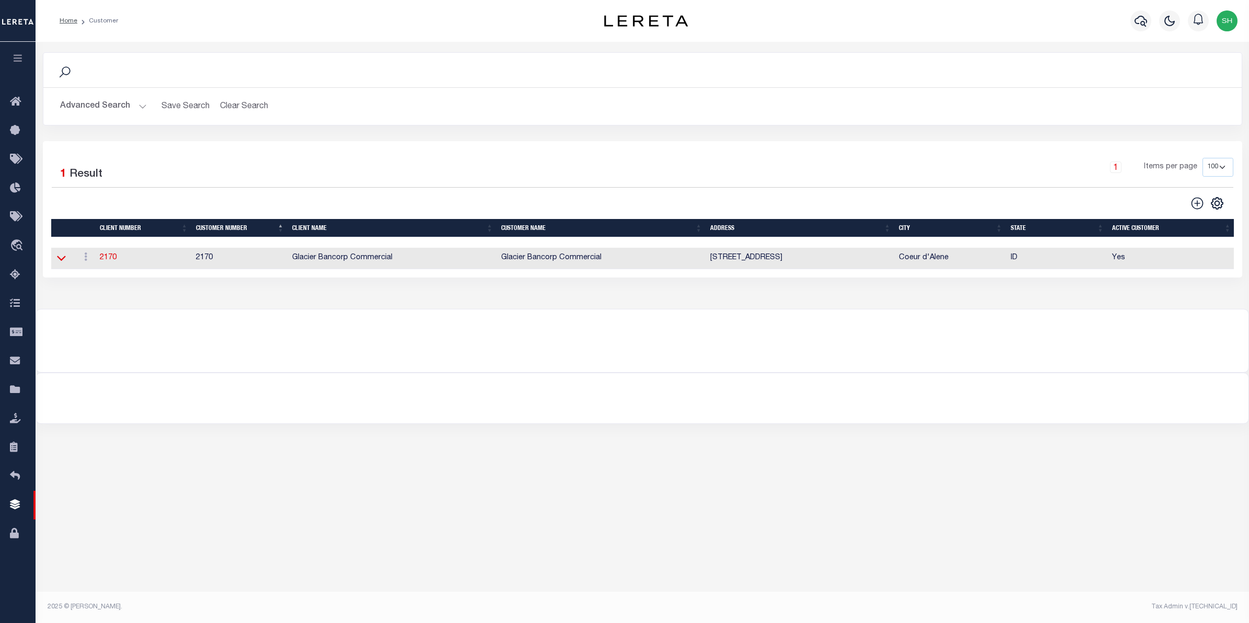
click at [65, 261] on icon at bounding box center [61, 258] width 9 height 11
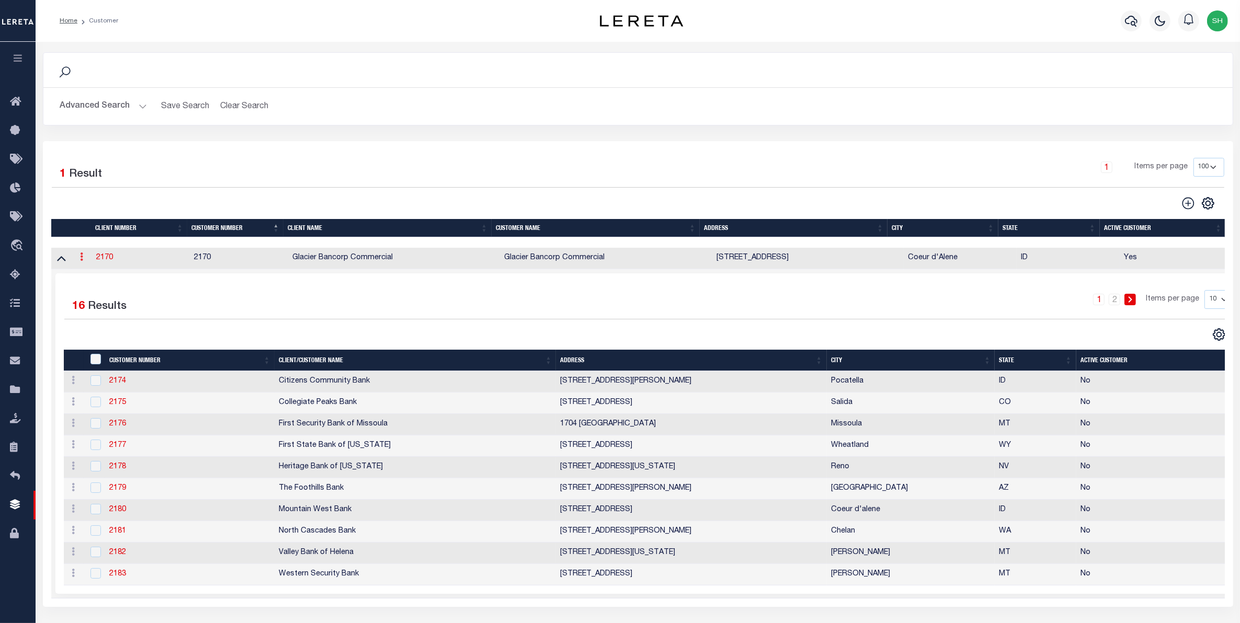
click at [85, 260] on link at bounding box center [82, 258] width 12 height 8
click at [97, 259] on link "2170" at bounding box center [104, 257] width 17 height 7
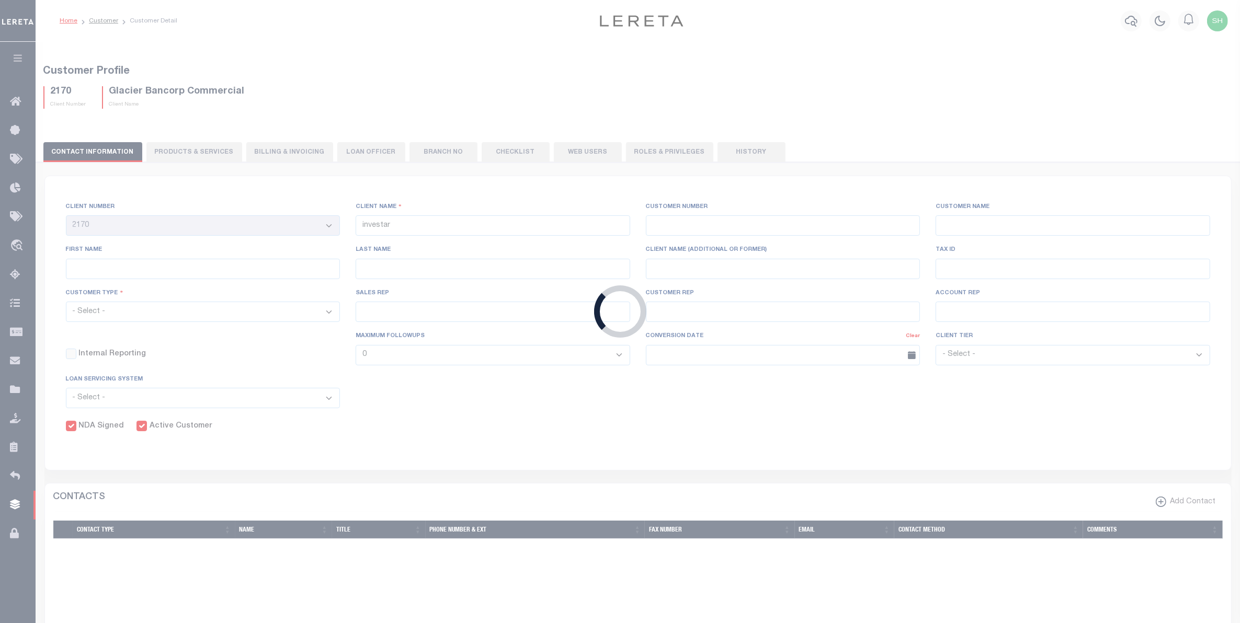
select select
type input "Glacier Bancorp Commercial"
type input "2170"
type input "Glacier Bancorp Commercial"
type input "[PERSON_NAME]"
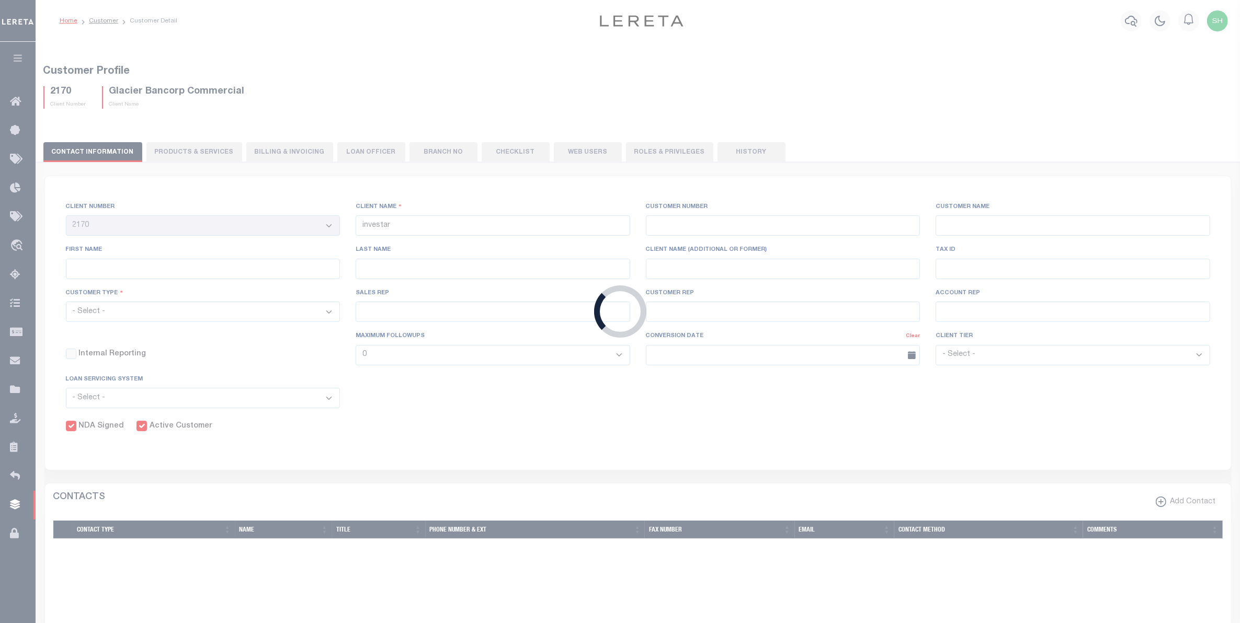
type input "[PERSON_NAME]"
select select "Commercial"
type input "[PERSON_NAME]"
checkbox input "true"
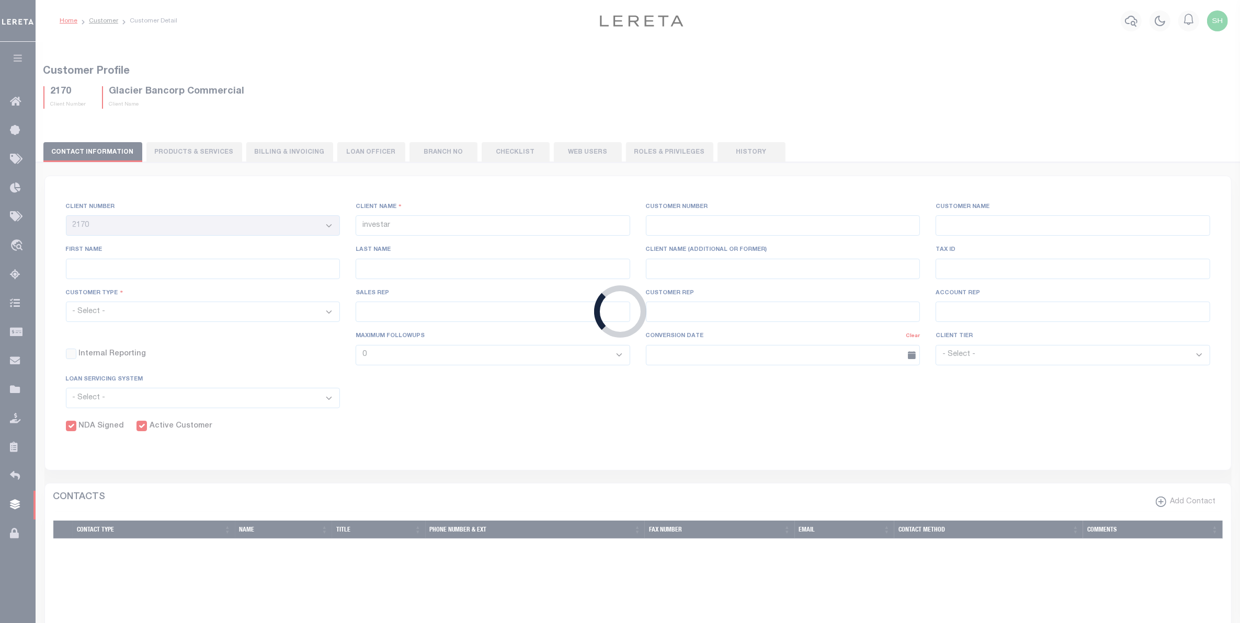
checkbox input "true"
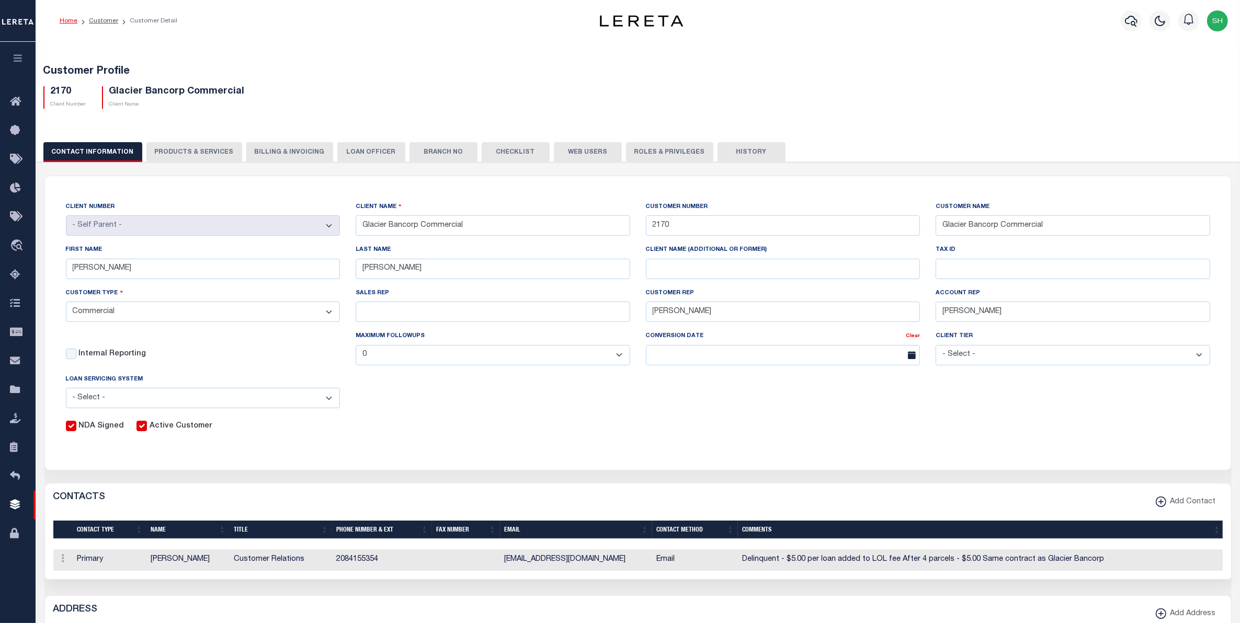
click at [555, 157] on button "Web Users" at bounding box center [588, 152] width 68 height 20
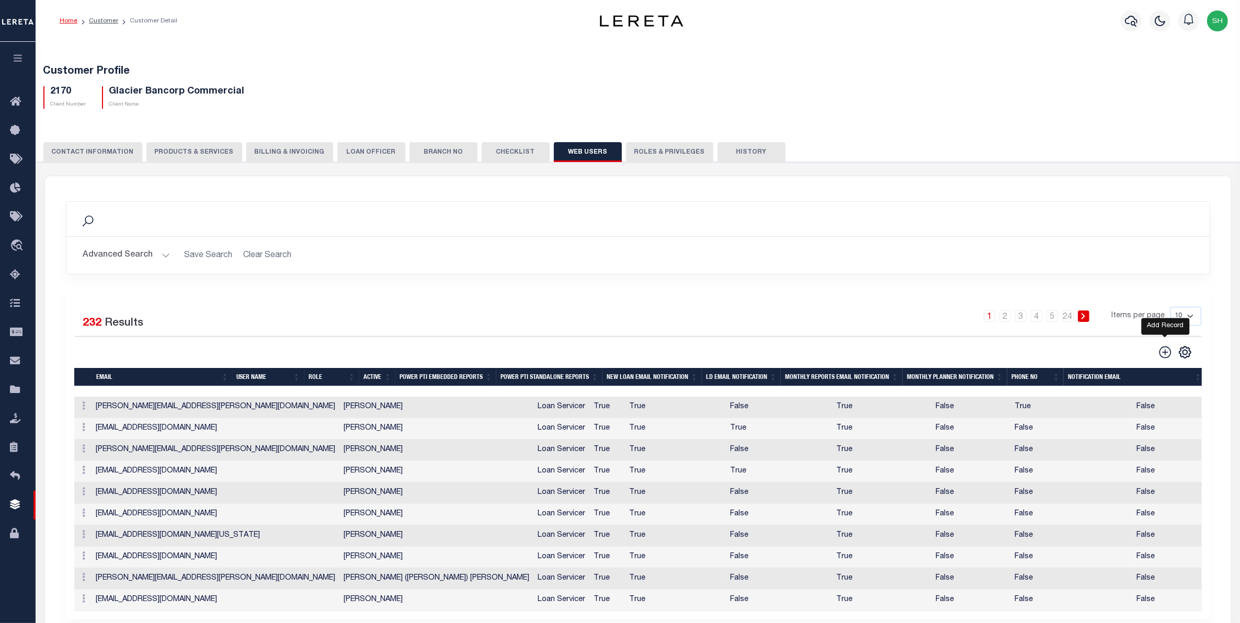
click at [1168, 354] on icon at bounding box center [1165, 353] width 14 height 14
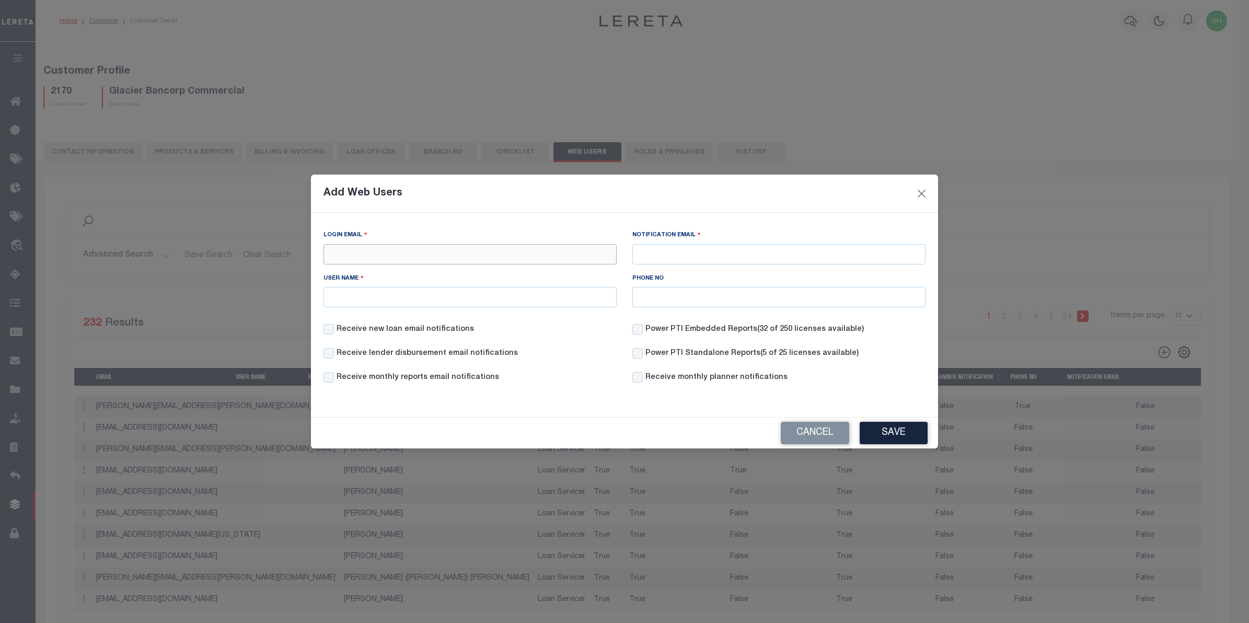
paste input "Annabelle.McNally@fsbwy.com"
click at [332, 251] on input "Annabelle.McNally@fsbwy.com" at bounding box center [470, 254] width 293 height 20
type input "Annabelle.McNally@fsbwy.com"
click at [643, 255] on input "Notification Email" at bounding box center [779, 254] width 293 height 20
paste input "Annabelle.McNally@fsbwy.com"
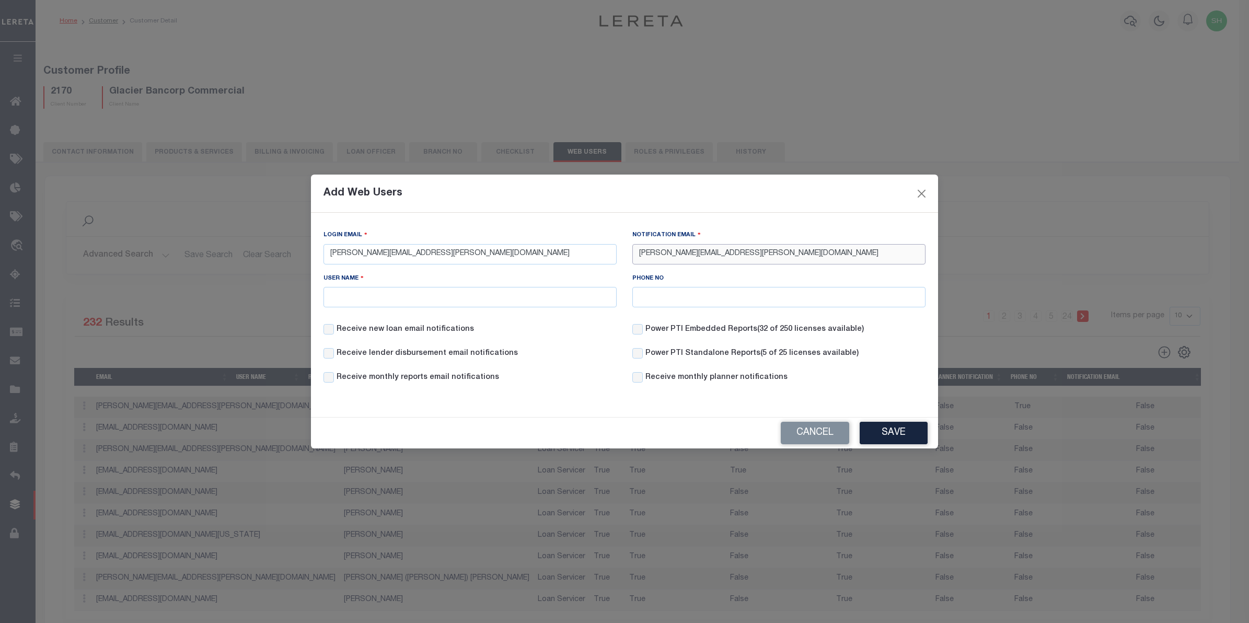
type input "Annabelle.McNally@fsbwy.com"
paste input "Annabelle McNally"
type input "Annabelle McNally"
click at [890, 427] on button "Save" at bounding box center [894, 433] width 68 height 22
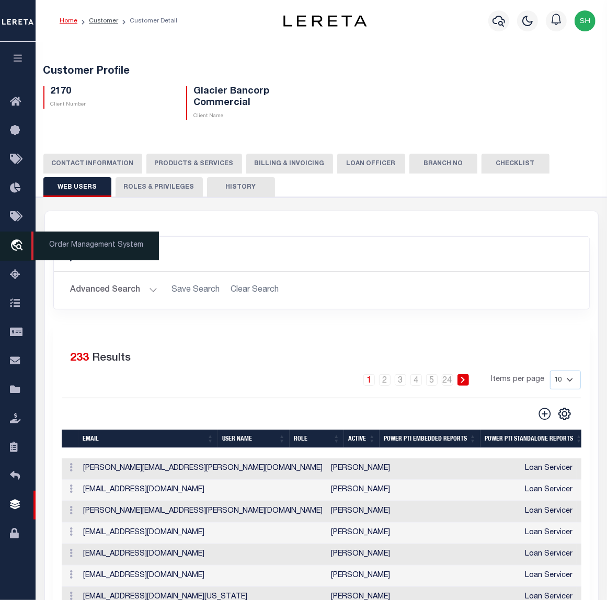
click at [18, 239] on link "travel_explore Order Management System" at bounding box center [18, 246] width 36 height 29
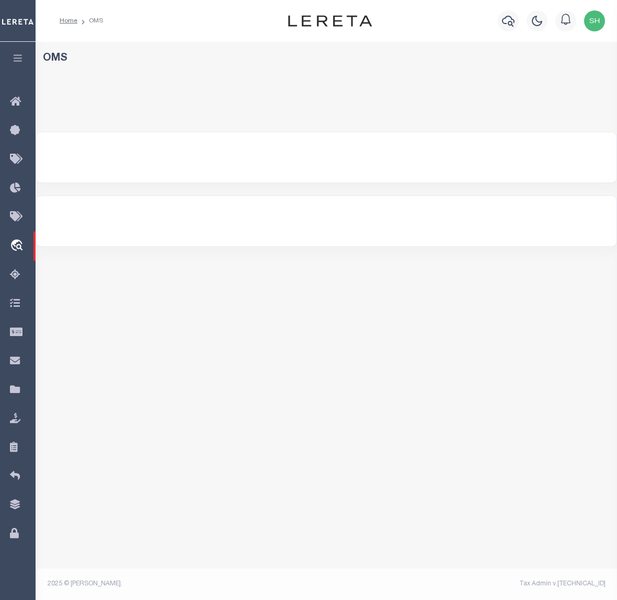
select select "200"
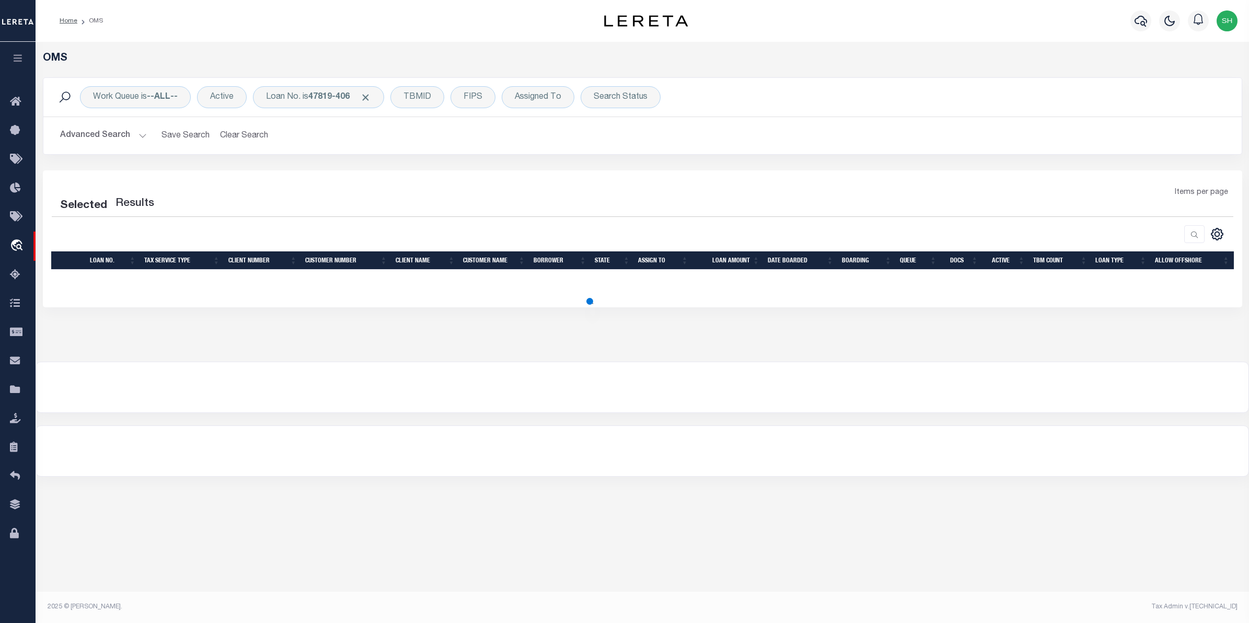
select select "200"
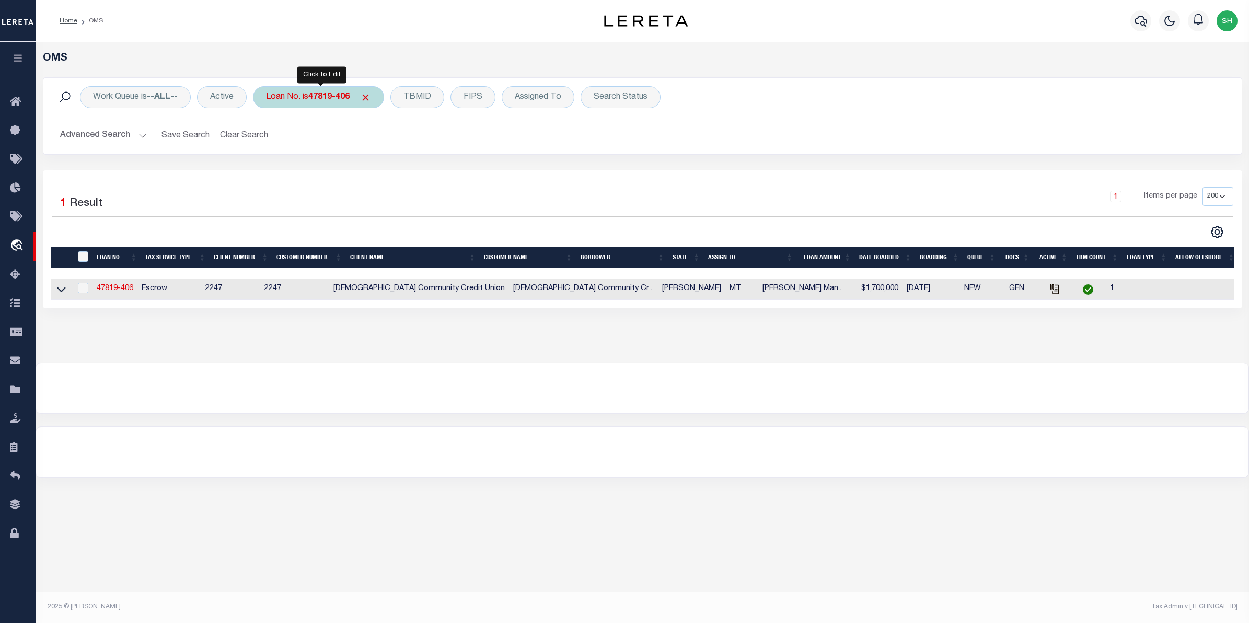
click at [340, 91] on div "Loan No. is 47819-406" at bounding box center [318, 97] width 131 height 22
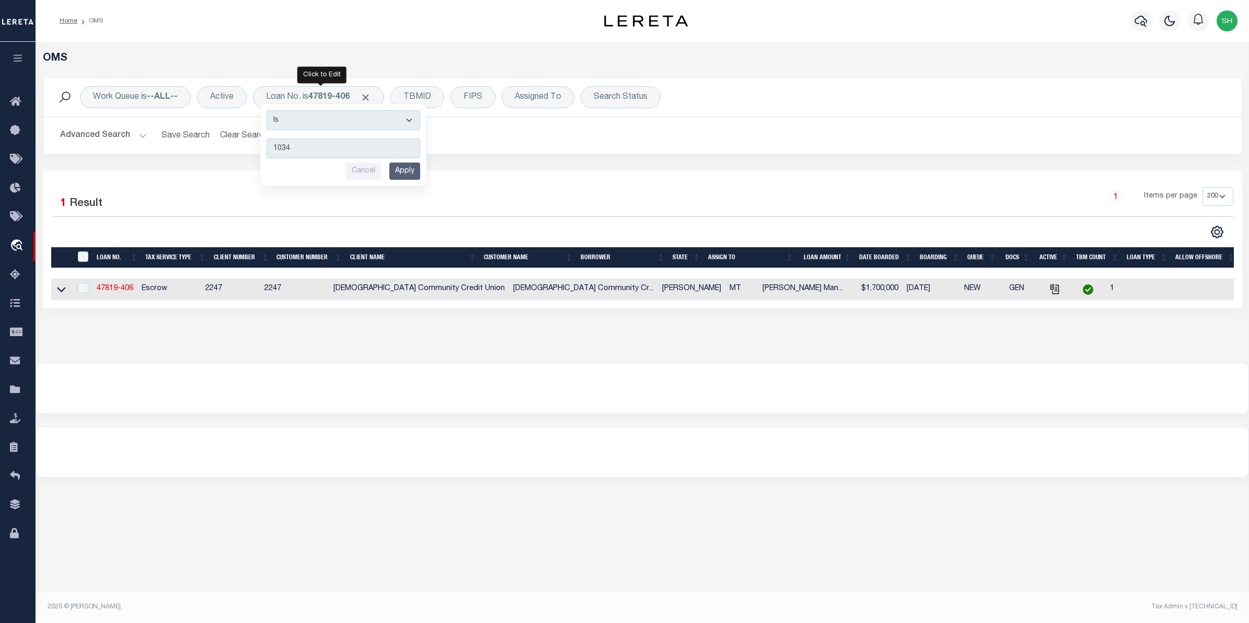
type input "10343"
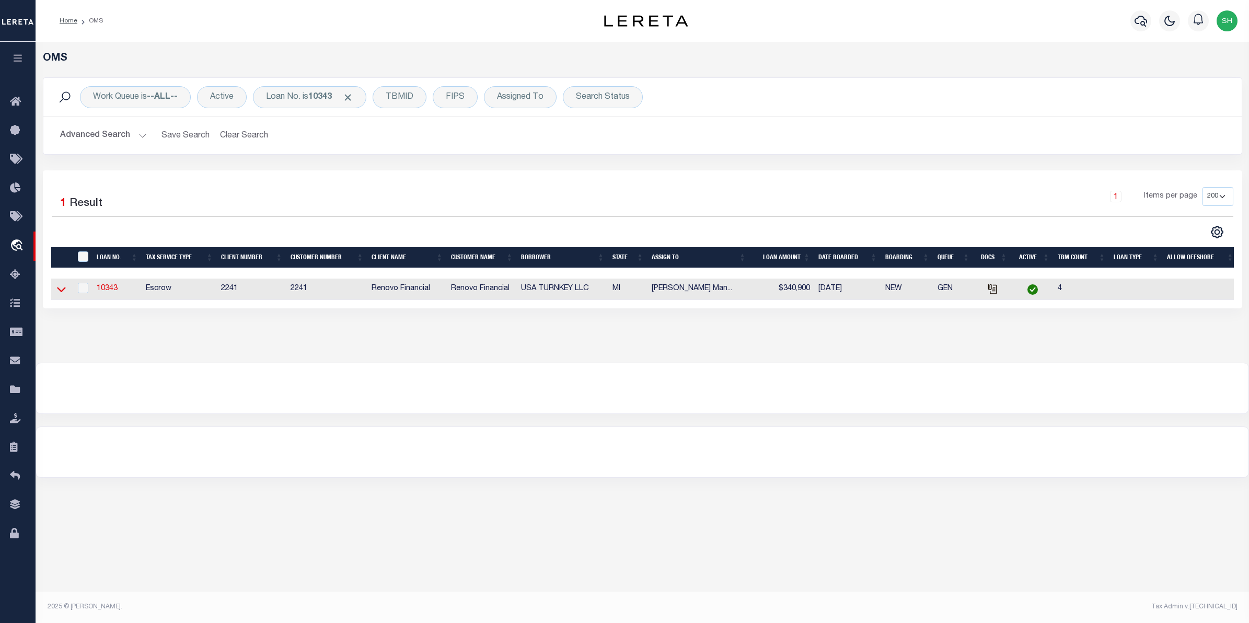
click at [60, 293] on icon at bounding box center [61, 290] width 9 height 5
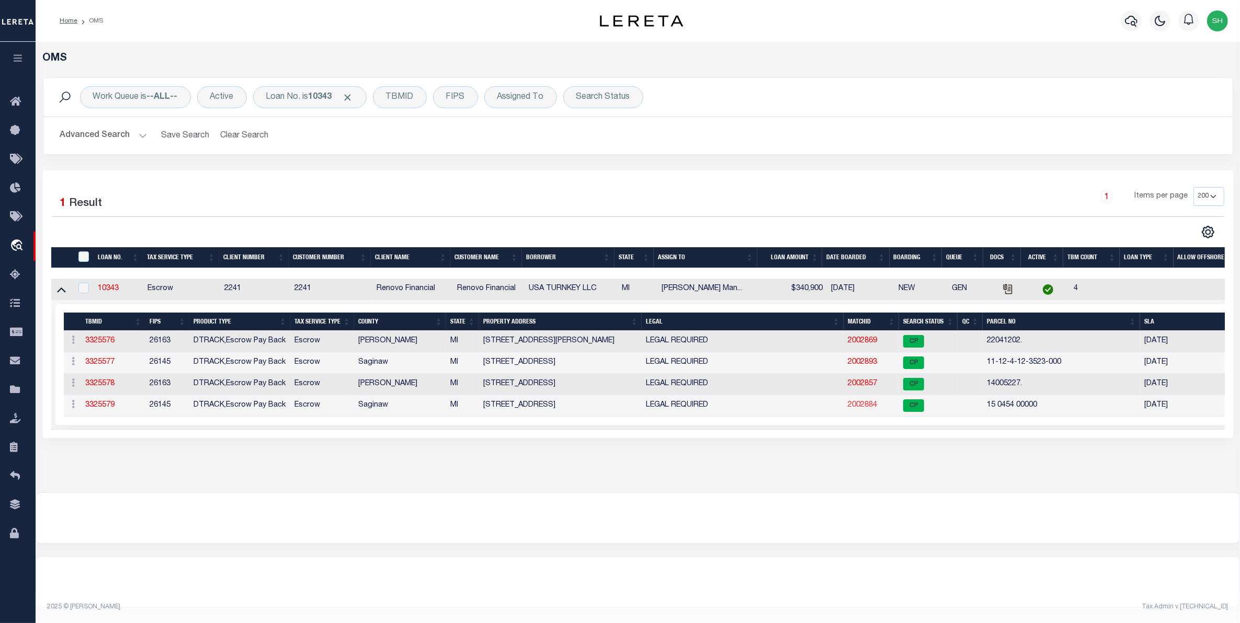
click at [616, 409] on link "2002884" at bounding box center [861, 405] width 29 height 7
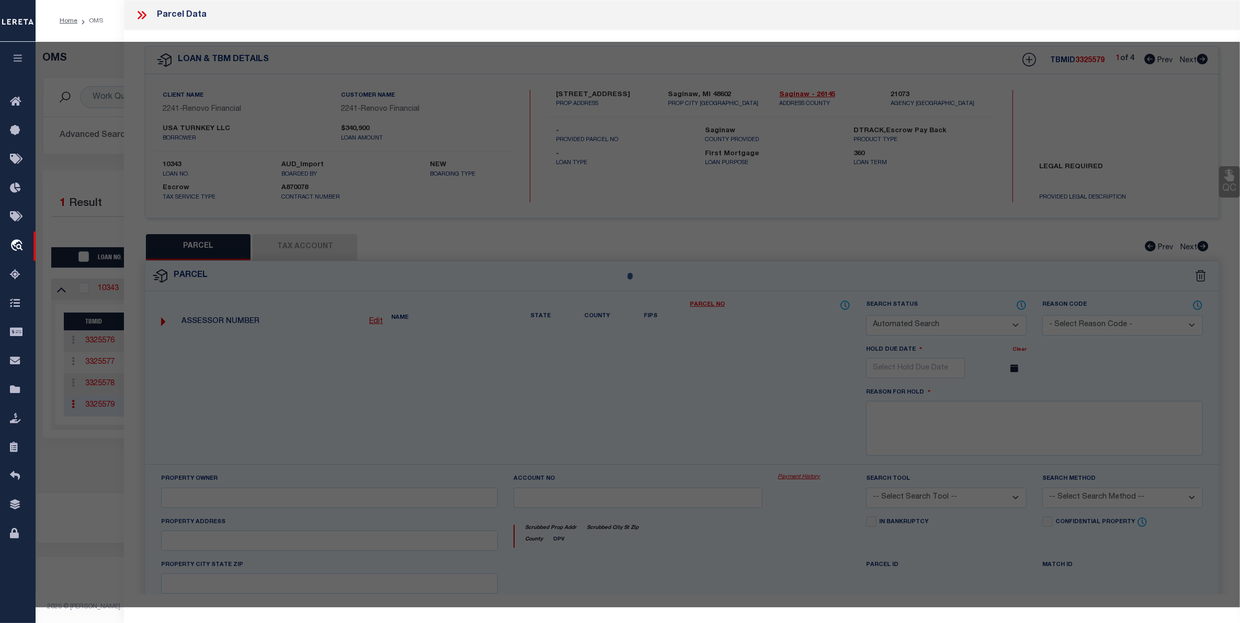
checkbox input "false"
select select "CP"
type input "USA TURNKEY LLC"
select select "AGW"
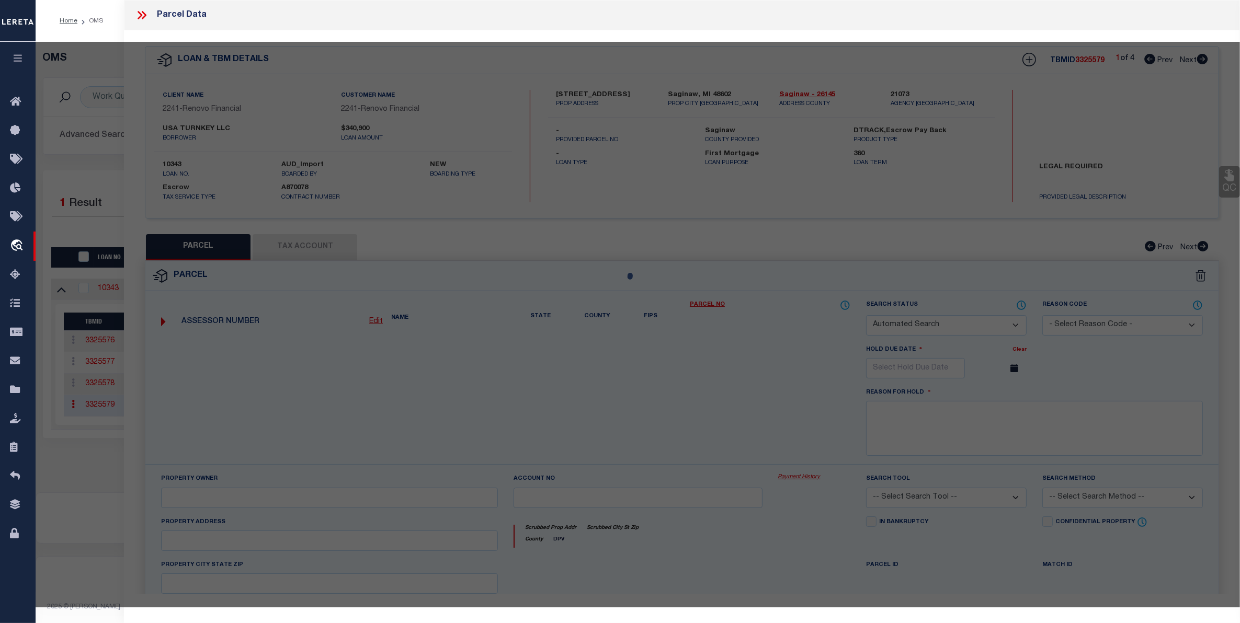
select select
type input "[STREET_ADDRESS]"
checkbox input "false"
type input "SAGINAW, MI, 48602"
type textarea "LOT 11,EXC.[PERSON_NAME].5 FT.,BLK.203, CITY OF [GEOGRAPHIC_DATA] IN DIVISION N…"
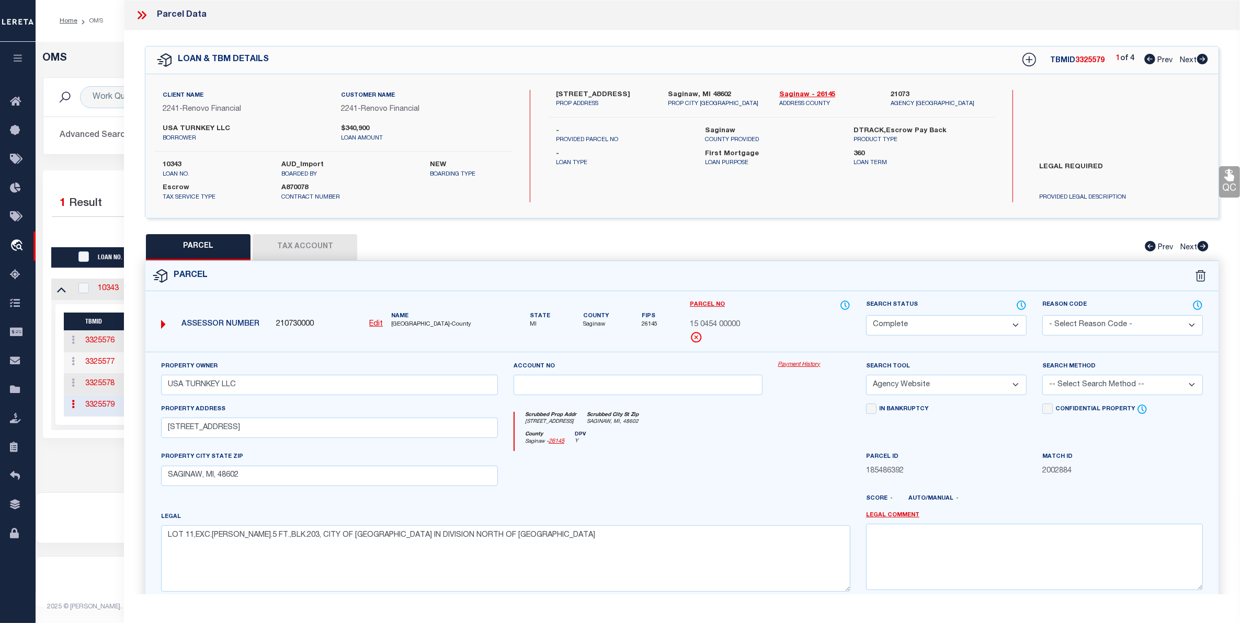
click at [616, 362] on link "Payment History" at bounding box center [814, 365] width 72 height 9
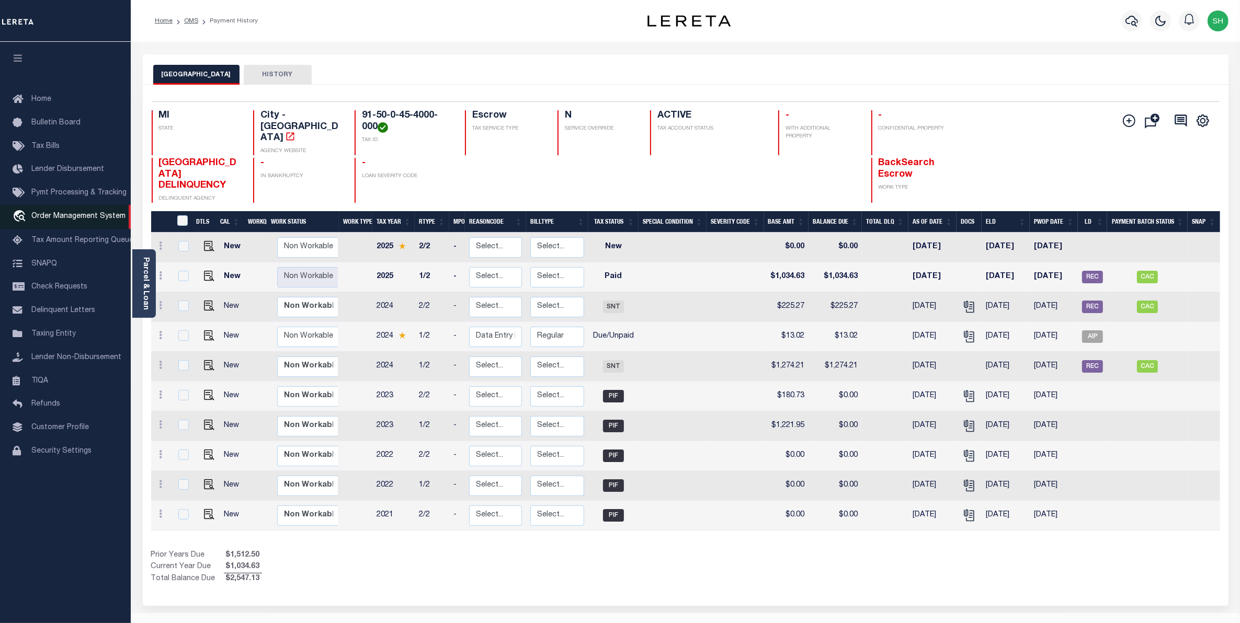
click at [98, 226] on link "travel_explore Order Management System" at bounding box center [65, 217] width 131 height 24
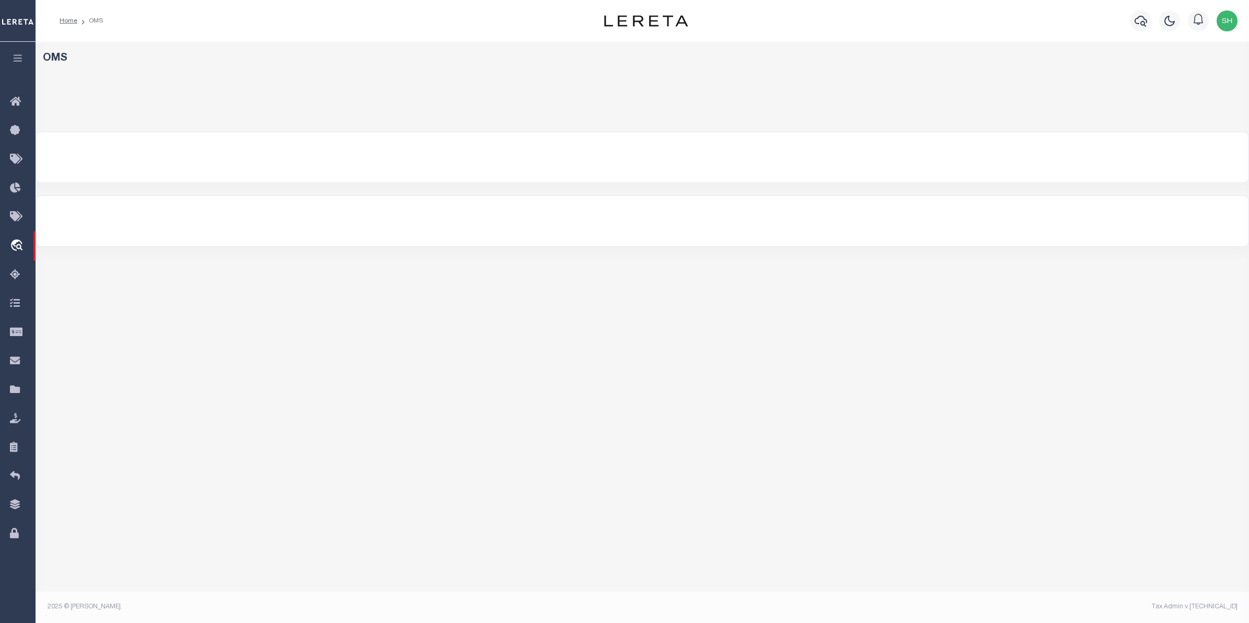
select select "200"
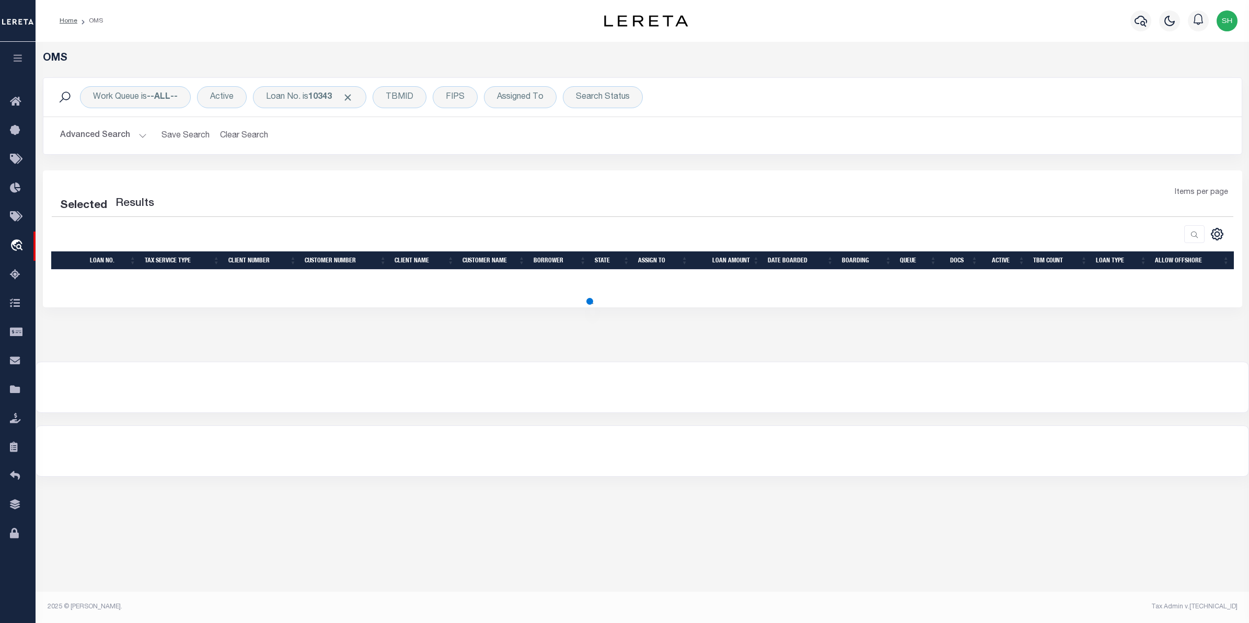
select select "200"
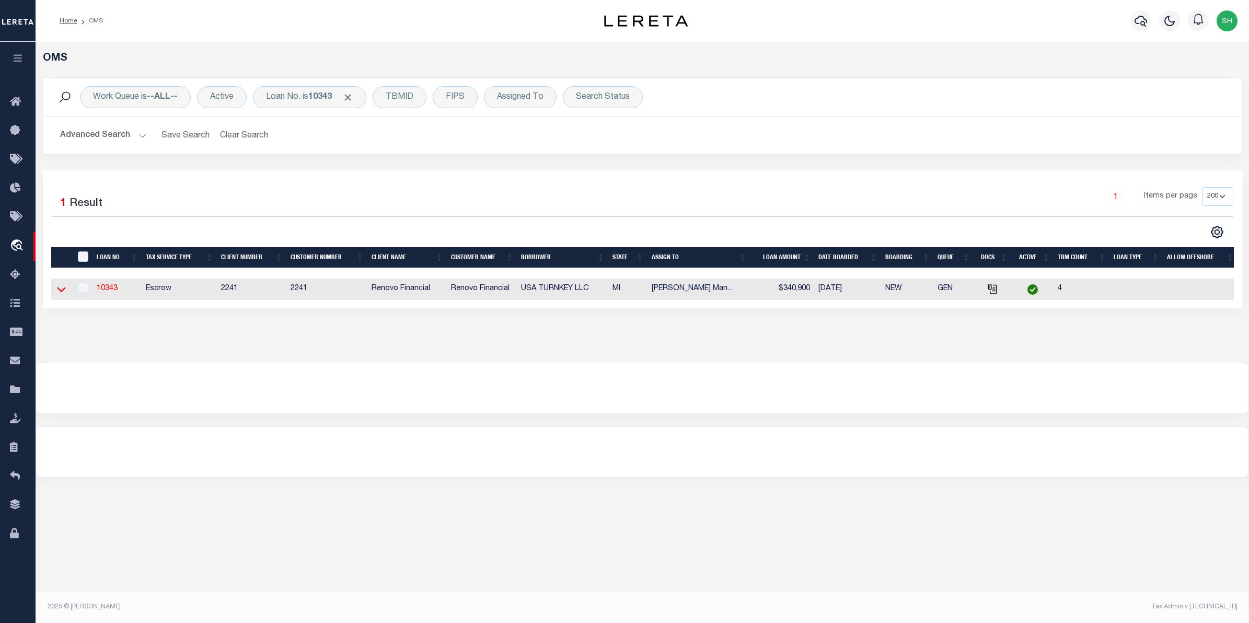
click at [59, 286] on icon at bounding box center [61, 289] width 9 height 11
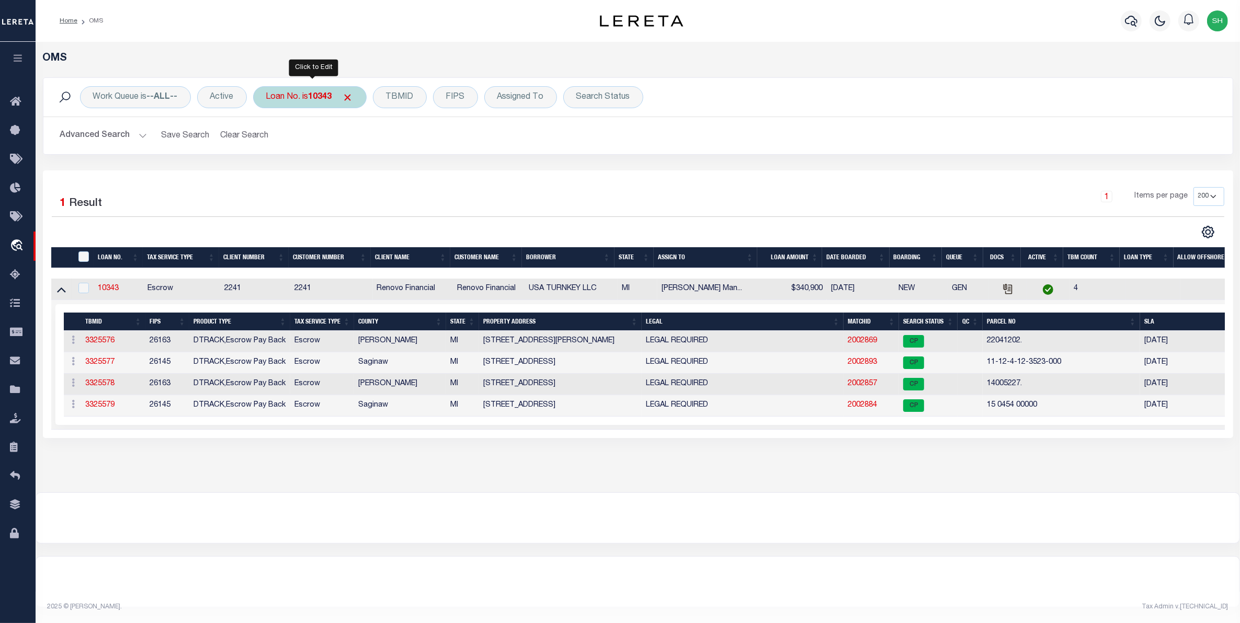
click at [323, 105] on div "Loan No. is 10343" at bounding box center [309, 97] width 113 height 22
type input "10032"
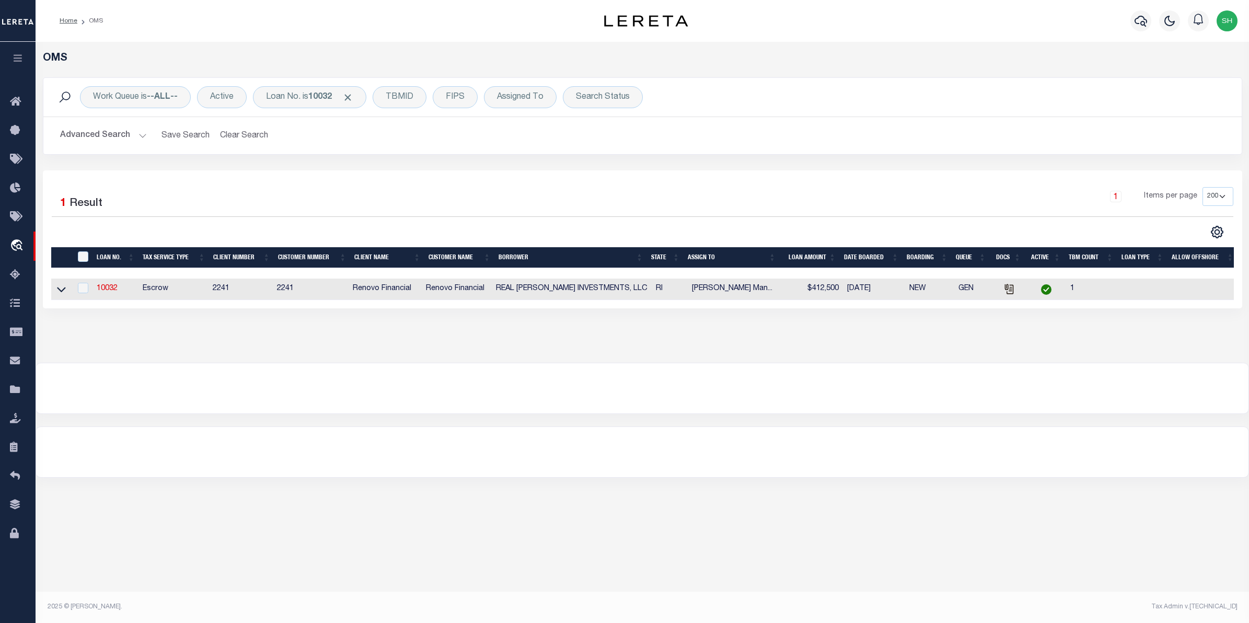
click at [55, 290] on link at bounding box center [61, 288] width 12 height 7
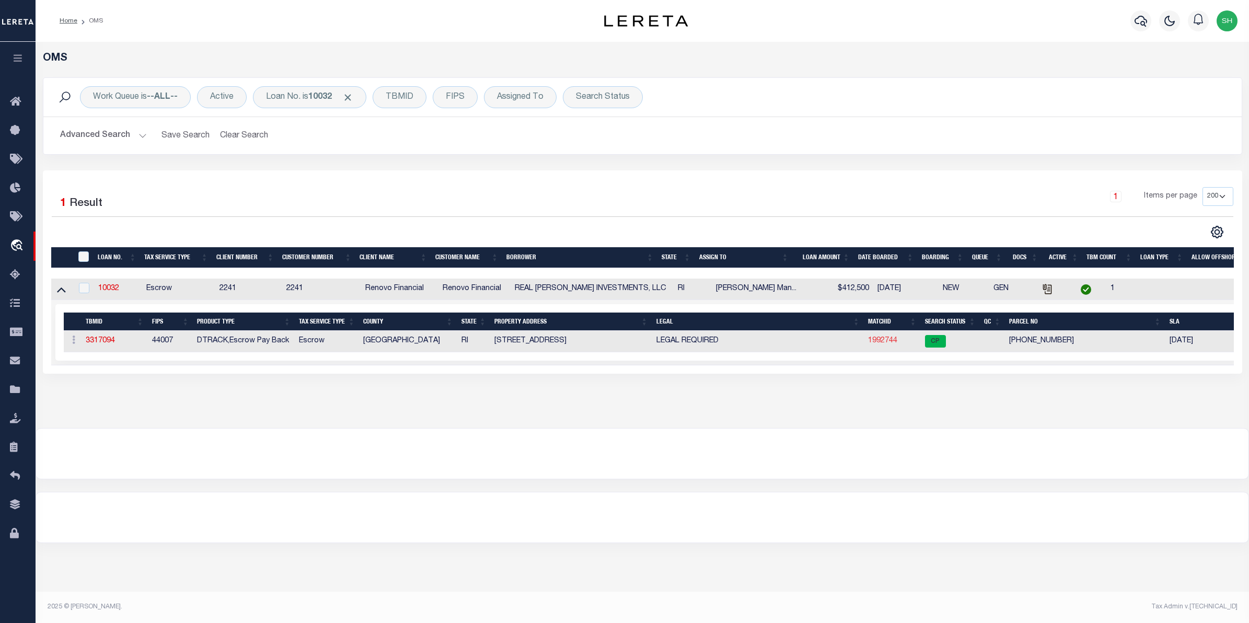
click at [872, 340] on link "1992744" at bounding box center [882, 340] width 29 height 7
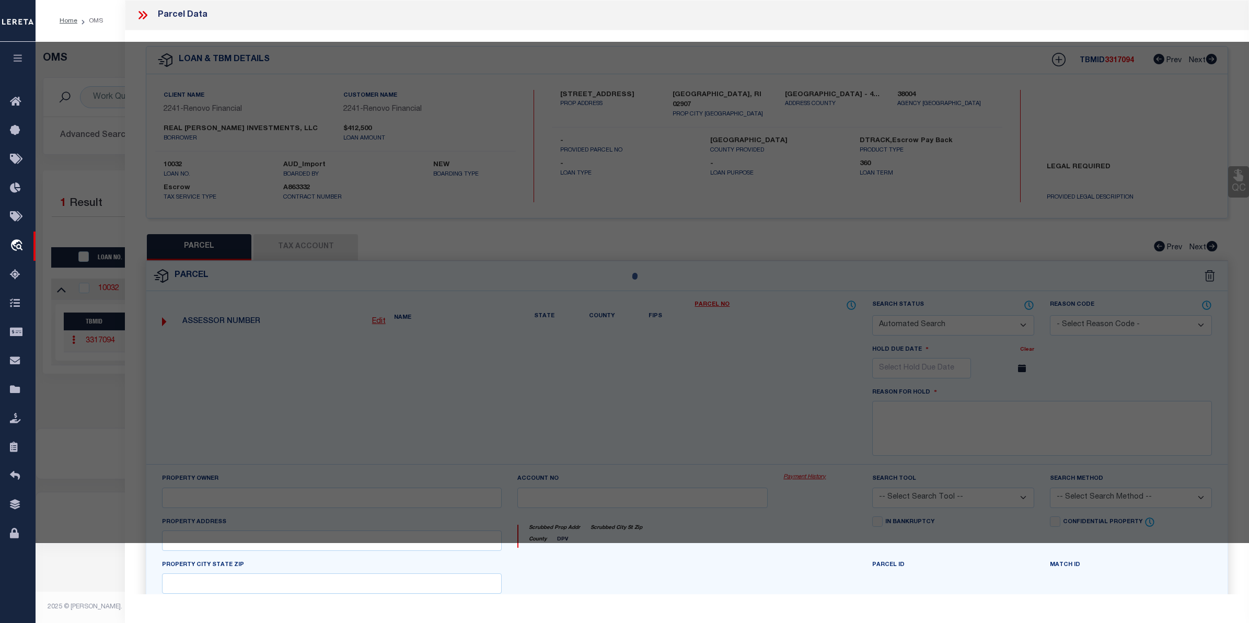
checkbox input "false"
select select "CP"
type input "Real [PERSON_NAME] Investments LLC"
select select "AGW"
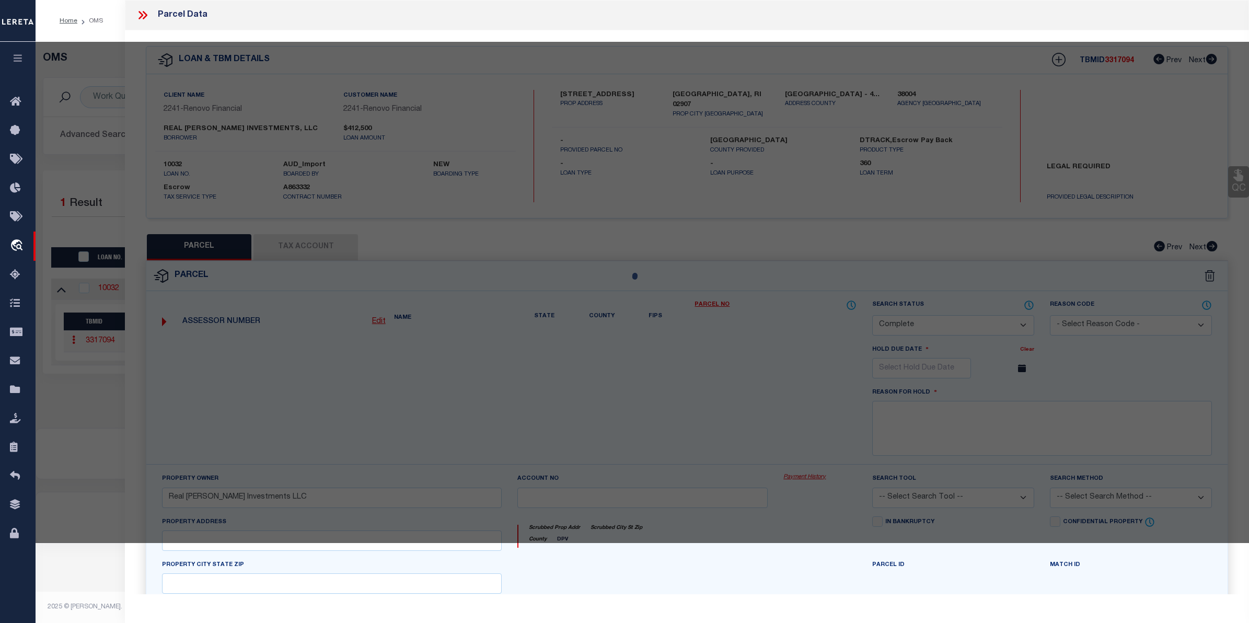
select select
type input "[STREET_ADDRESS]"
checkbox input "false"
type input "[GEOGRAPHIC_DATA], RI 02907"
type textarea "3,453 SF"
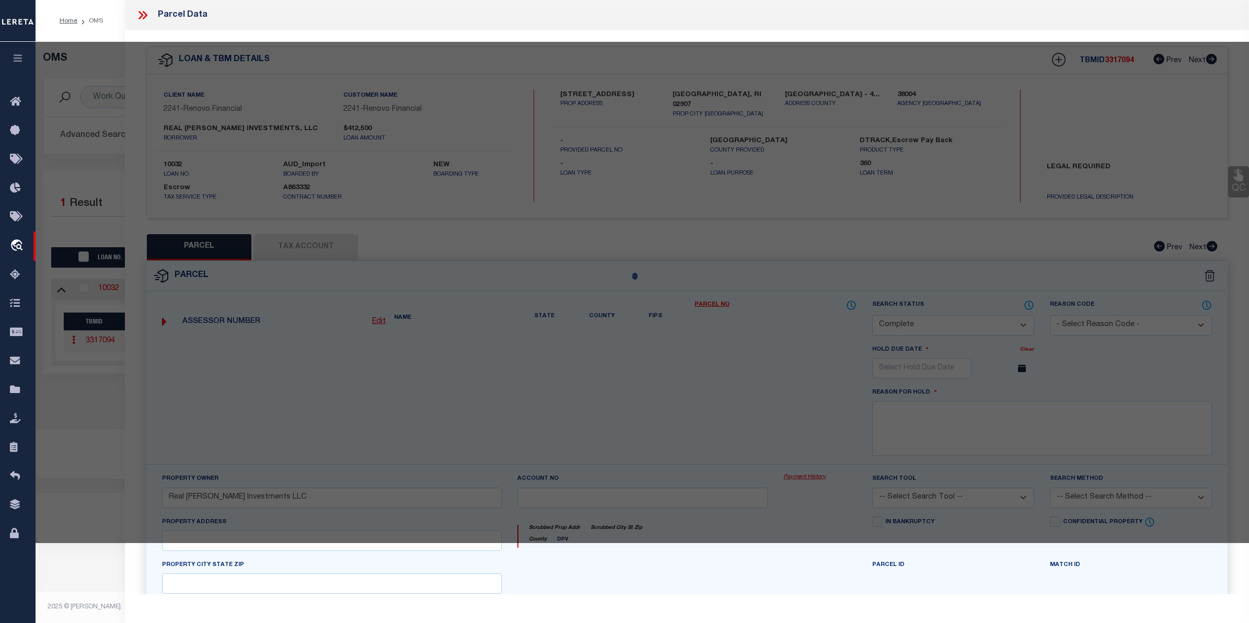
type textarea "Tax ID Special Project"
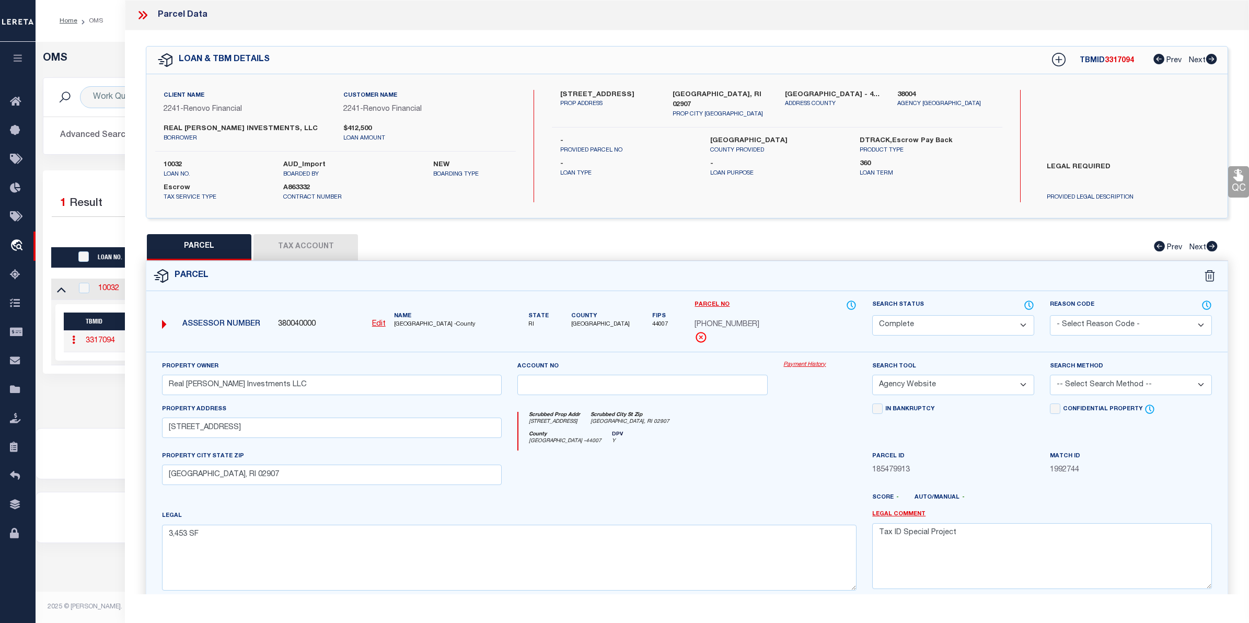
click at [819, 364] on link "Payment History" at bounding box center [820, 365] width 73 height 9
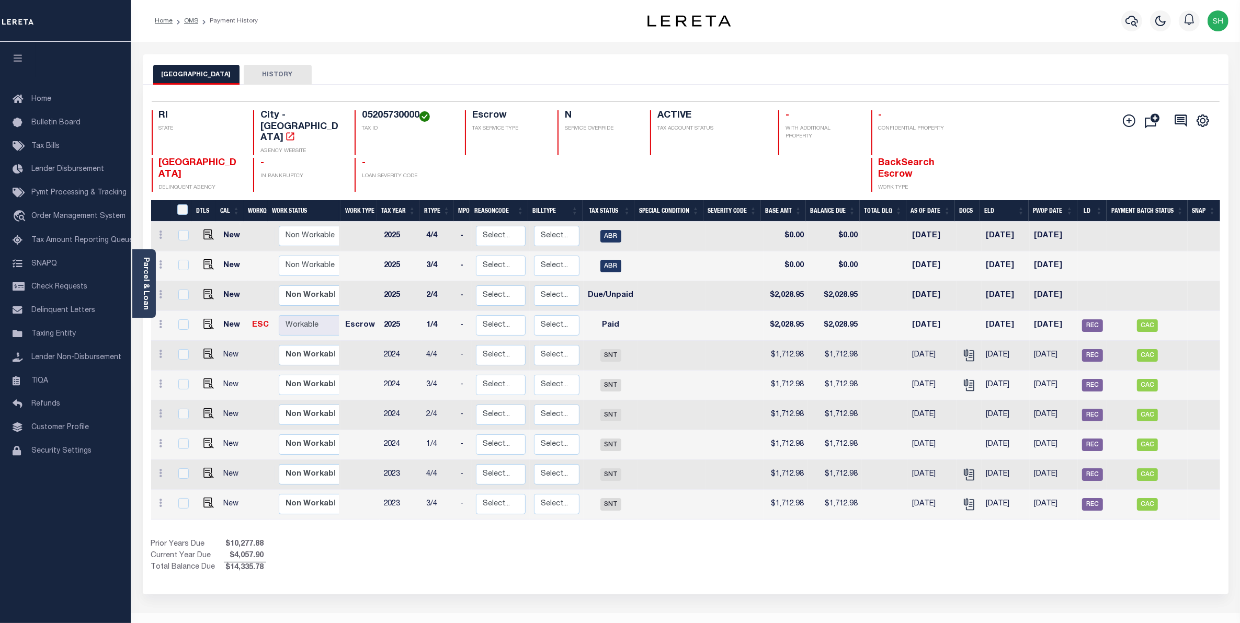
click at [741, 576] on div "Selected 10 Results 1 Items per page 25 50 100 RI STATE TAX ID N" at bounding box center [685, 340] width 1085 height 510
click at [1099, 558] on div "Show Tax Lines before Bill Release Date Prior Years Due $10,277.88 Current Year…" at bounding box center [685, 556] width 1069 height 35
click at [429, 59] on div "PROVIDENCE CITY HISTORY" at bounding box center [685, 69] width 1085 height 30
